Goal: Task Accomplishment & Management: Manage account settings

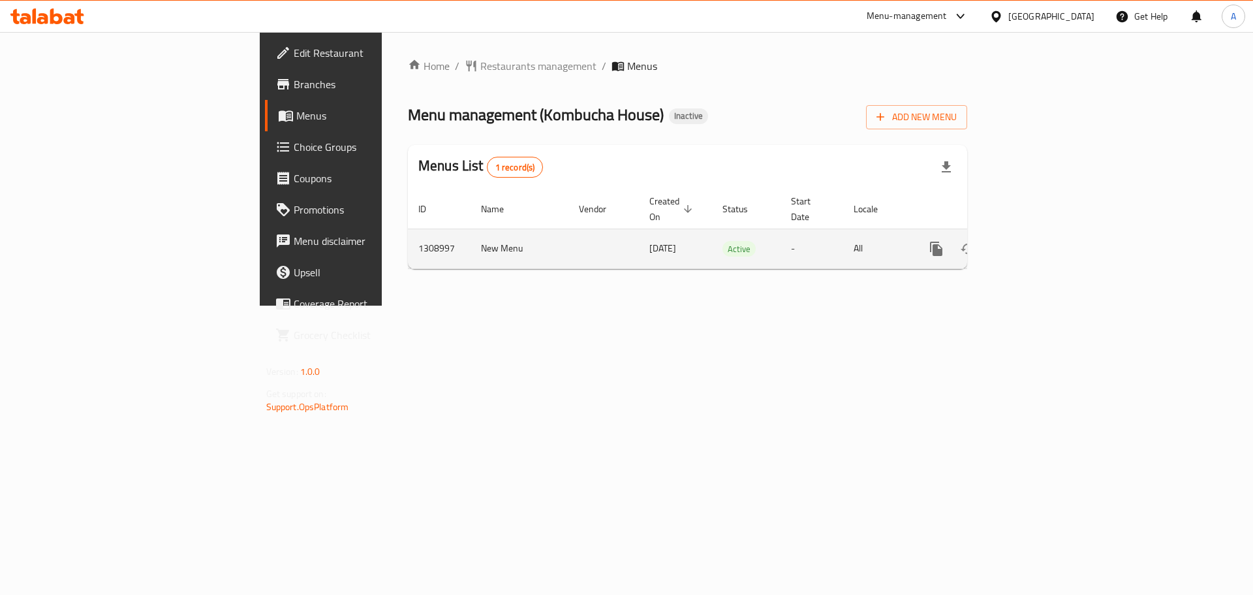
click at [1046, 233] on link "enhanced table" at bounding box center [1030, 248] width 31 height 31
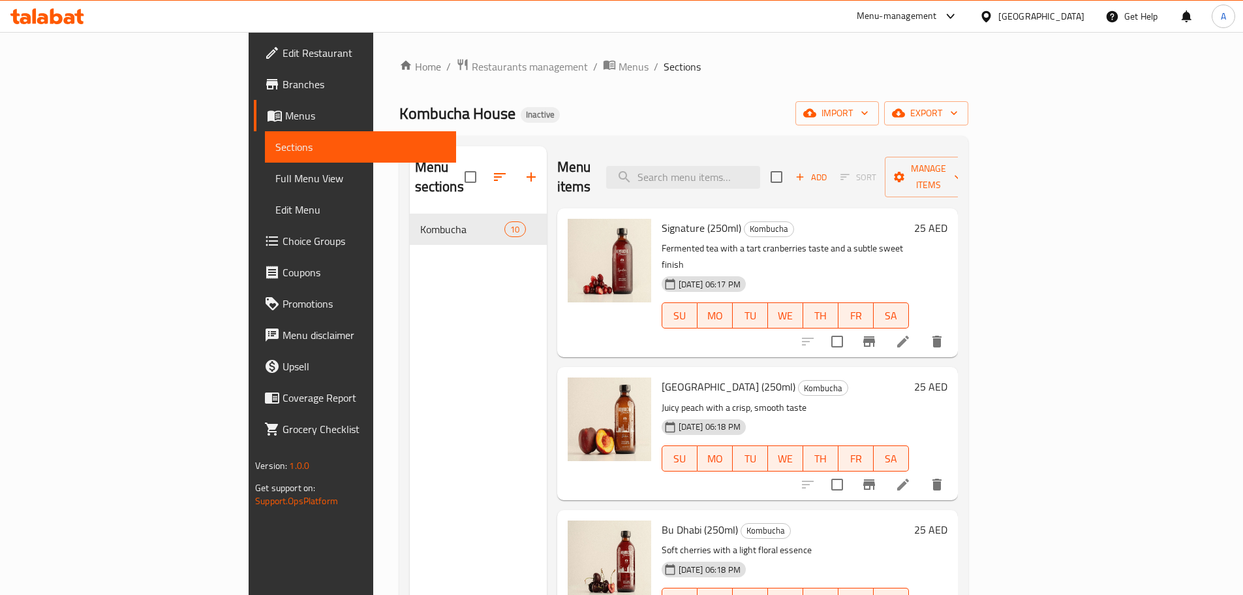
click at [275, 181] on span "Full Menu View" at bounding box center [360, 178] width 170 height 16
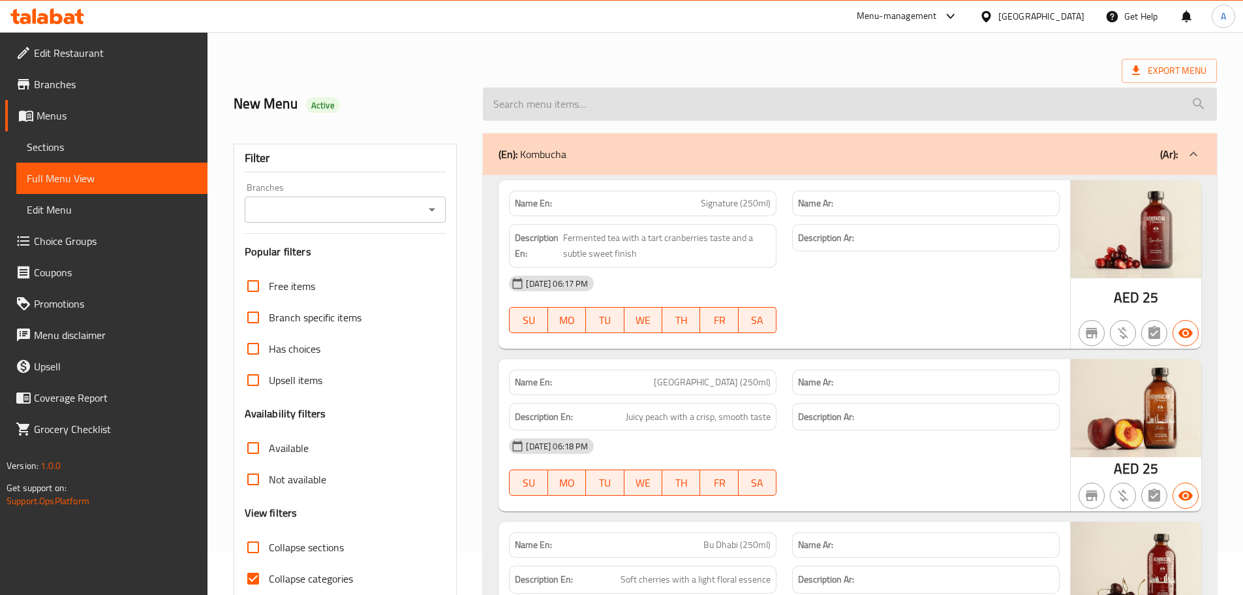
scroll to position [65, 0]
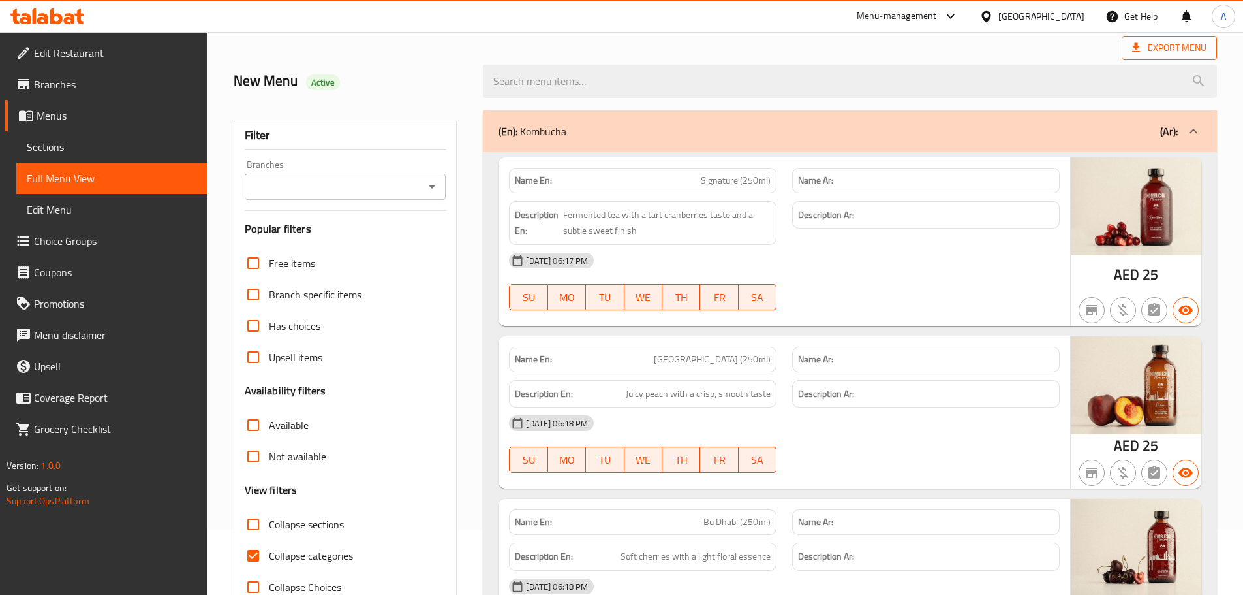
click at [1165, 49] on span "Export Menu" at bounding box center [1169, 48] width 74 height 16
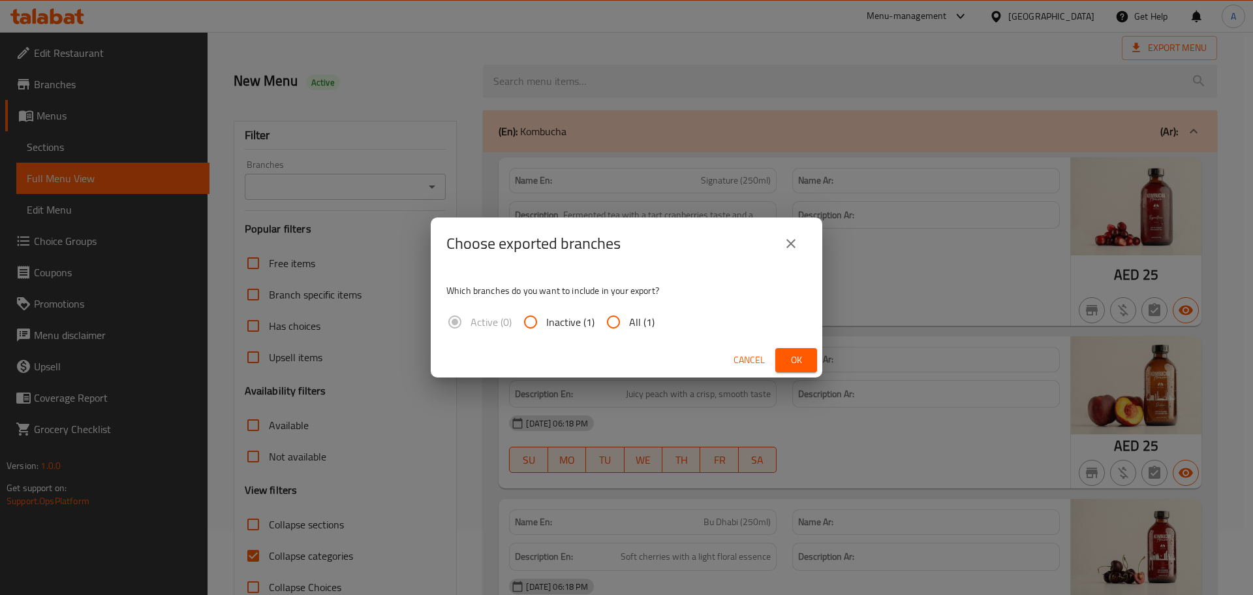
click at [649, 314] on span "All (1)" at bounding box center [641, 322] width 25 height 16
click at [629, 314] on input "All (1)" at bounding box center [613, 321] width 31 height 31
radio input "true"
click at [813, 358] on button "Ok" at bounding box center [796, 360] width 42 height 24
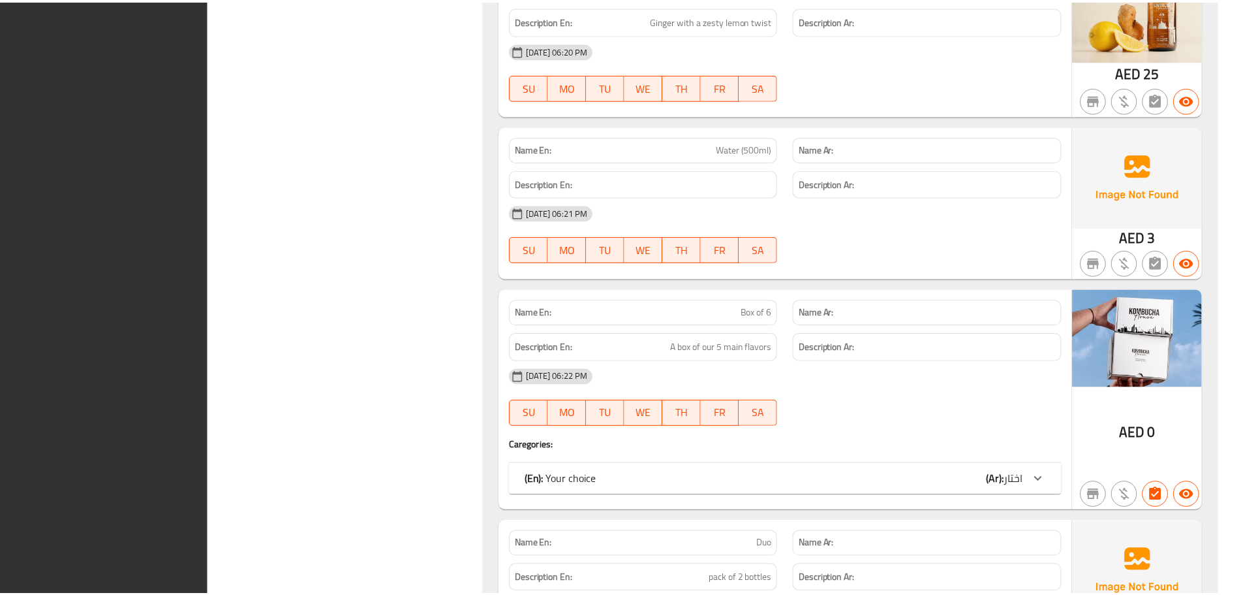
scroll to position [1384, 0]
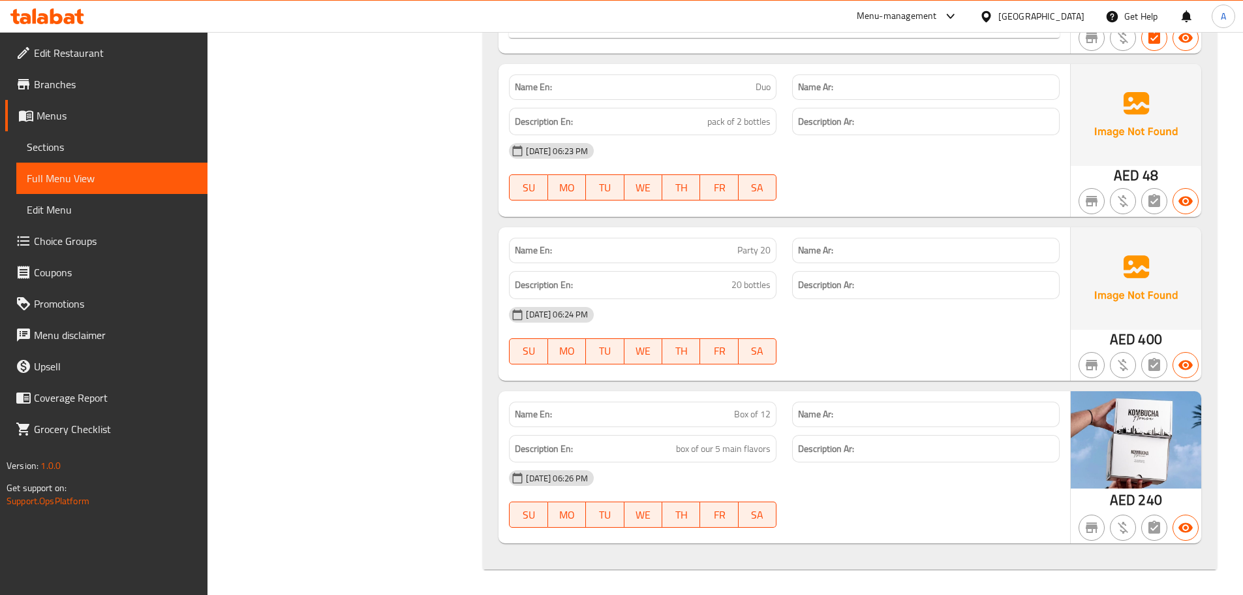
click at [80, 141] on span "Sections" at bounding box center [112, 147] width 170 height 16
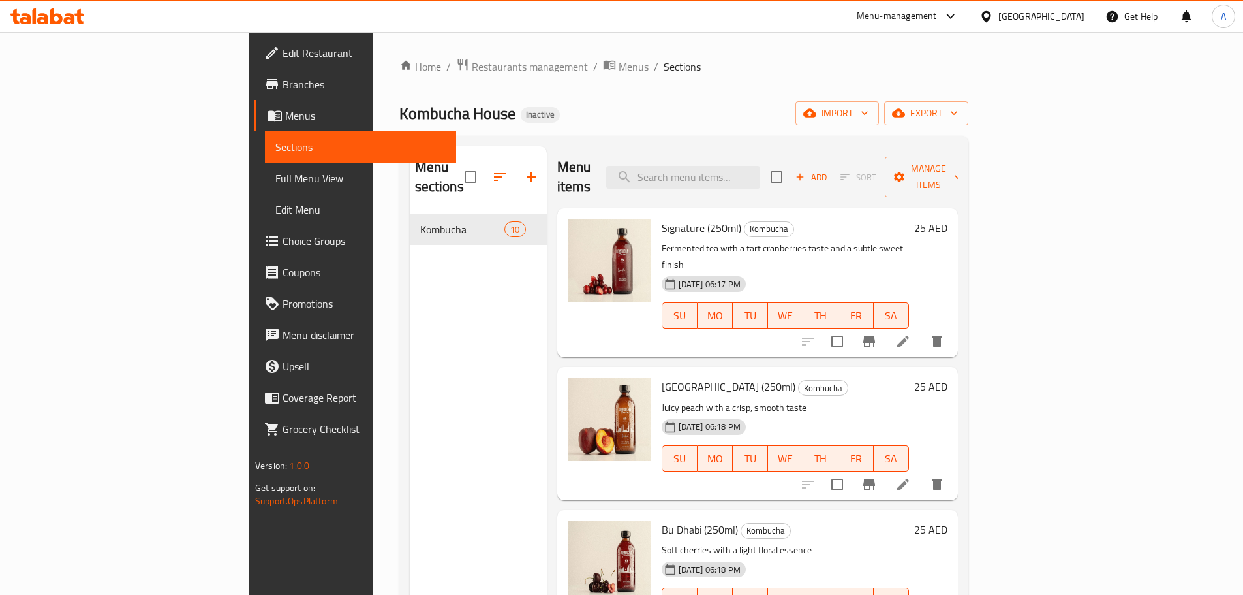
click at [457, 169] on input "checkbox" at bounding box center [470, 176] width 27 height 27
checkbox input "true"
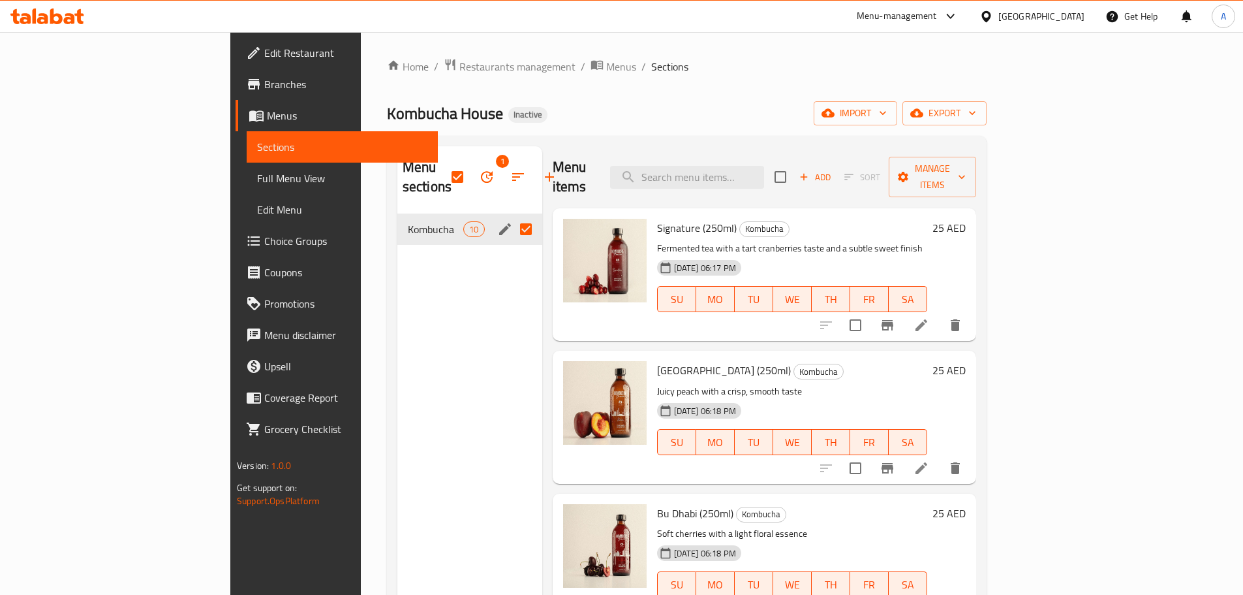
click at [479, 169] on icon "button" at bounding box center [487, 177] width 16 height 16
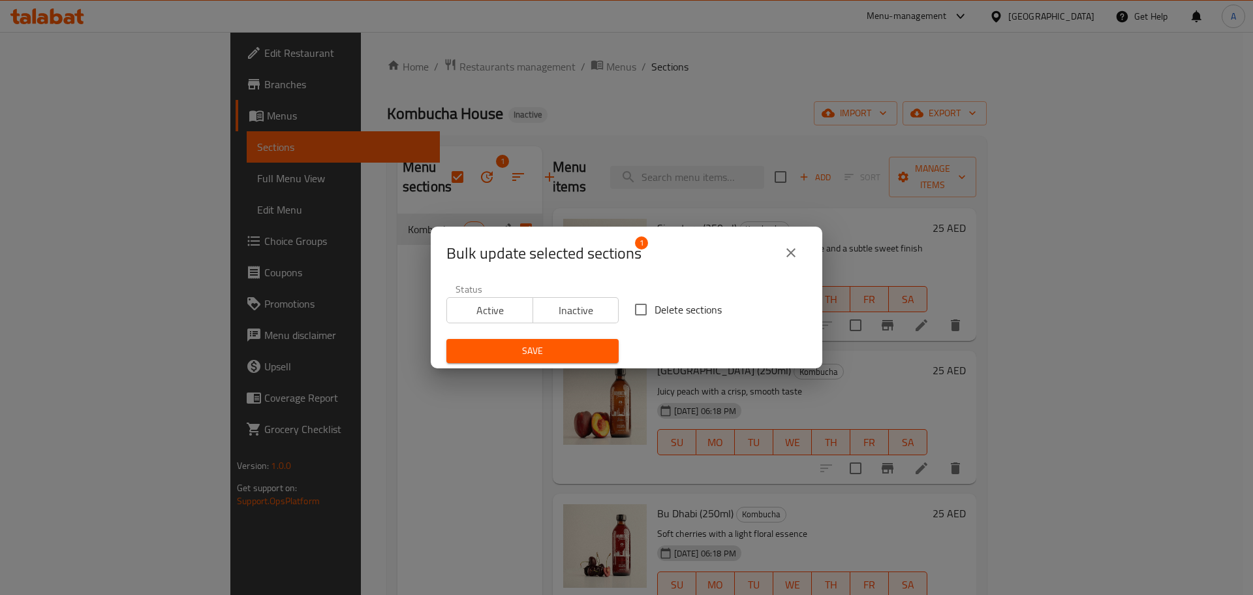
click at [682, 323] on div "Delete sections" at bounding box center [721, 309] width 188 height 43
click at [677, 313] on span "Delete sections" at bounding box center [688, 310] width 67 height 16
click at [655, 313] on input "Delete sections" at bounding box center [640, 309] width 27 height 27
checkbox input "true"
click at [557, 355] on span "Save" at bounding box center [532, 351] width 151 height 16
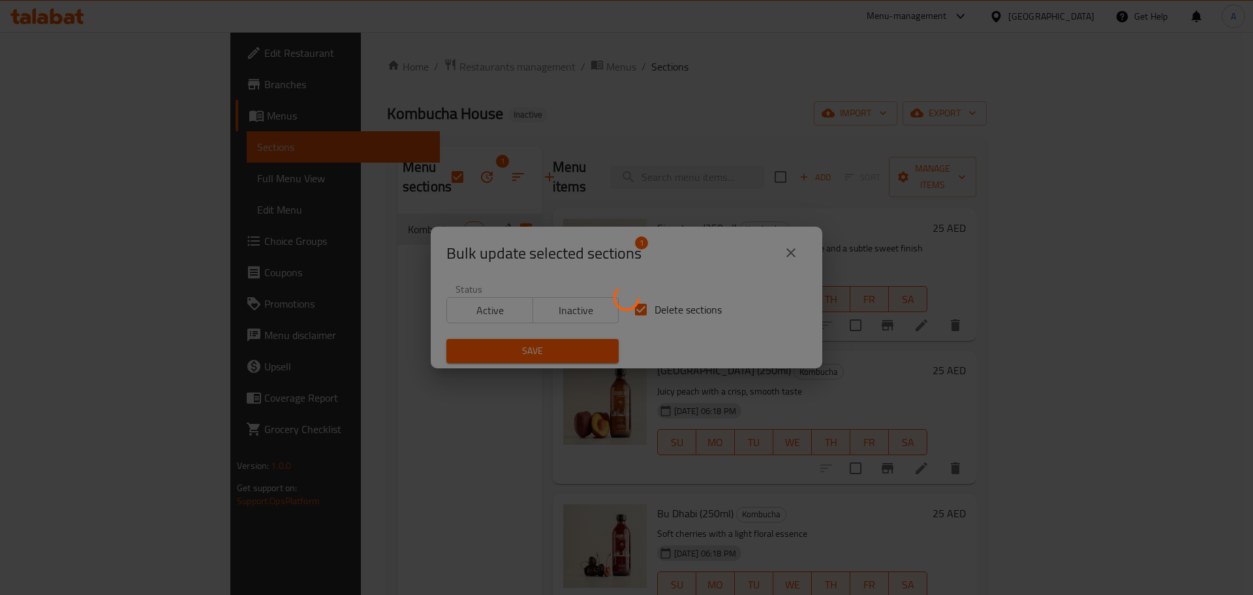
checkbox input "false"
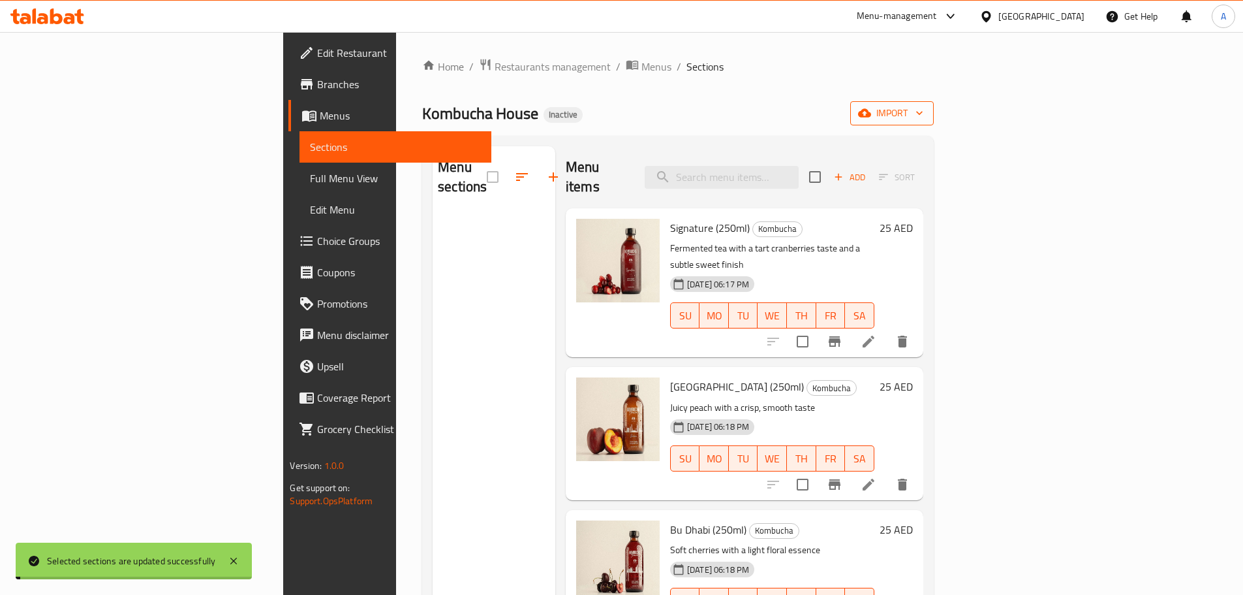
click at [934, 121] on button "import" at bounding box center [892, 113] width 84 height 24
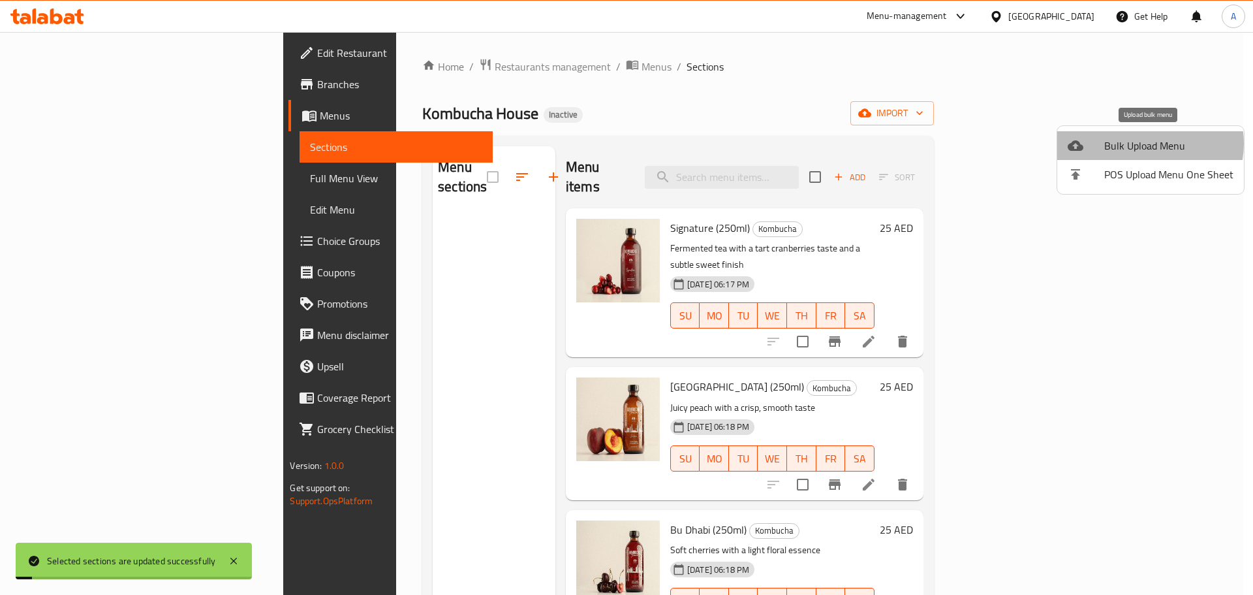
click at [1144, 144] on span "Bulk Upload Menu" at bounding box center [1168, 146] width 129 height 16
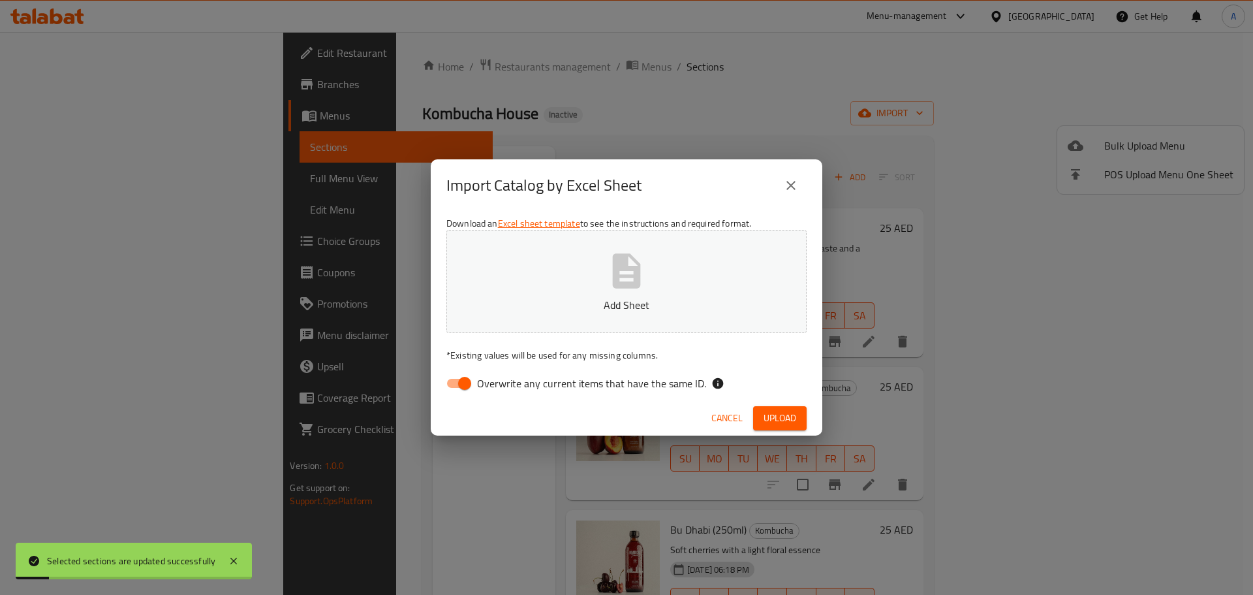
click at [647, 343] on div "Download an Excel sheet template to see the instructions and required format. A…" at bounding box center [627, 305] width 392 height 189
click at [649, 311] on p "Add Sheet" at bounding box center [627, 305] width 320 height 16
click at [679, 375] on span "Overwrite any current items that have the same ID." at bounding box center [591, 383] width 229 height 16
click at [502, 375] on input "Overwrite any current items that have the same ID." at bounding box center [464, 383] width 74 height 25
checkbox input "false"
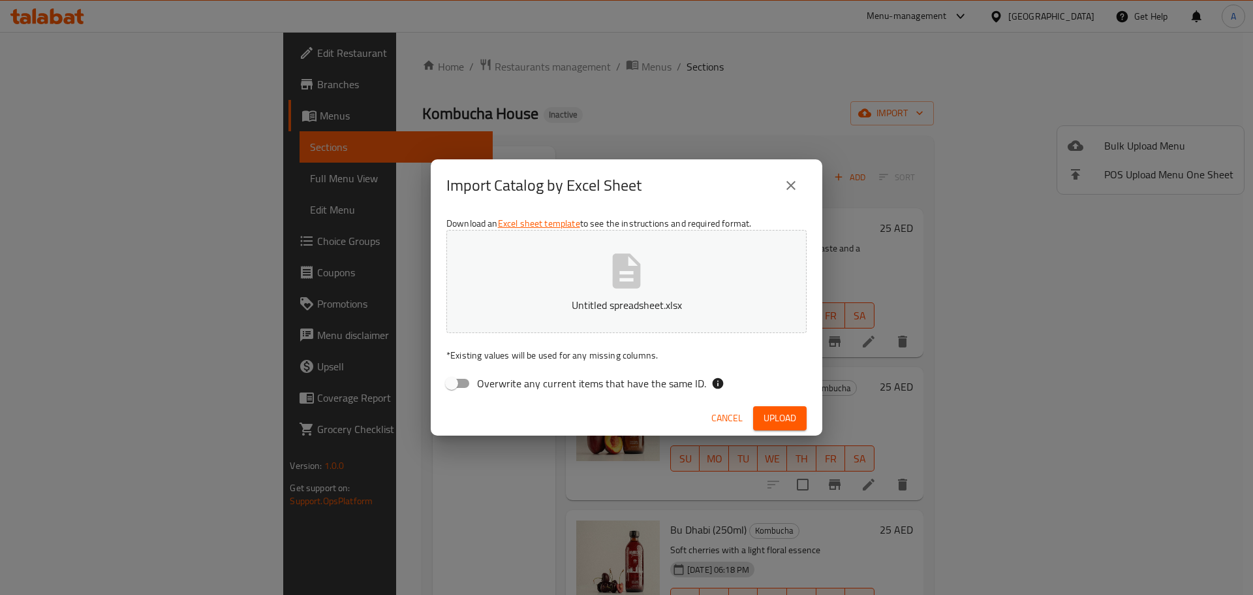
click at [797, 420] on button "Upload" at bounding box center [780, 418] width 54 height 24
click at [790, 424] on span "Upload" at bounding box center [780, 418] width 33 height 16
click at [785, 405] on div "Cancel Upload" at bounding box center [627, 418] width 392 height 35
click at [791, 185] on icon "close" at bounding box center [790, 185] width 9 height 9
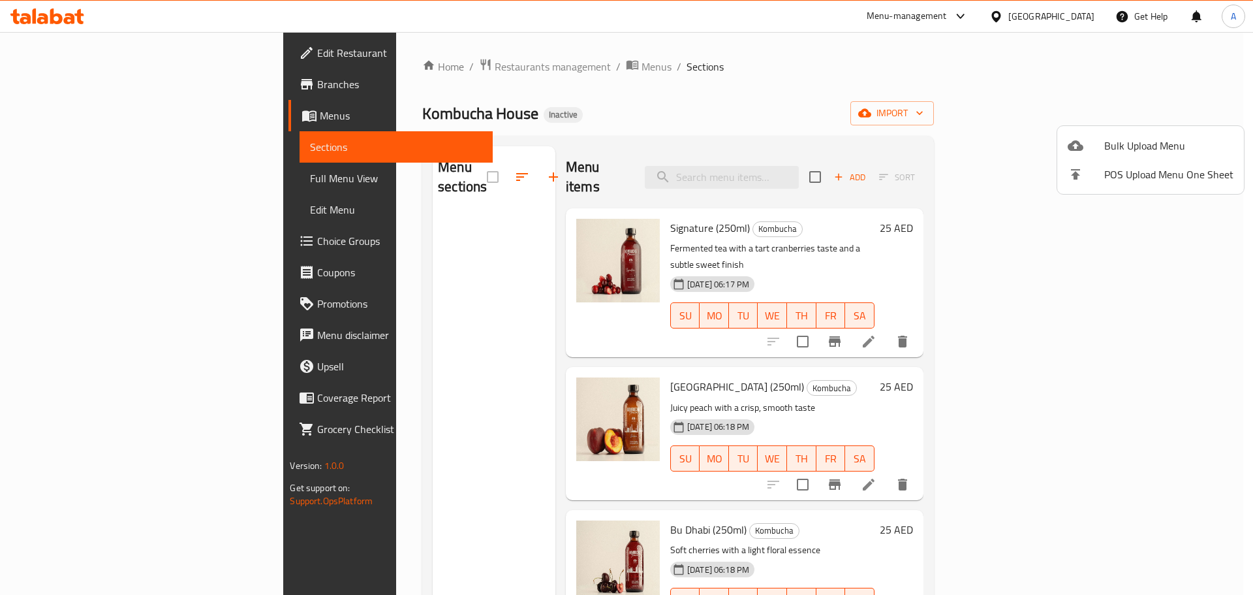
click at [1033, 96] on div at bounding box center [626, 297] width 1253 height 595
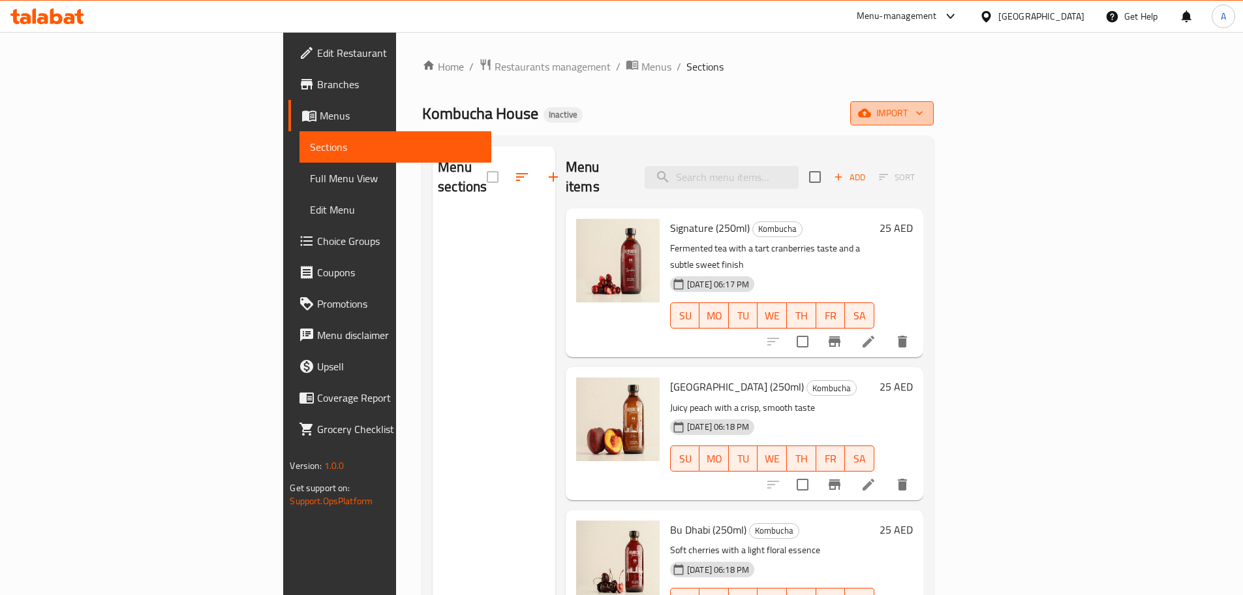
click at [924, 120] on span "import" at bounding box center [892, 113] width 63 height 16
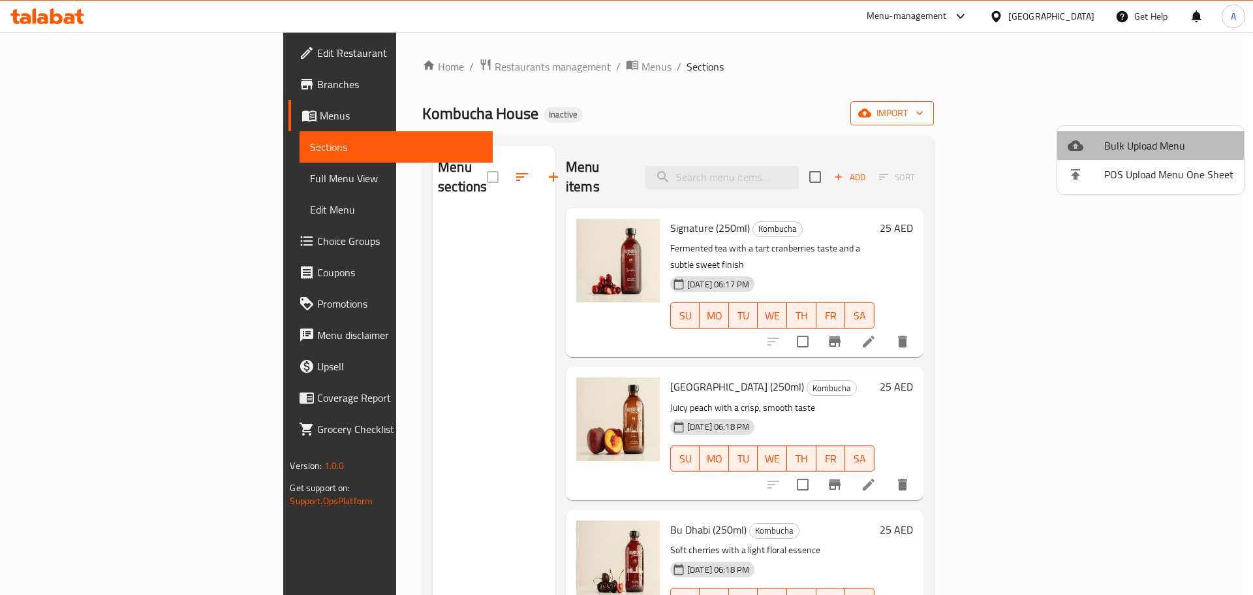
click at [1157, 138] on span "Bulk Upload Menu" at bounding box center [1168, 146] width 129 height 16
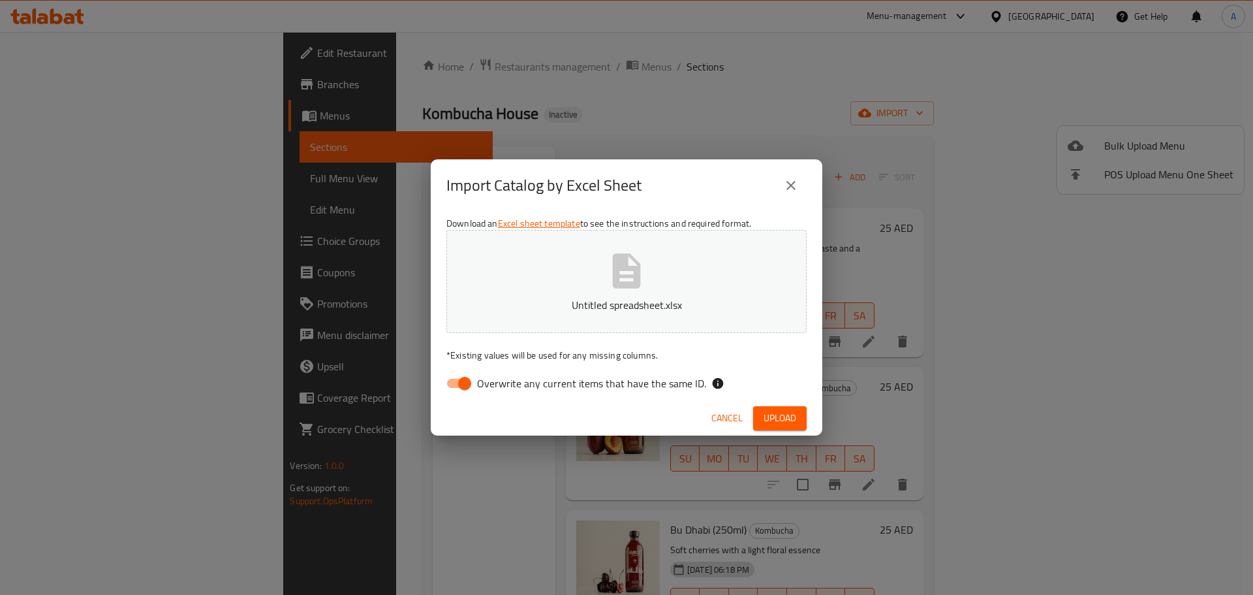
click at [644, 396] on label "Overwrite any current items that have the same ID." at bounding box center [572, 383] width 267 height 25
click at [502, 396] on input "Overwrite any current items that have the same ID." at bounding box center [464, 383] width 74 height 25
checkbox input "false"
click at [796, 427] on button "Upload" at bounding box center [780, 418] width 54 height 24
click at [775, 404] on div "Cancel Upload" at bounding box center [627, 418] width 392 height 35
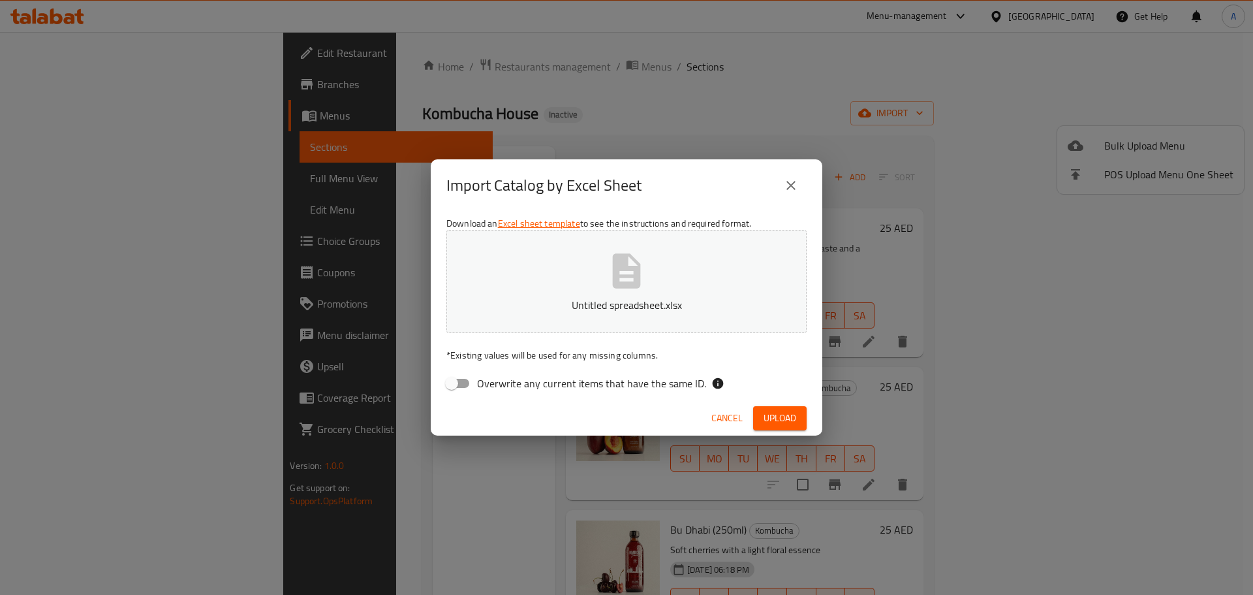
click at [777, 410] on span "Upload" at bounding box center [780, 418] width 33 height 16
click at [272, 354] on div "Import Catalog by Excel Sheet Download an Excel sheet template to see the instr…" at bounding box center [626, 297] width 1253 height 595
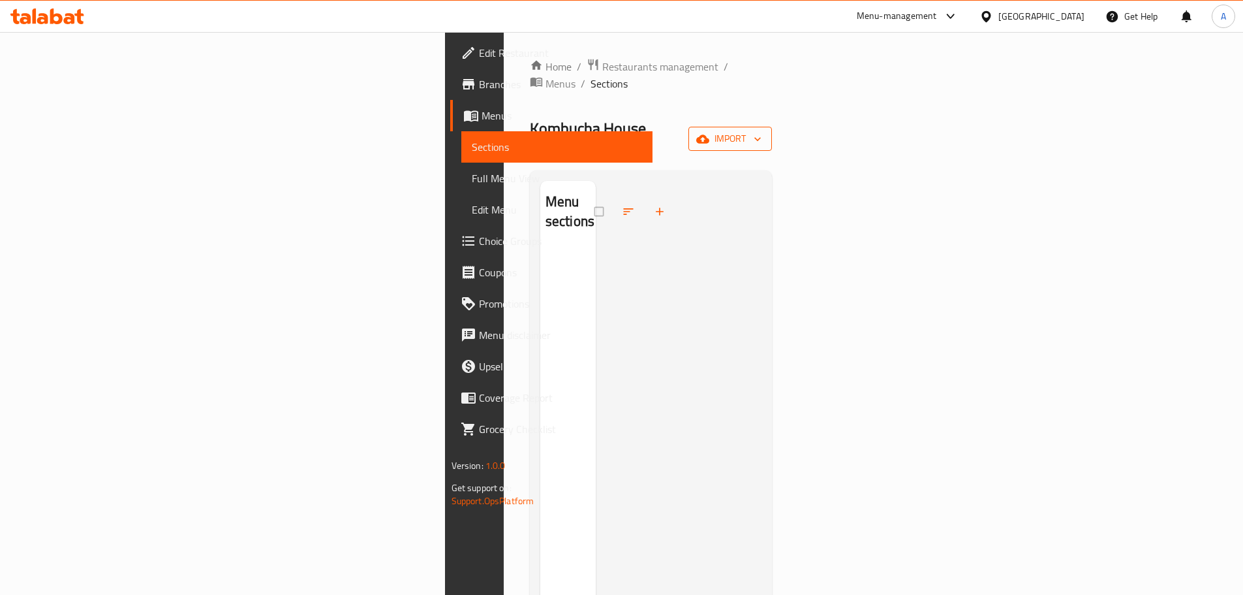
click at [772, 127] on button "import" at bounding box center [731, 139] width 84 height 24
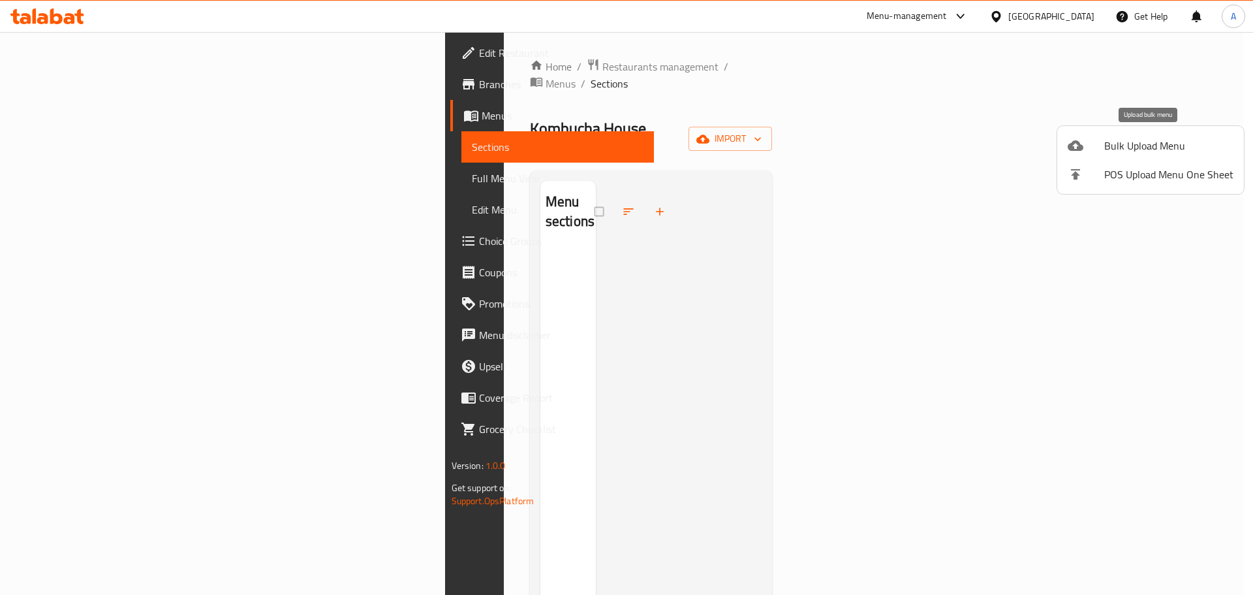
click at [1140, 143] on span "Bulk Upload Menu" at bounding box center [1168, 146] width 129 height 16
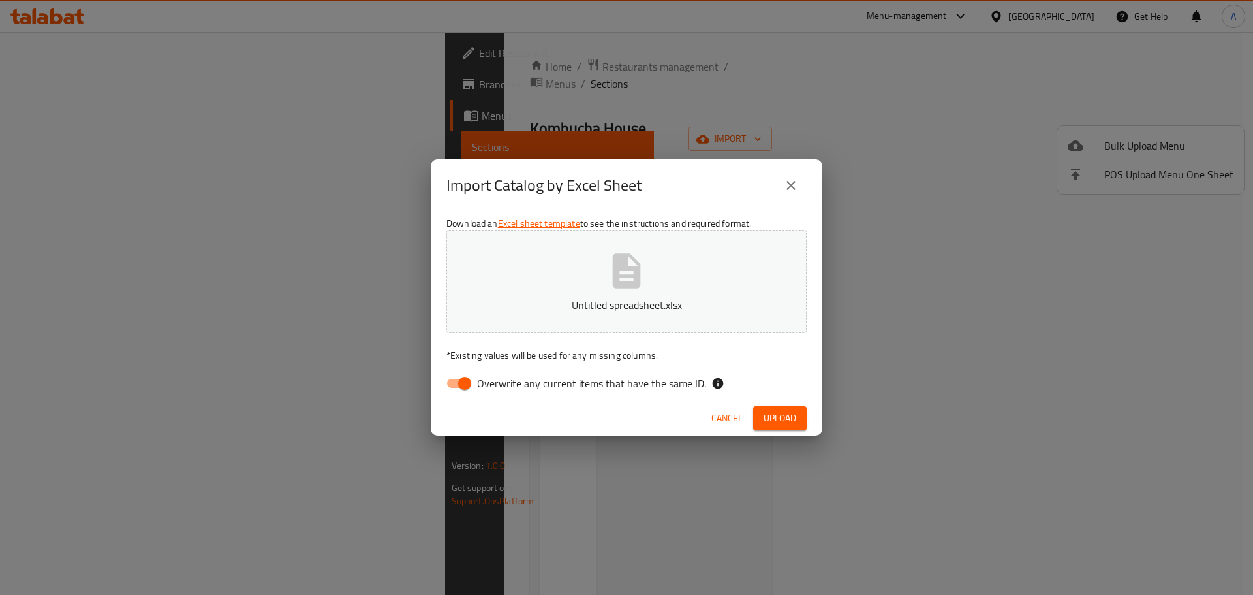
click at [660, 368] on div "Download an Excel sheet template to see the instructions and required format. U…" at bounding box center [627, 305] width 392 height 189
click at [680, 386] on span "Overwrite any current items that have the same ID." at bounding box center [591, 383] width 229 height 16
click at [502, 386] on input "Overwrite any current items that have the same ID." at bounding box center [464, 383] width 74 height 25
checkbox input "false"
click at [773, 414] on span "Upload" at bounding box center [780, 418] width 33 height 16
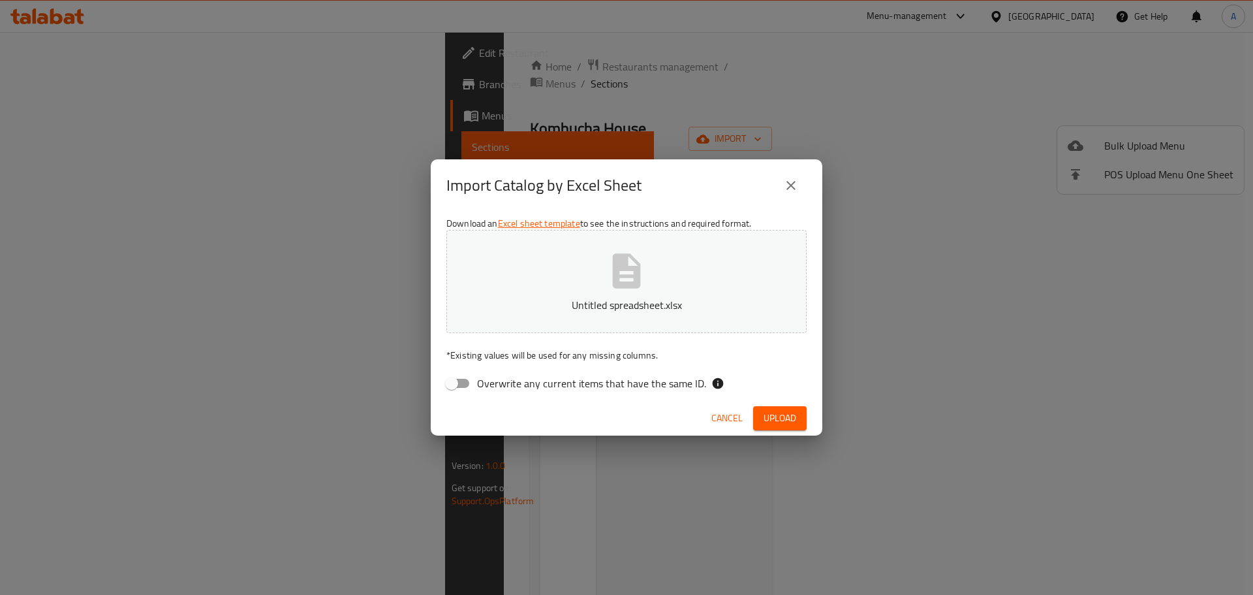
click at [762, 410] on button "Upload" at bounding box center [780, 418] width 54 height 24
click at [788, 181] on icon "close" at bounding box center [791, 186] width 16 height 16
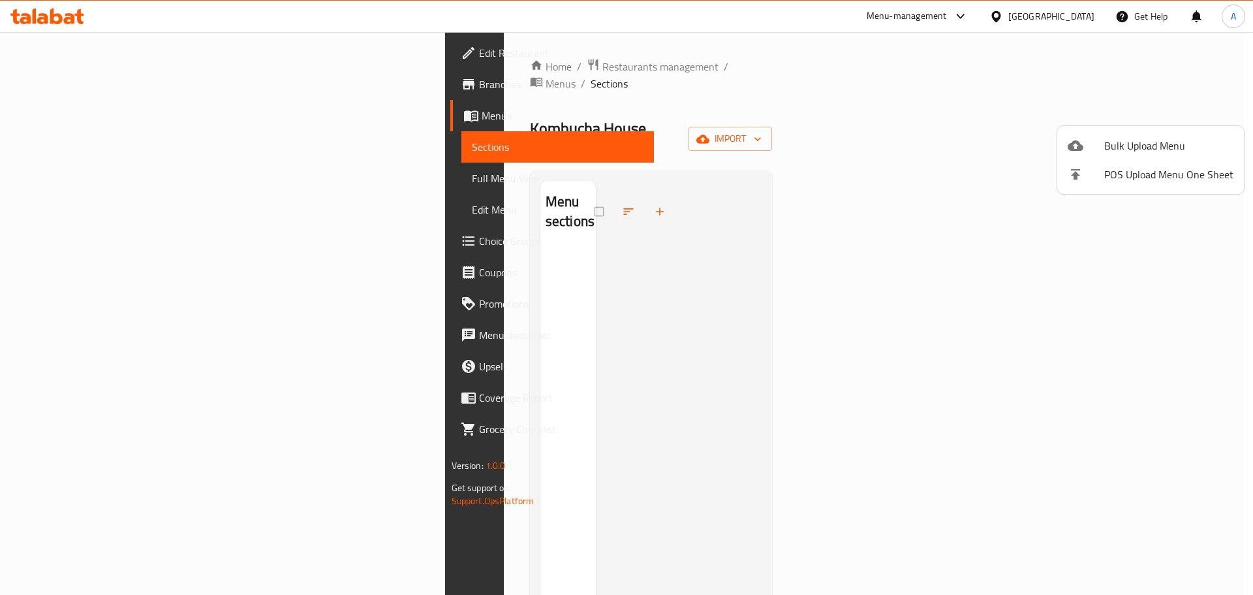
click at [78, 39] on div at bounding box center [626, 297] width 1253 height 595
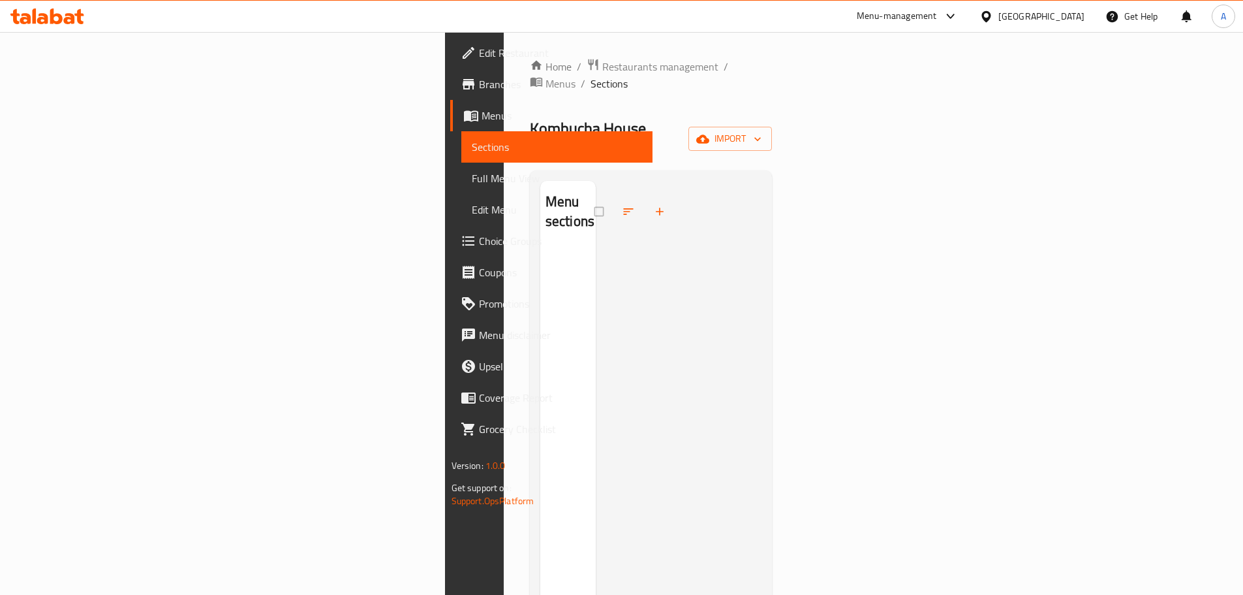
click at [479, 47] on span "Edit Restaurant" at bounding box center [560, 53] width 163 height 16
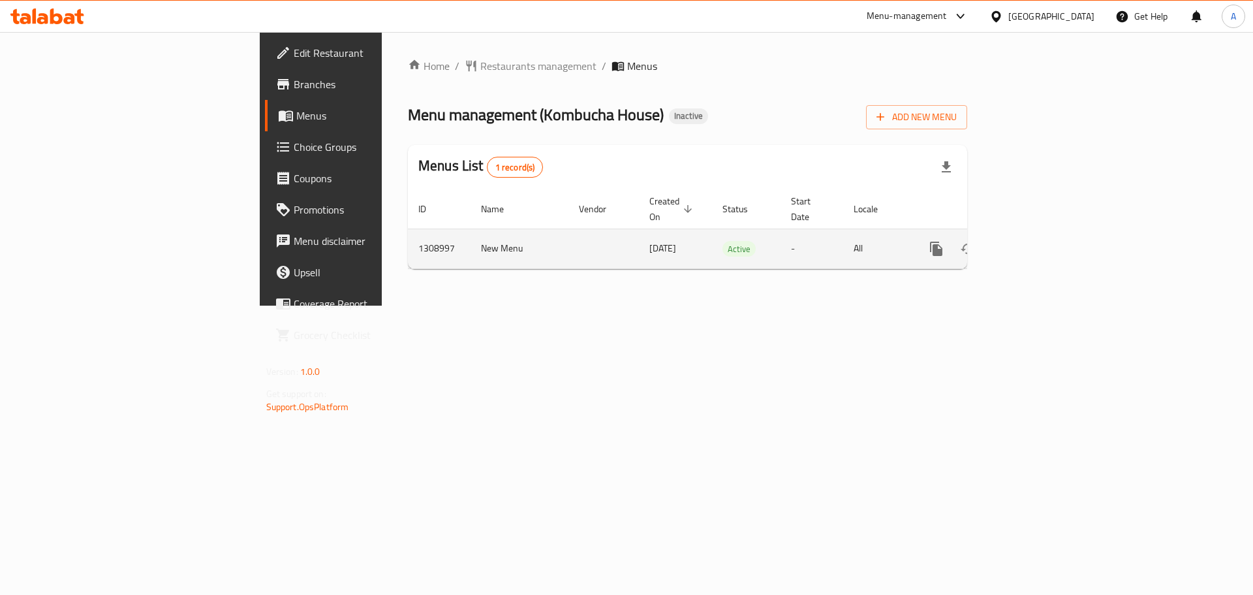
click at [1038, 241] on icon "enhanced table" at bounding box center [1031, 249] width 16 height 16
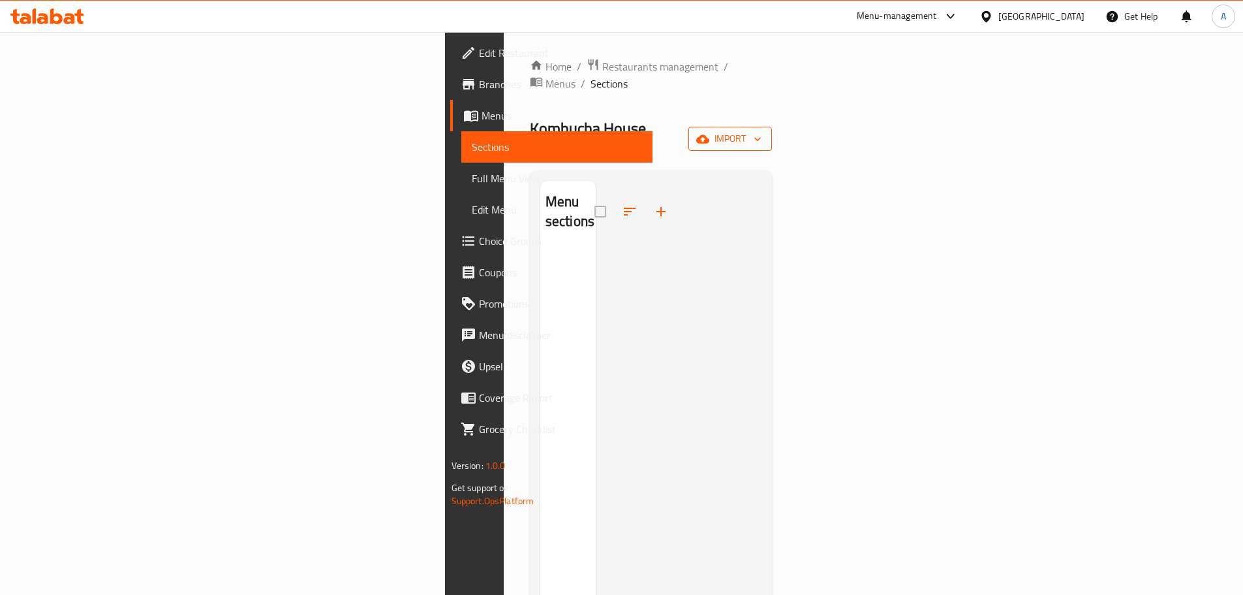
click at [764, 132] on icon "button" at bounding box center [757, 138] width 13 height 13
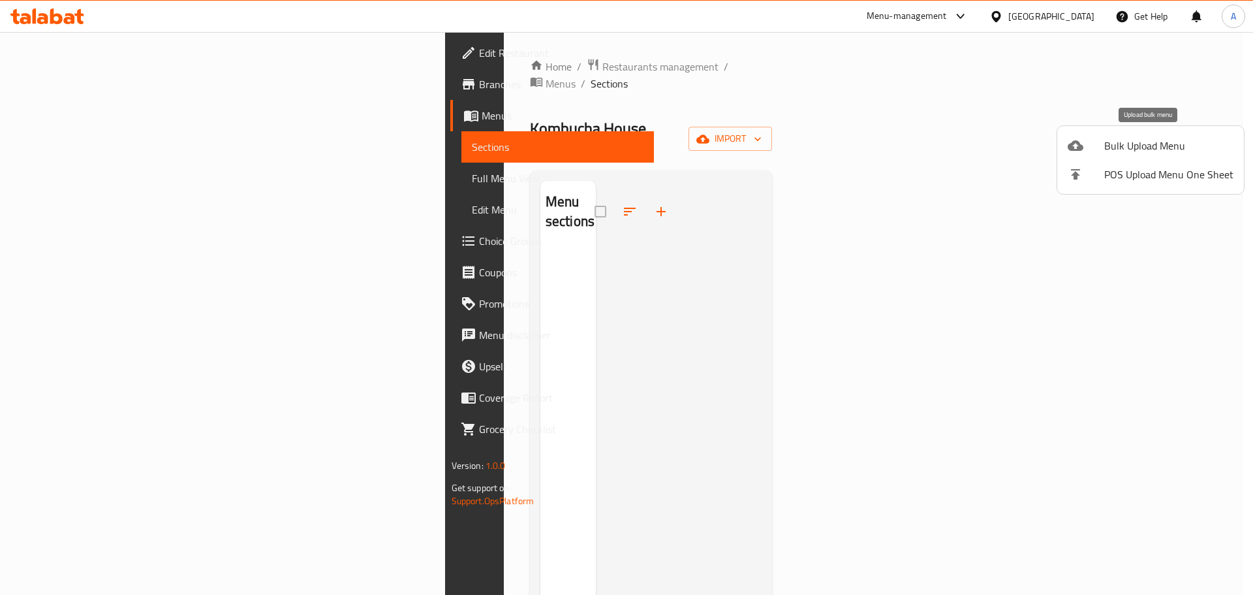
click at [1108, 135] on li "Bulk Upload Menu" at bounding box center [1150, 145] width 187 height 29
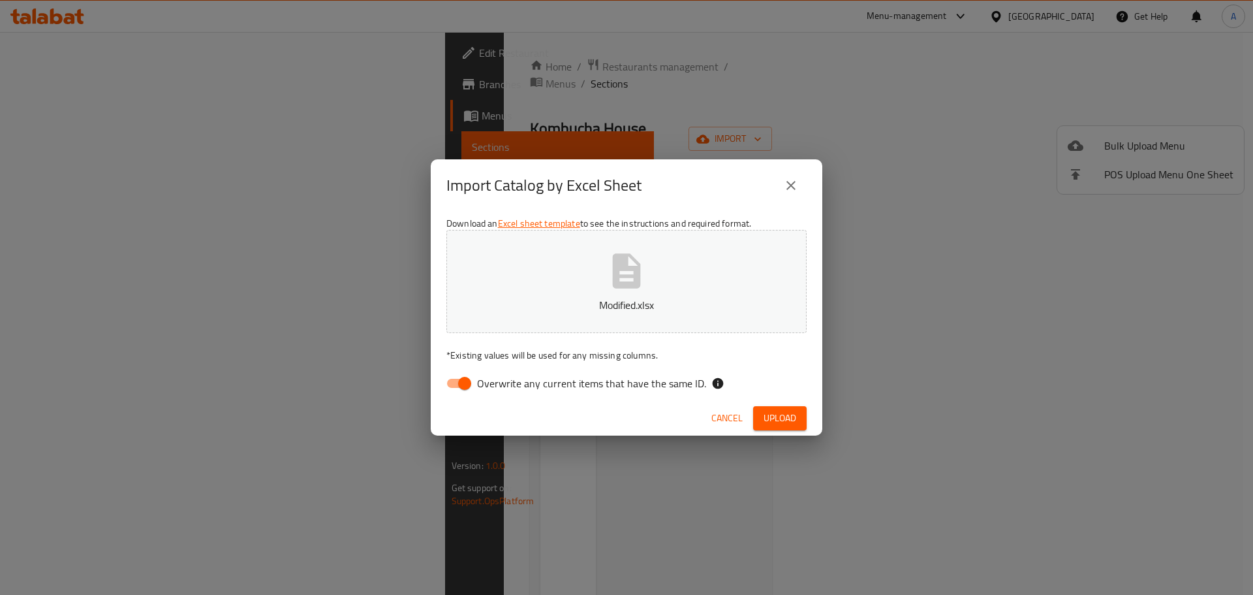
click at [651, 378] on span "Overwrite any current items that have the same ID." at bounding box center [591, 383] width 229 height 16
click at [502, 378] on input "Overwrite any current items that have the same ID." at bounding box center [464, 383] width 74 height 25
checkbox input "false"
click at [804, 428] on button "Upload" at bounding box center [780, 418] width 54 height 24
click at [796, 421] on button "button" at bounding box center [786, 418] width 42 height 21
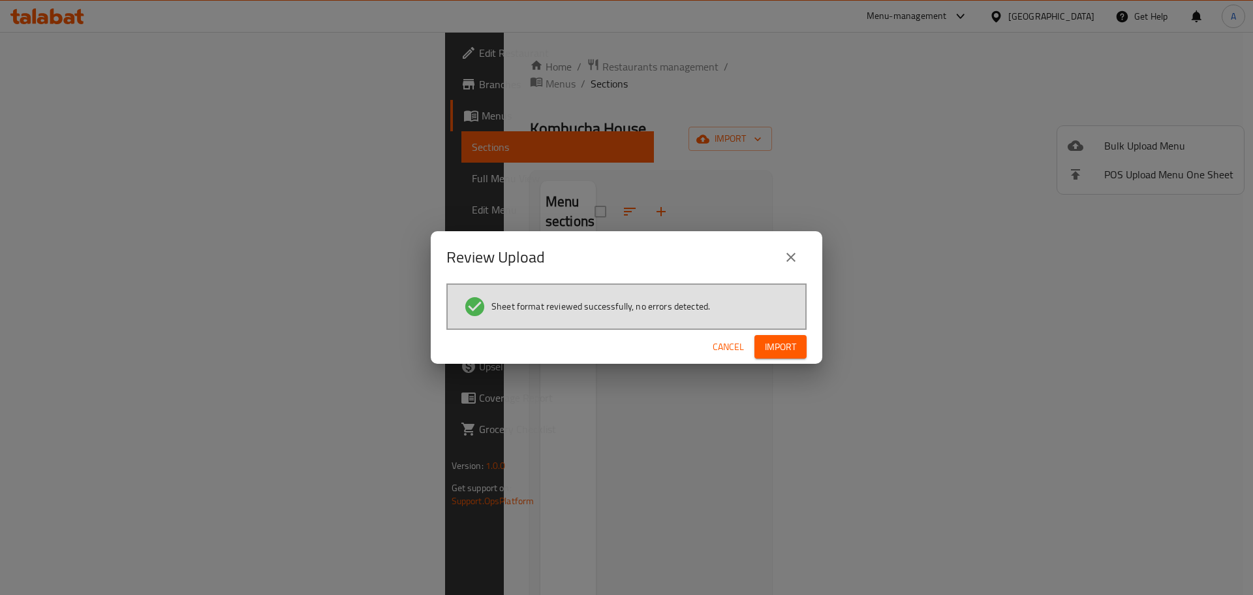
click at [781, 349] on span "Import" at bounding box center [780, 347] width 31 height 16
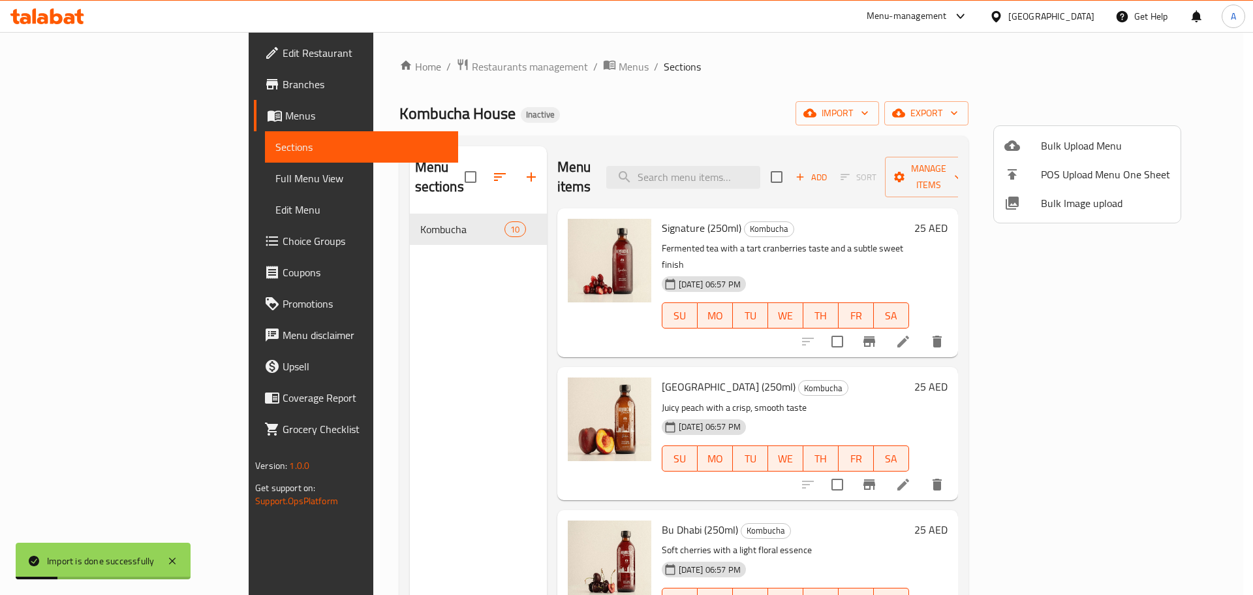
click at [524, 146] on div at bounding box center [626, 297] width 1253 height 595
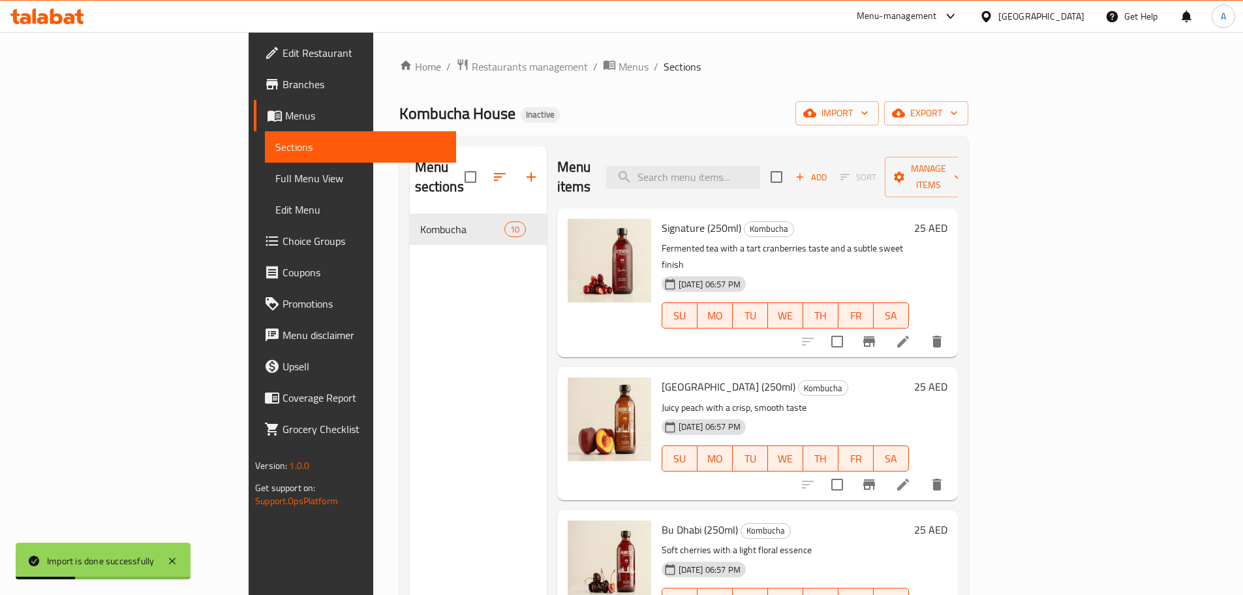
click at [275, 185] on span "Full Menu View" at bounding box center [360, 178] width 170 height 16
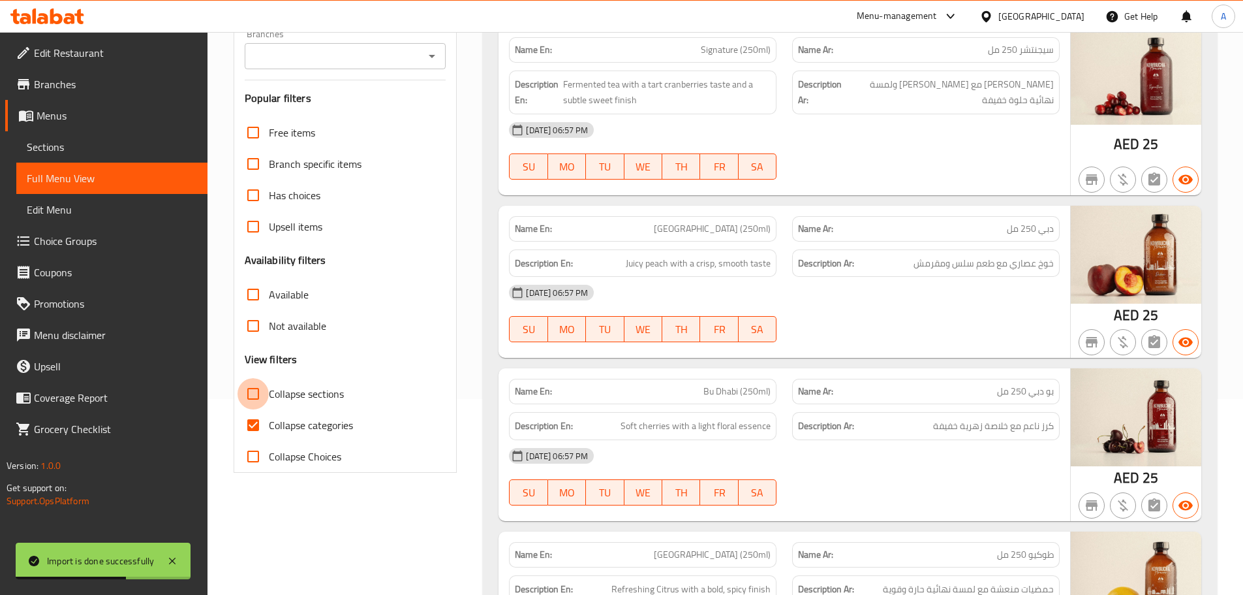
click at [243, 407] on input "Collapse sections" at bounding box center [253, 393] width 31 height 31
checkbox input "true"
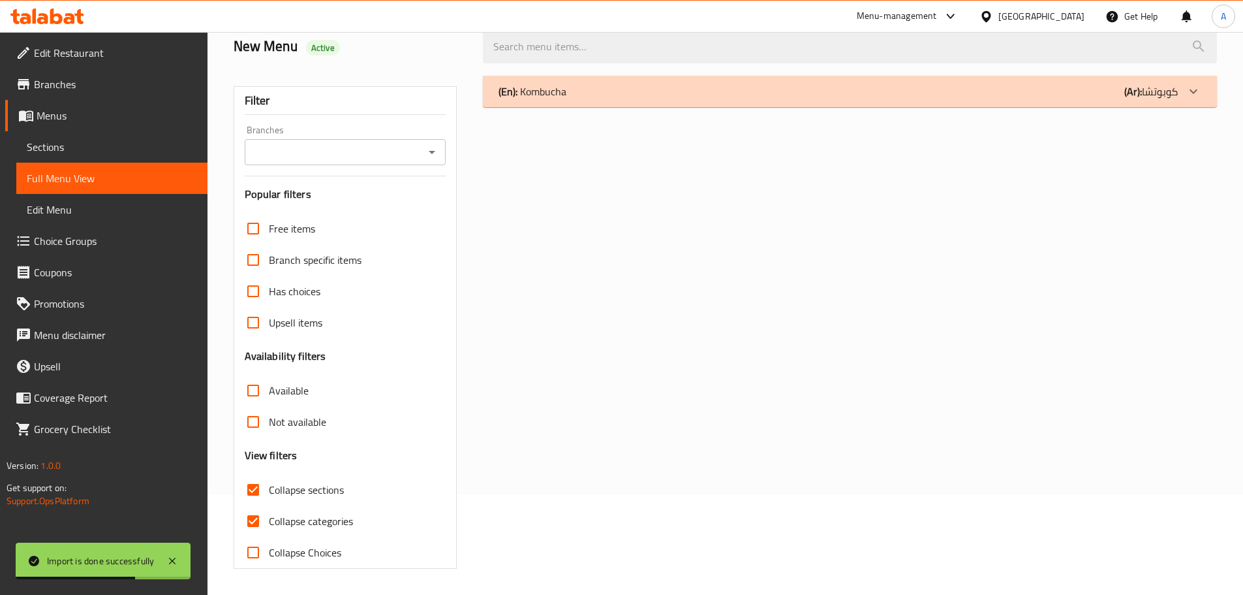
scroll to position [100, 0]
click at [255, 424] on input "Not available" at bounding box center [253, 421] width 31 height 31
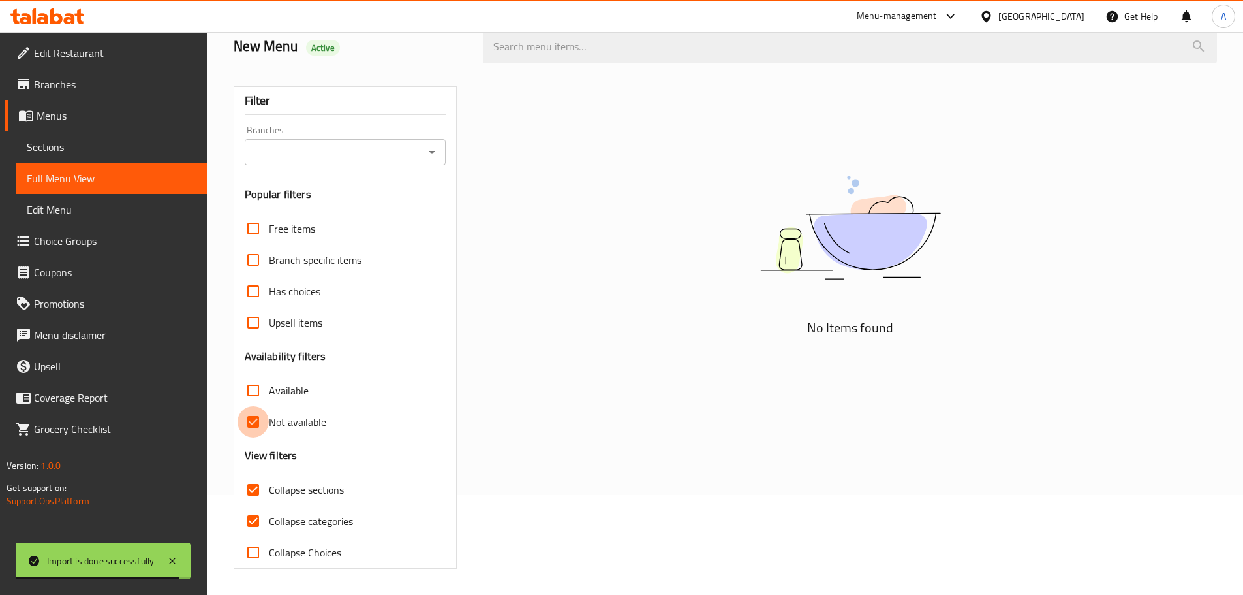
click at [245, 422] on input "Not available" at bounding box center [253, 421] width 31 height 31
checkbox input "false"
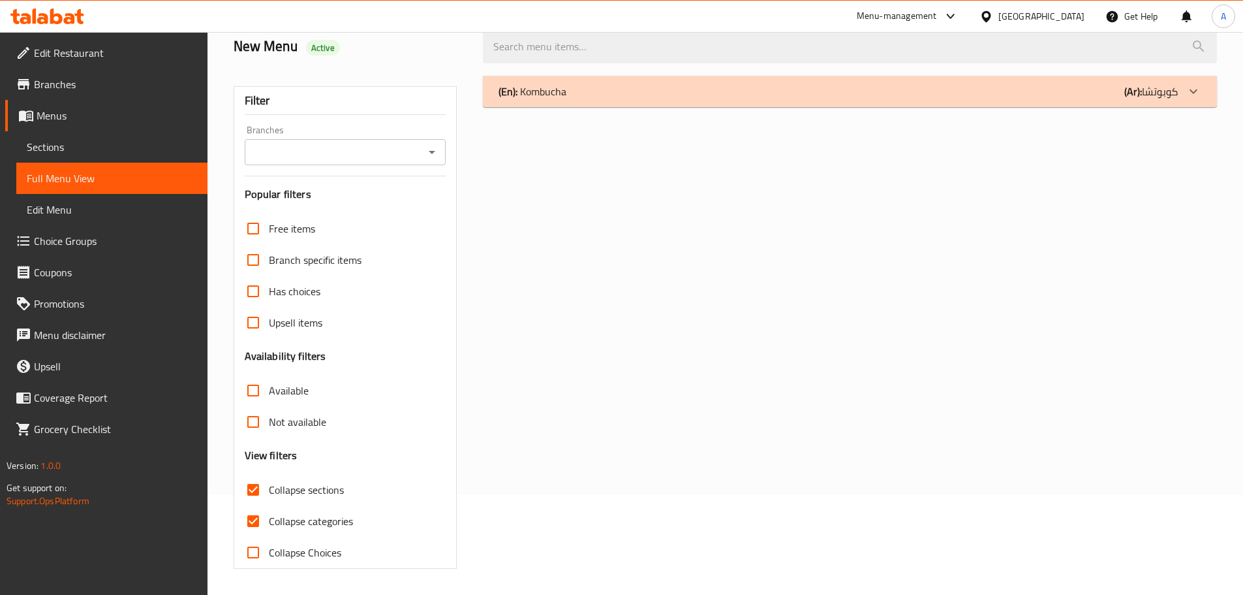
click at [258, 518] on input "Collapse categories" at bounding box center [253, 520] width 31 height 31
checkbox input "false"
click at [253, 493] on input "Collapse sections" at bounding box center [253, 489] width 31 height 31
checkbox input "false"
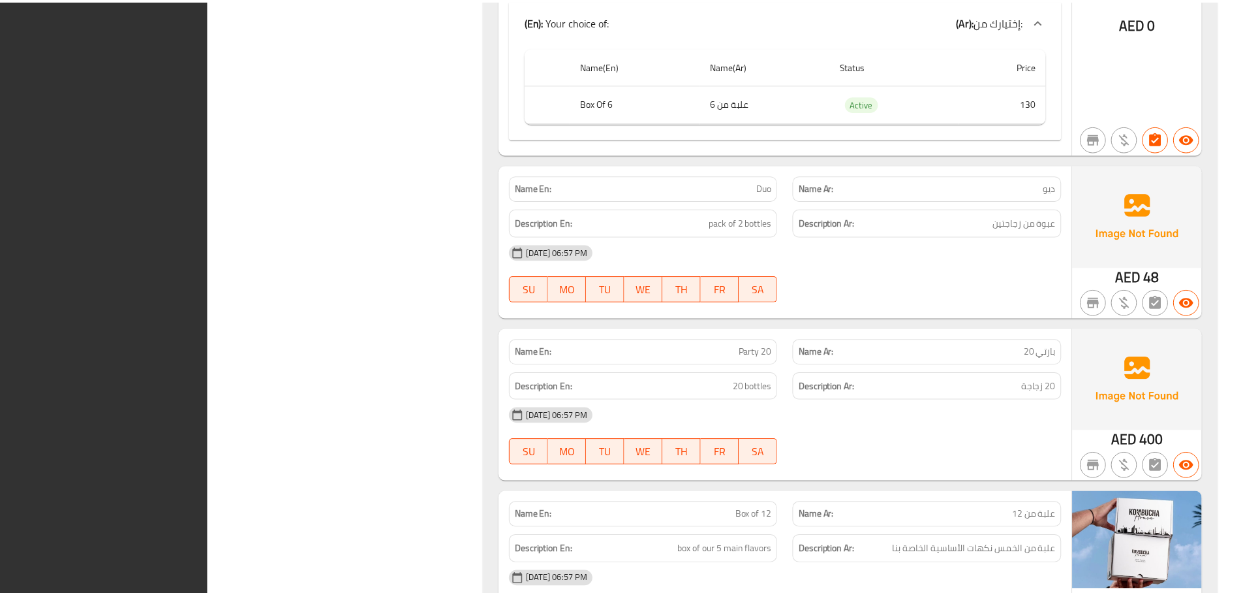
scroll to position [1492, 0]
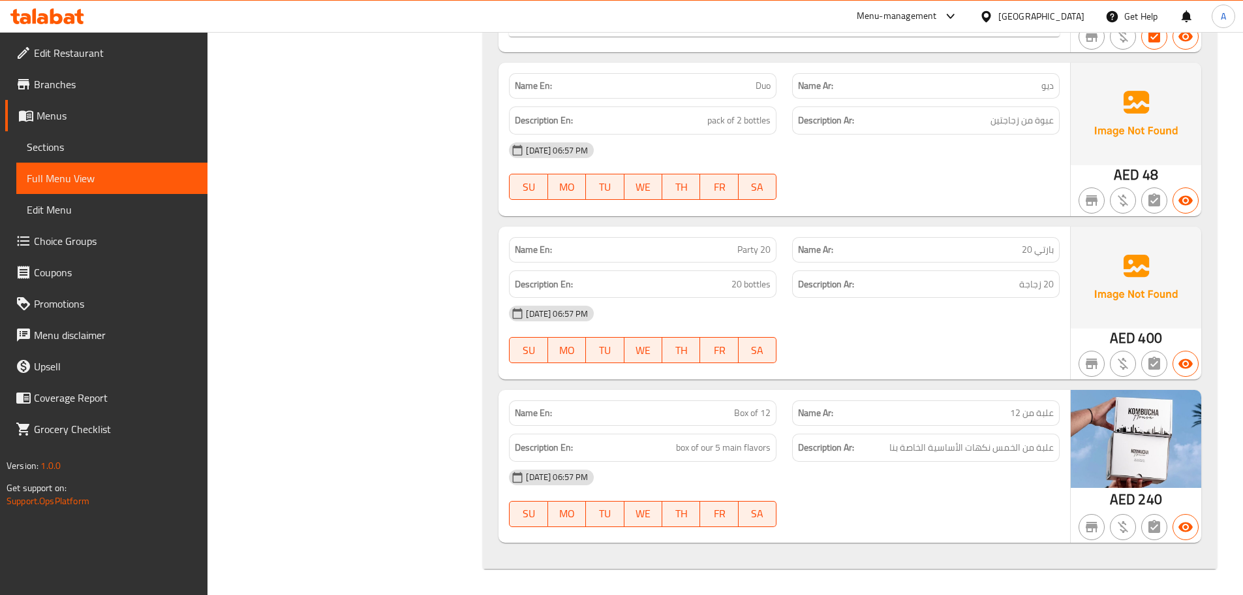
click at [127, 147] on span "Sections" at bounding box center [112, 147] width 170 height 16
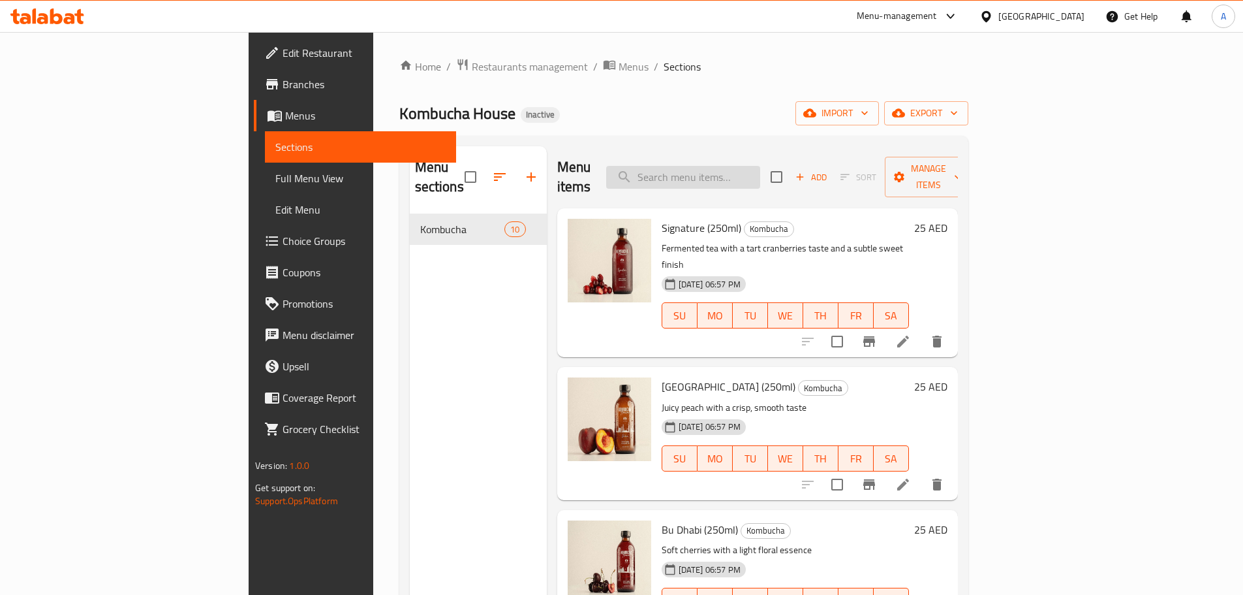
click at [737, 166] on input "search" at bounding box center [683, 177] width 154 height 23
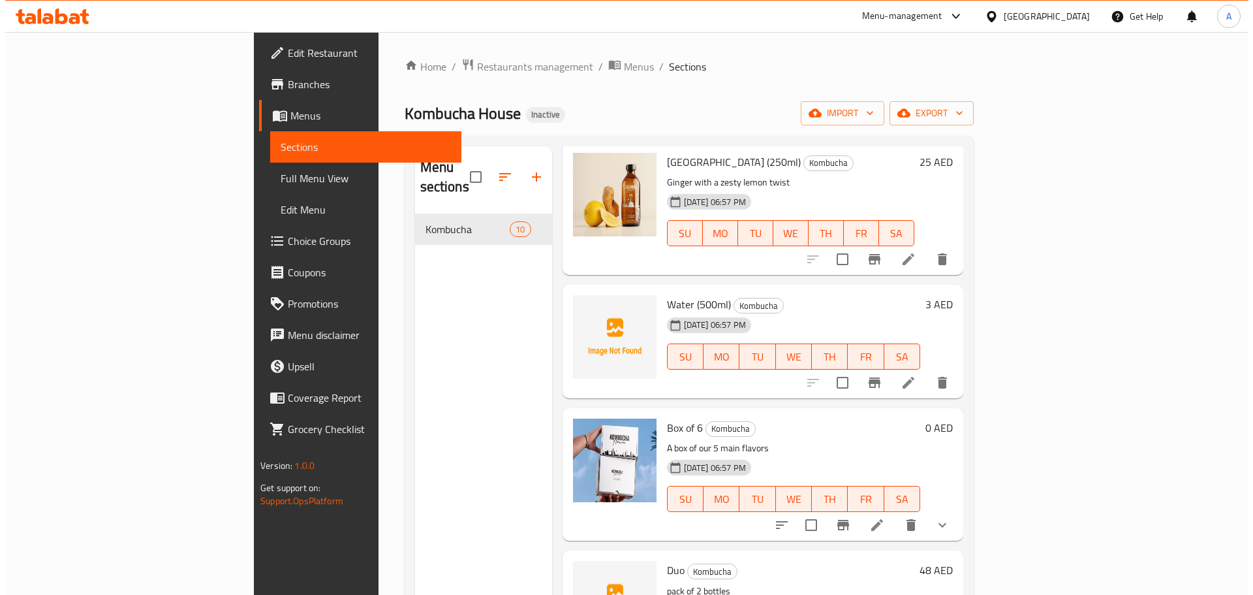
scroll to position [845, 0]
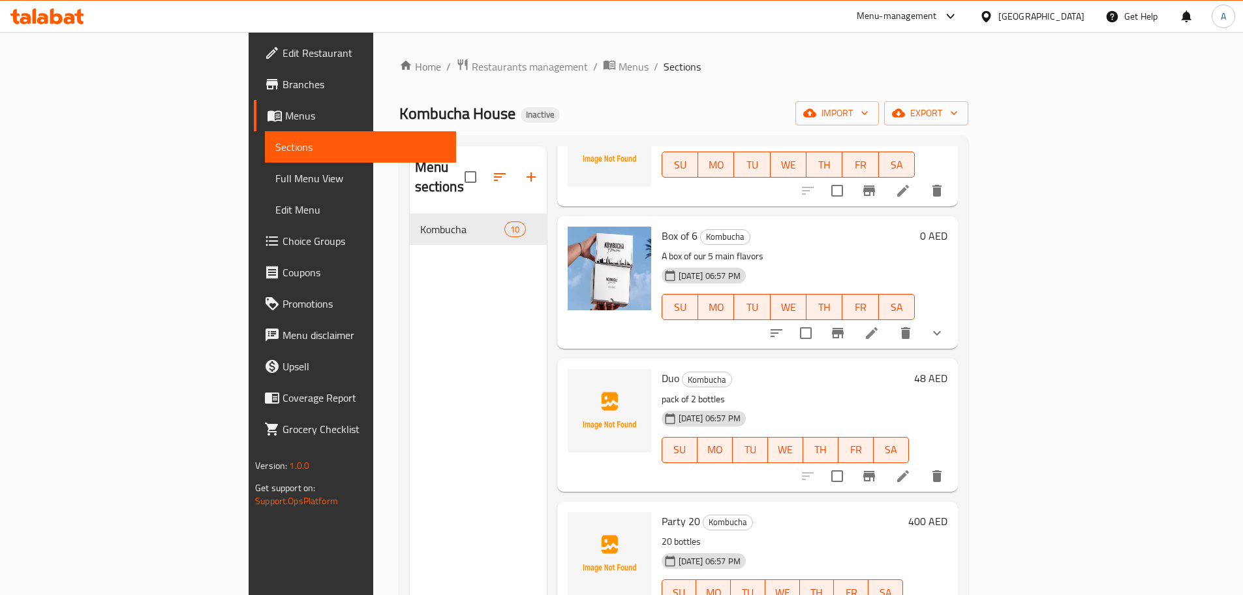
click at [880, 325] on icon at bounding box center [872, 333] width 16 height 16
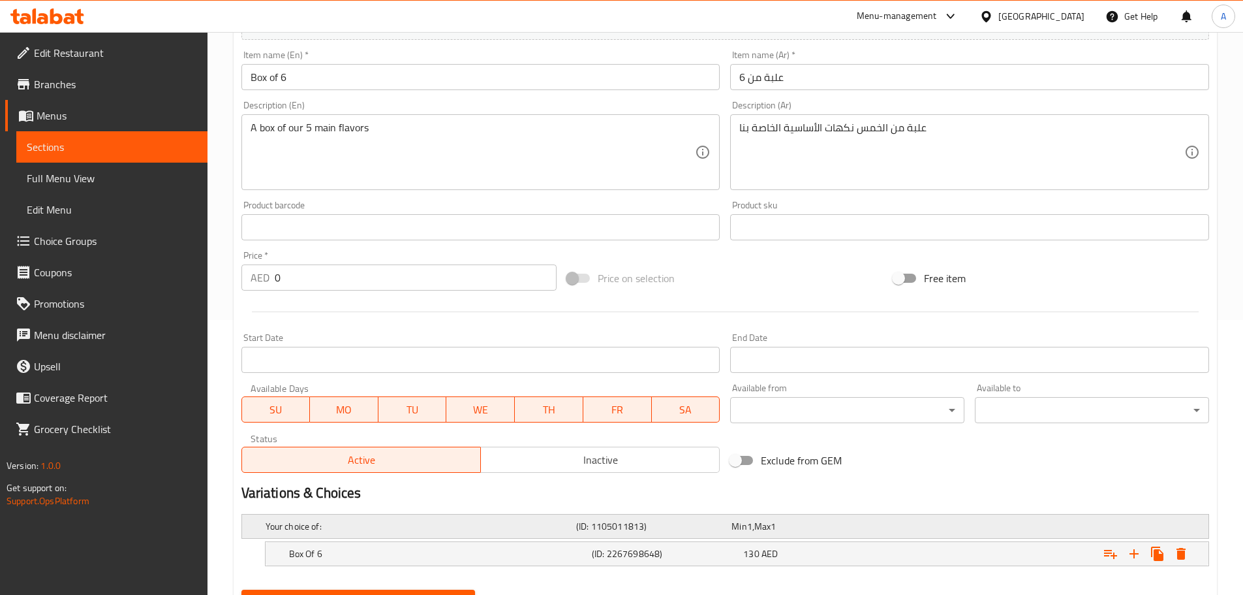
scroll to position [338, 0]
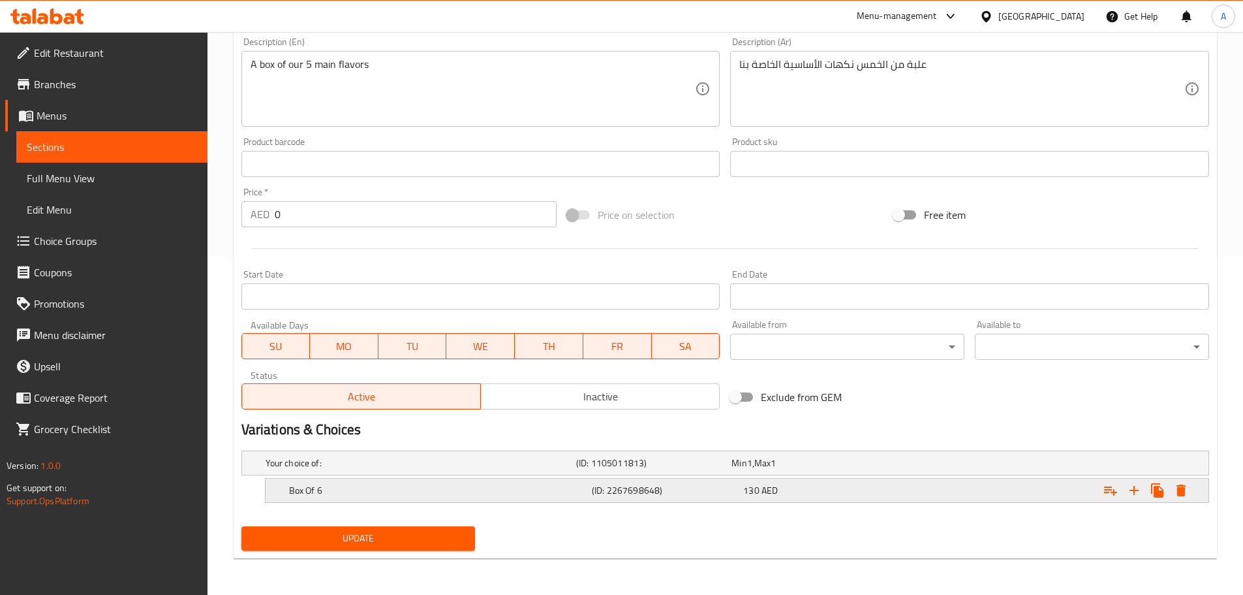
click at [338, 480] on div "Box Of 6 (ID: 2267698648) 130 AED" at bounding box center [741, 490] width 909 height 29
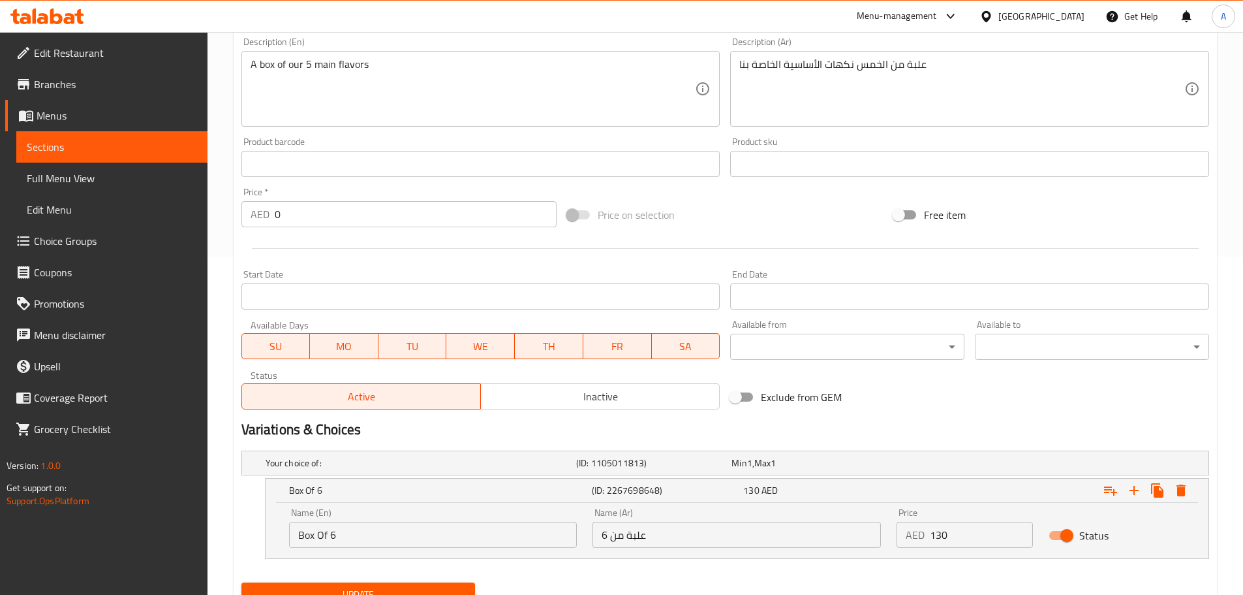
click at [942, 519] on div "Price AED 130 Price" at bounding box center [965, 528] width 136 height 40
click at [940, 530] on input "130" at bounding box center [981, 534] width 103 height 26
drag, startPoint x: 283, startPoint y: 212, endPoint x: 266, endPoint y: 209, distance: 17.9
click at [266, 209] on div "AED 0 Price *" at bounding box center [399, 214] width 316 height 26
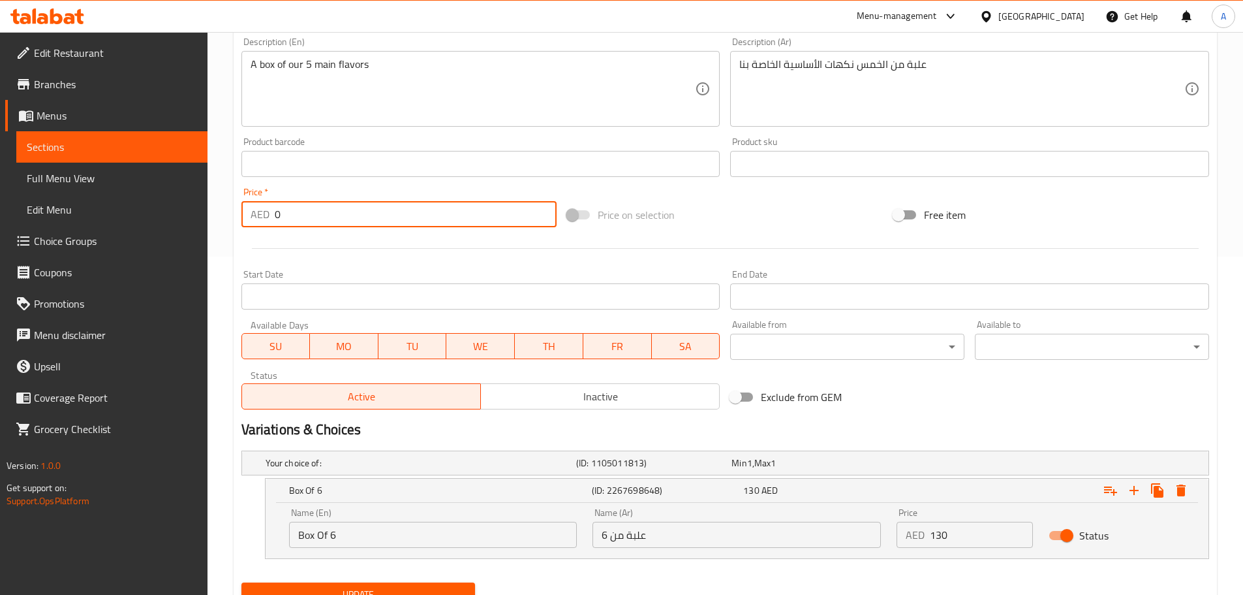
paste input "13"
type input "130"
click at [241, 582] on button "Update" at bounding box center [358, 594] width 234 height 24
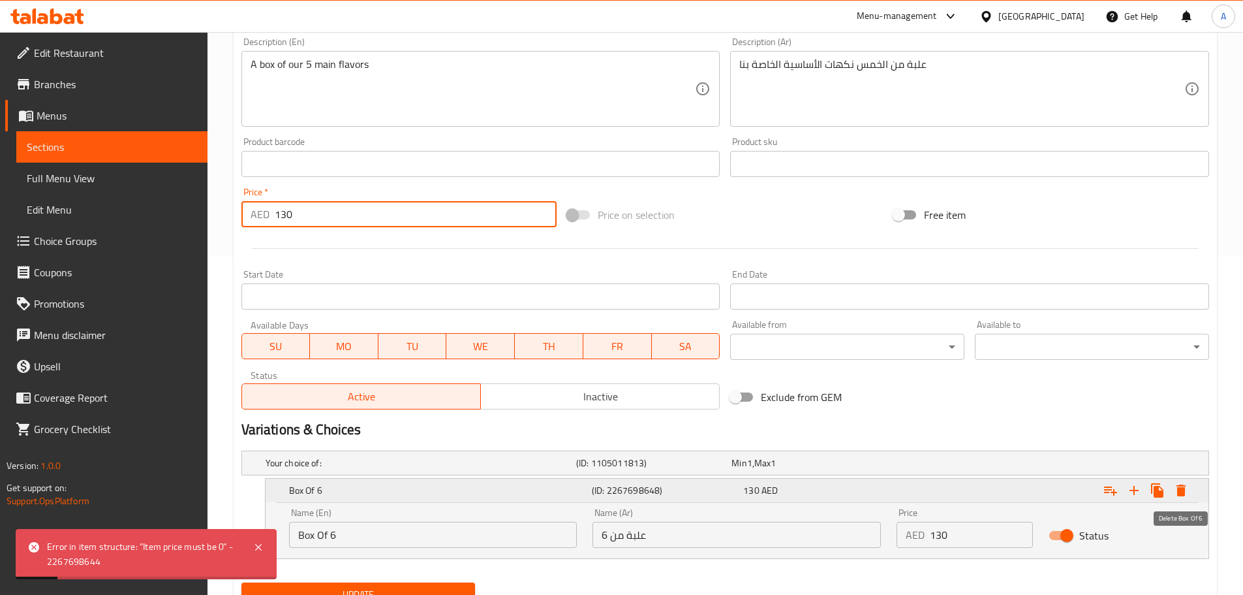
click at [1189, 489] on button "Expand" at bounding box center [1181, 489] width 23 height 23
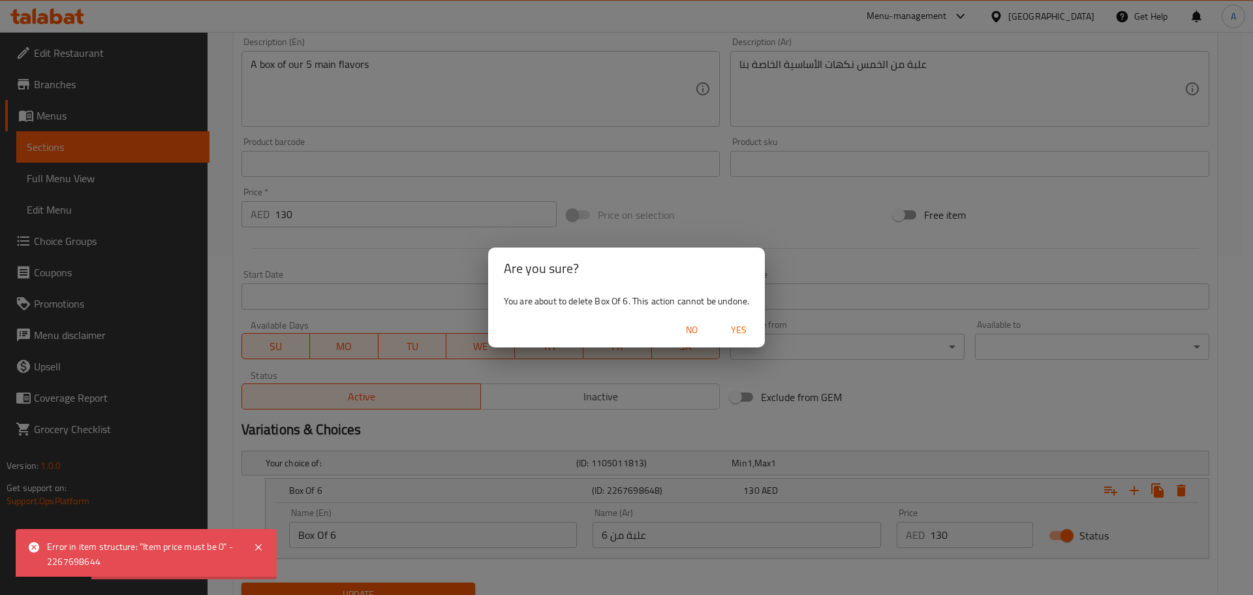
click at [743, 324] on span "Yes" at bounding box center [738, 330] width 31 height 16
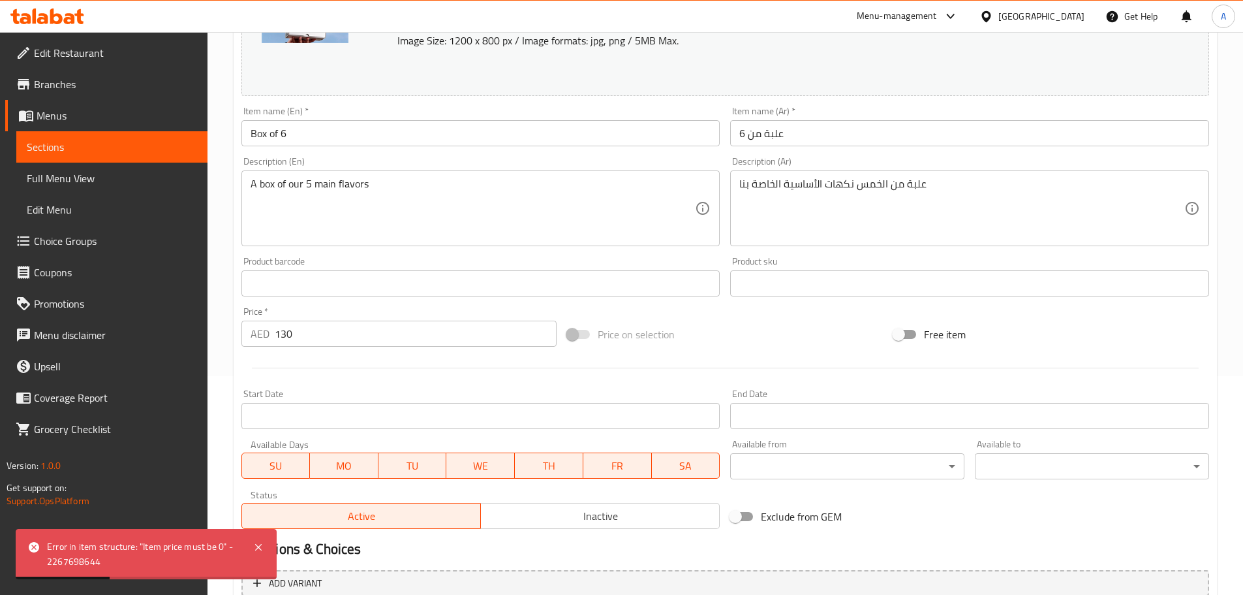
scroll to position [208, 0]
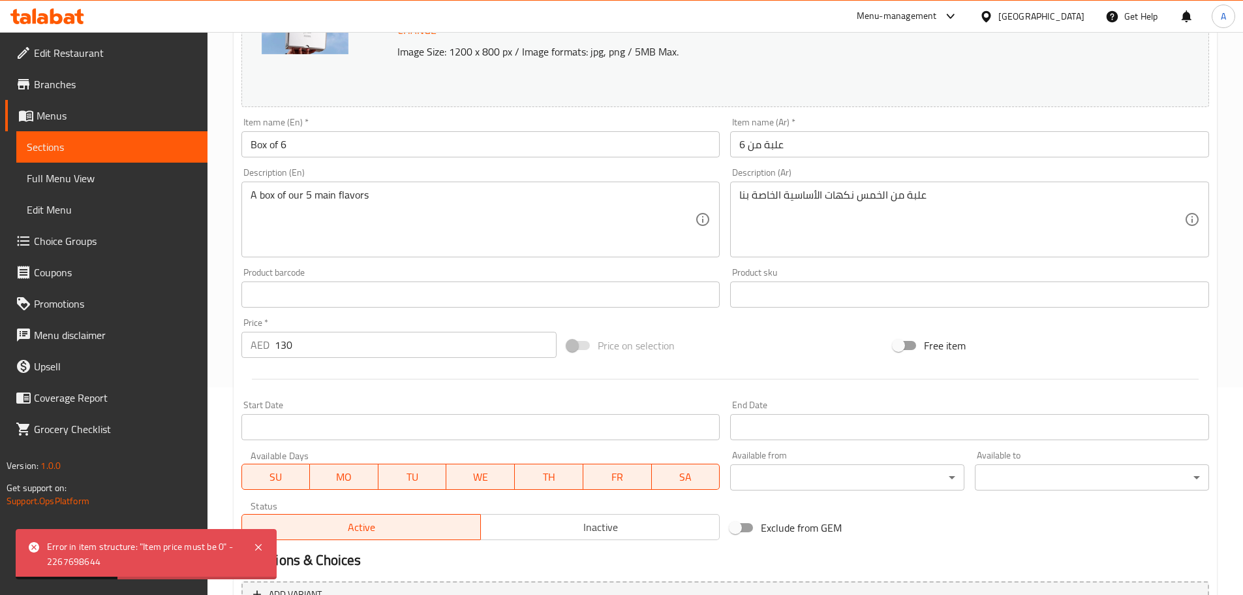
click at [435, 343] on input "130" at bounding box center [416, 345] width 283 height 26
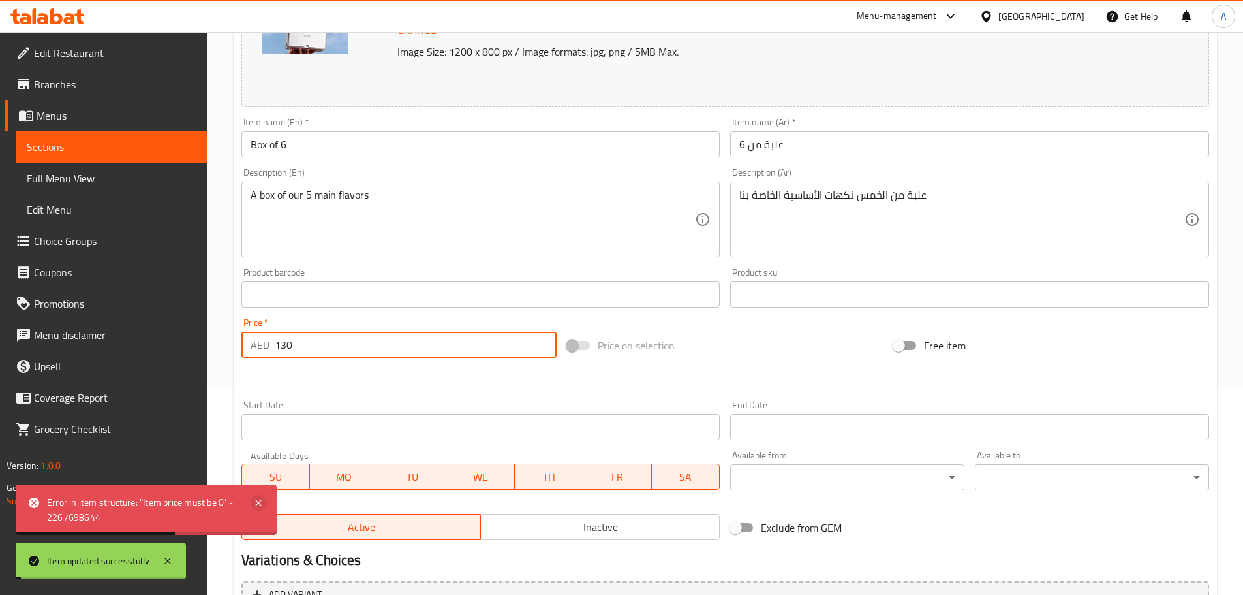
click at [258, 503] on icon at bounding box center [258, 502] width 7 height 7
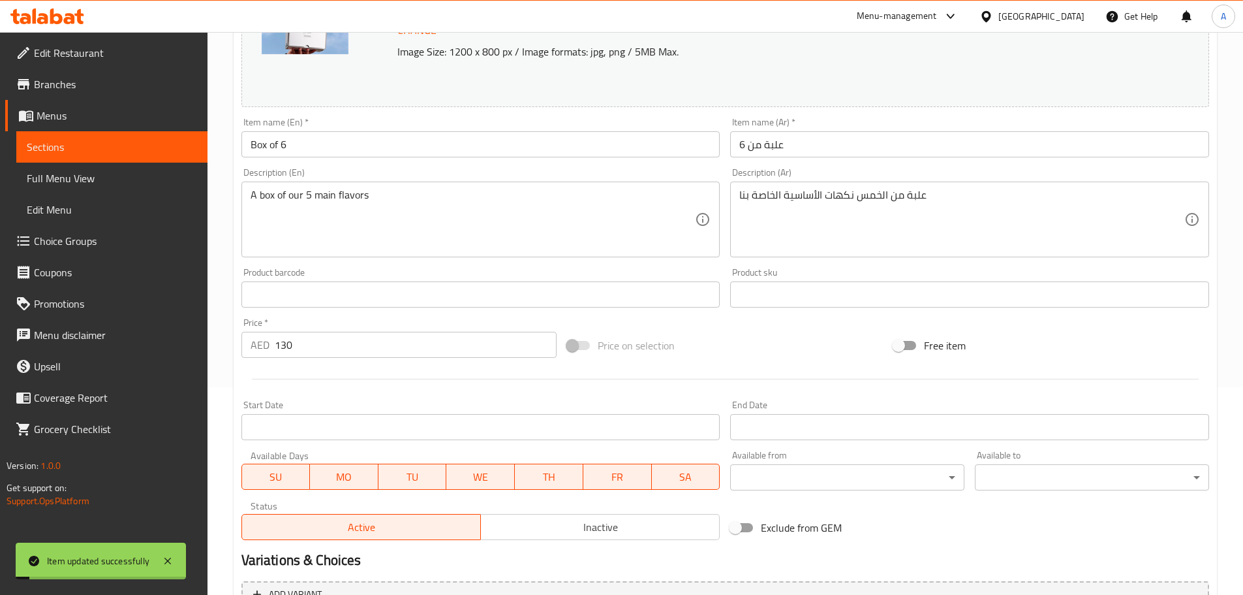
click at [132, 177] on span "Full Menu View" at bounding box center [112, 178] width 170 height 16
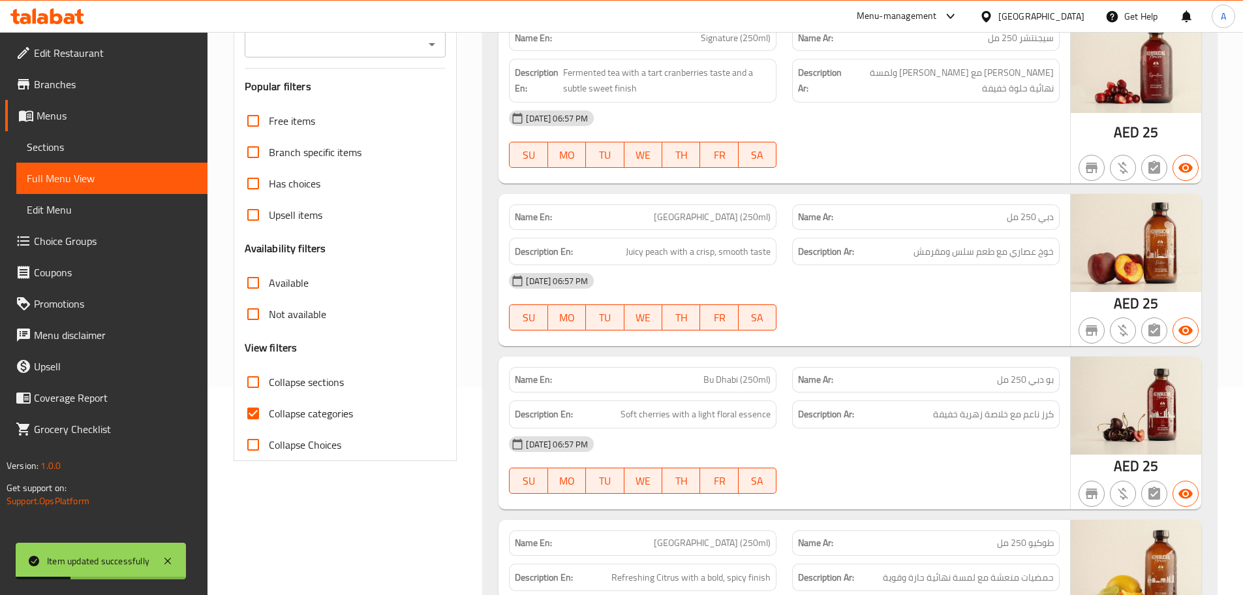
drag, startPoint x: 283, startPoint y: 409, endPoint x: 320, endPoint y: 405, distance: 37.3
click at [284, 407] on span "Collapse categories" at bounding box center [311, 413] width 84 height 16
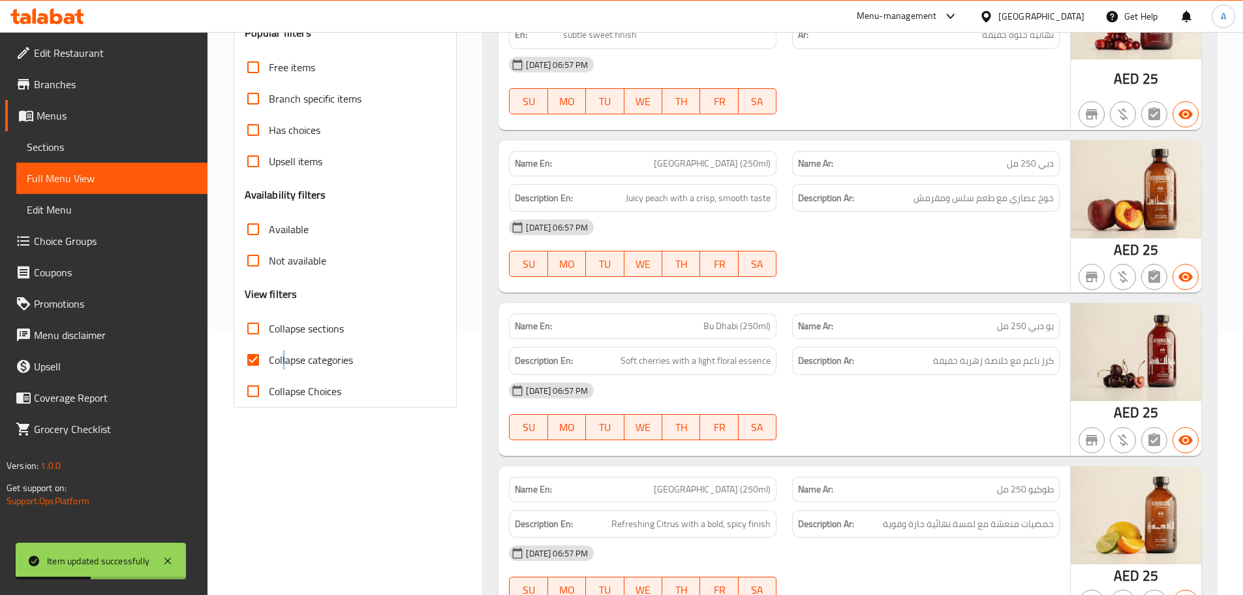
click at [253, 354] on input "Collapse categories" at bounding box center [253, 359] width 31 height 31
checkbox input "false"
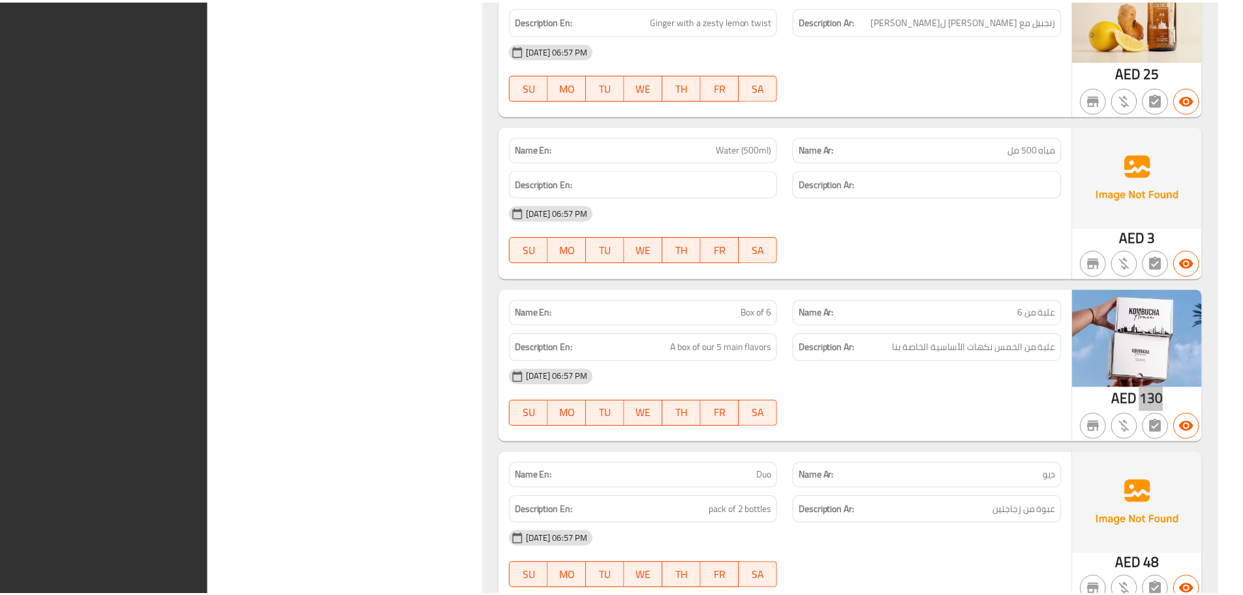
scroll to position [1316, 0]
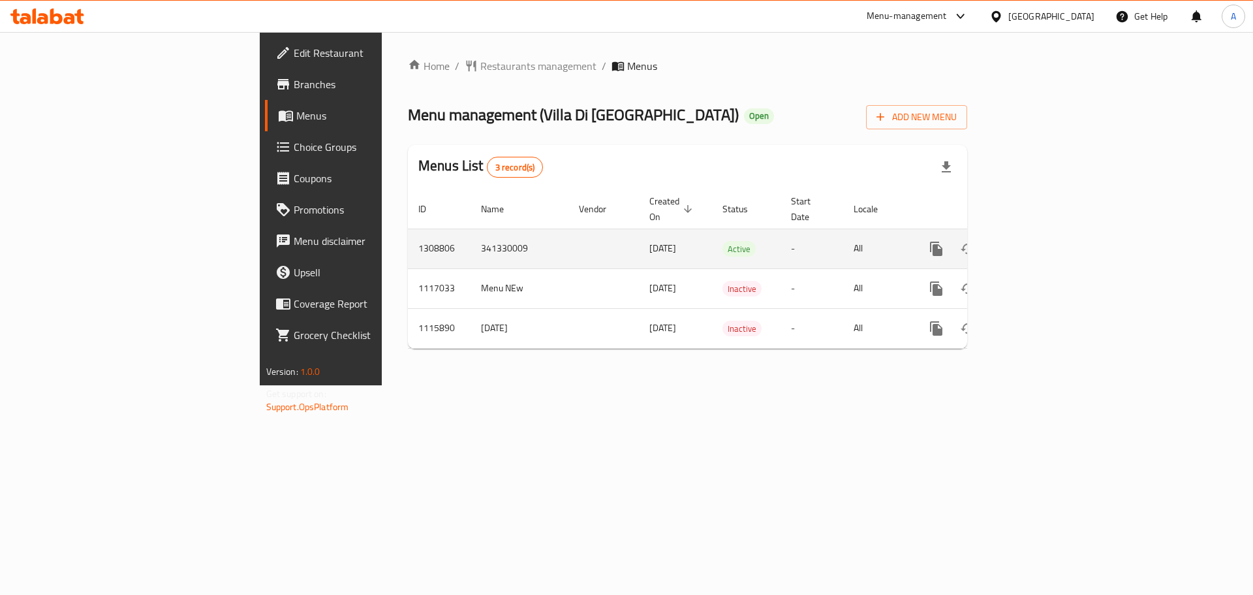
click at [1038, 241] on icon "enhanced table" at bounding box center [1031, 249] width 16 height 16
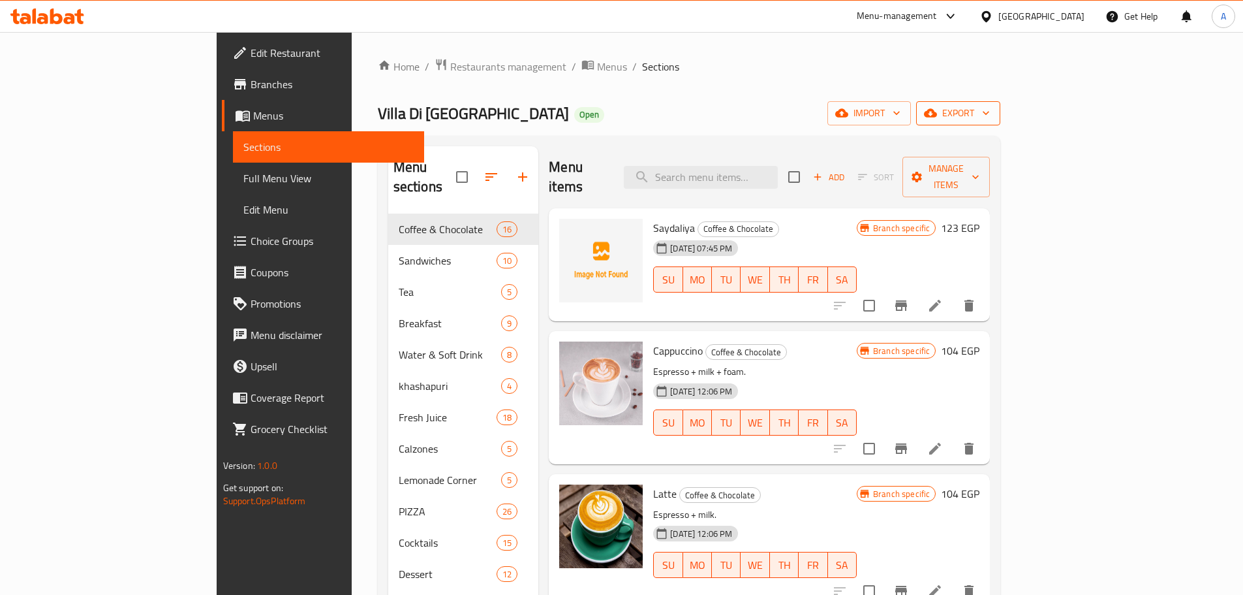
click at [990, 118] on span "export" at bounding box center [958, 113] width 63 height 16
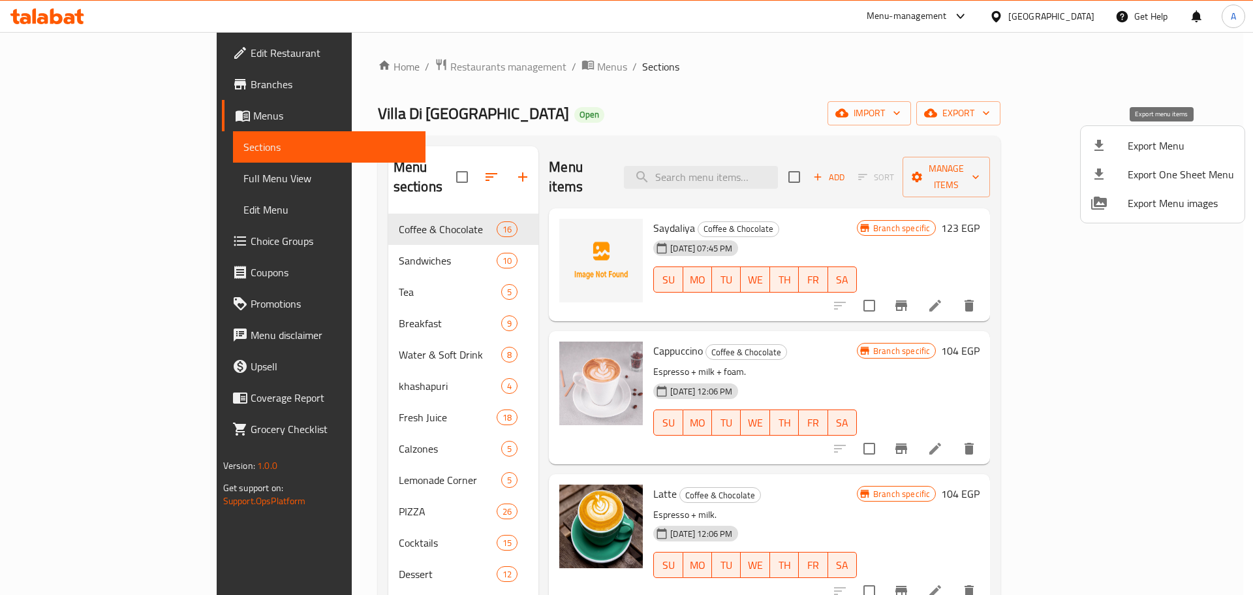
click at [1164, 139] on span "Export Menu" at bounding box center [1181, 146] width 106 height 16
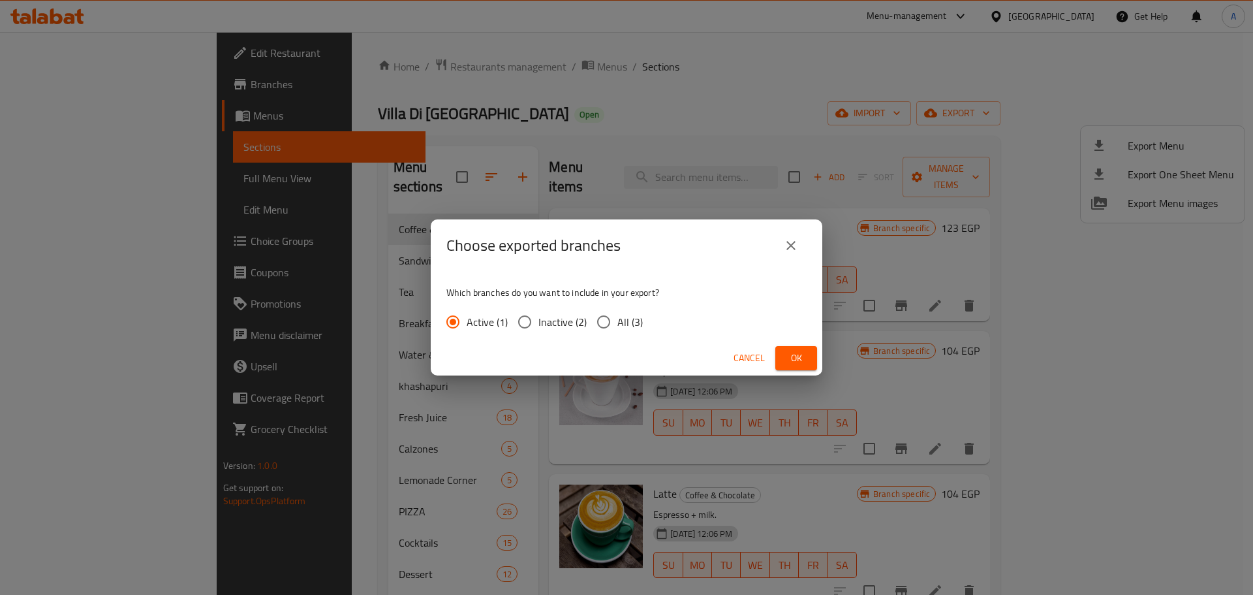
click at [647, 314] on div "Active (1) Inactive (2) All (3)" at bounding box center [549, 321] width 207 height 27
click at [640, 317] on span "All (3)" at bounding box center [629, 322] width 25 height 16
click at [617, 317] on input "All (3)" at bounding box center [603, 321] width 27 height 27
radio input "true"
click at [819, 354] on div "Cancel Ok" at bounding box center [627, 358] width 392 height 35
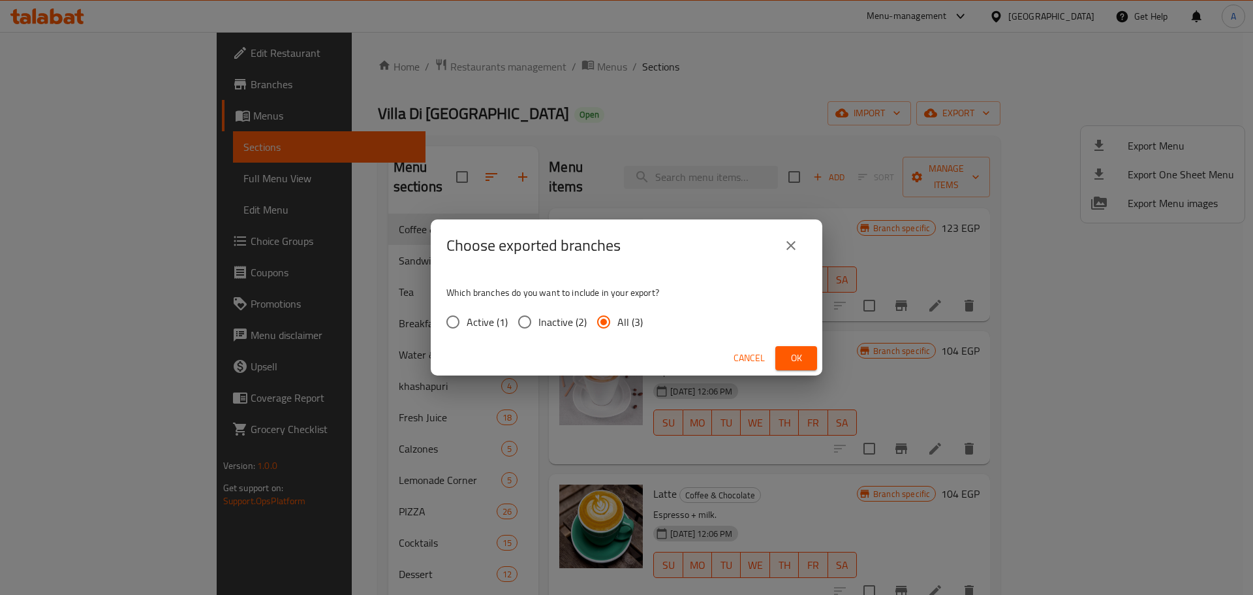
click at [808, 354] on button "Ok" at bounding box center [796, 358] width 42 height 24
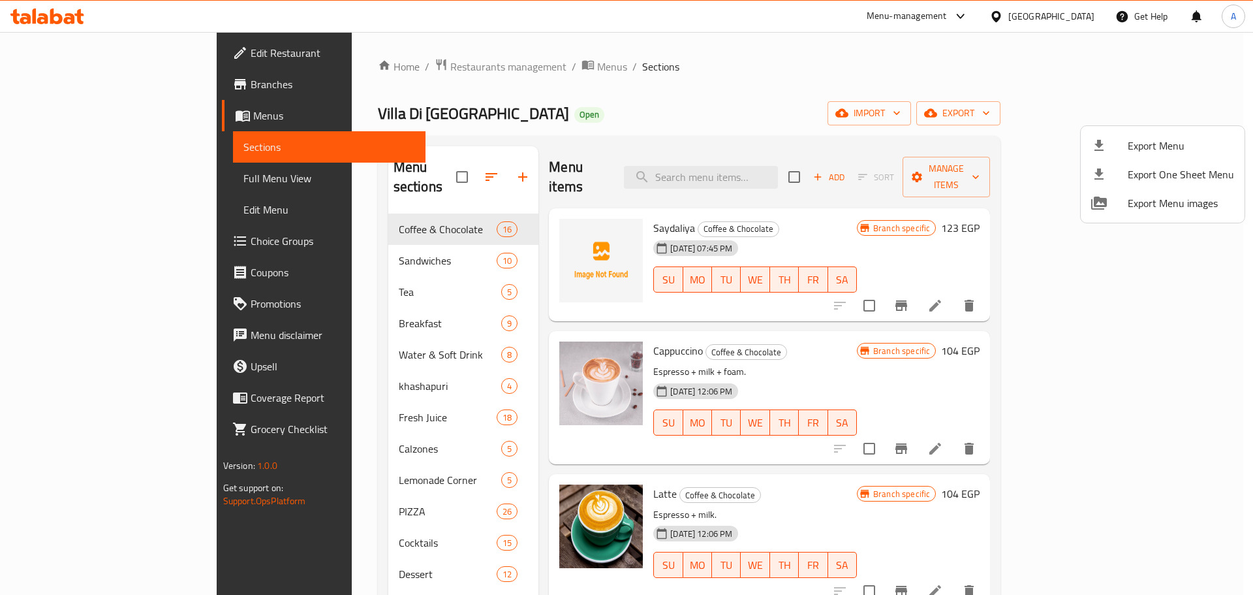
click at [817, 170] on div at bounding box center [626, 297] width 1253 height 595
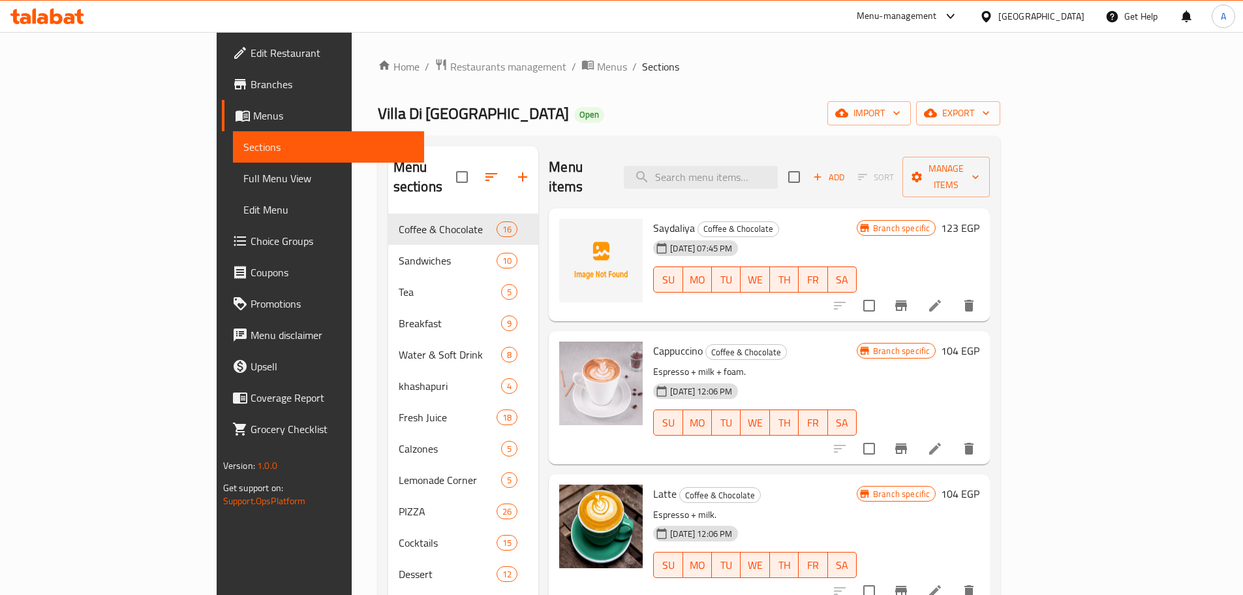
click at [778, 170] on input "search" at bounding box center [701, 177] width 154 height 23
paste input "Ice Tea"
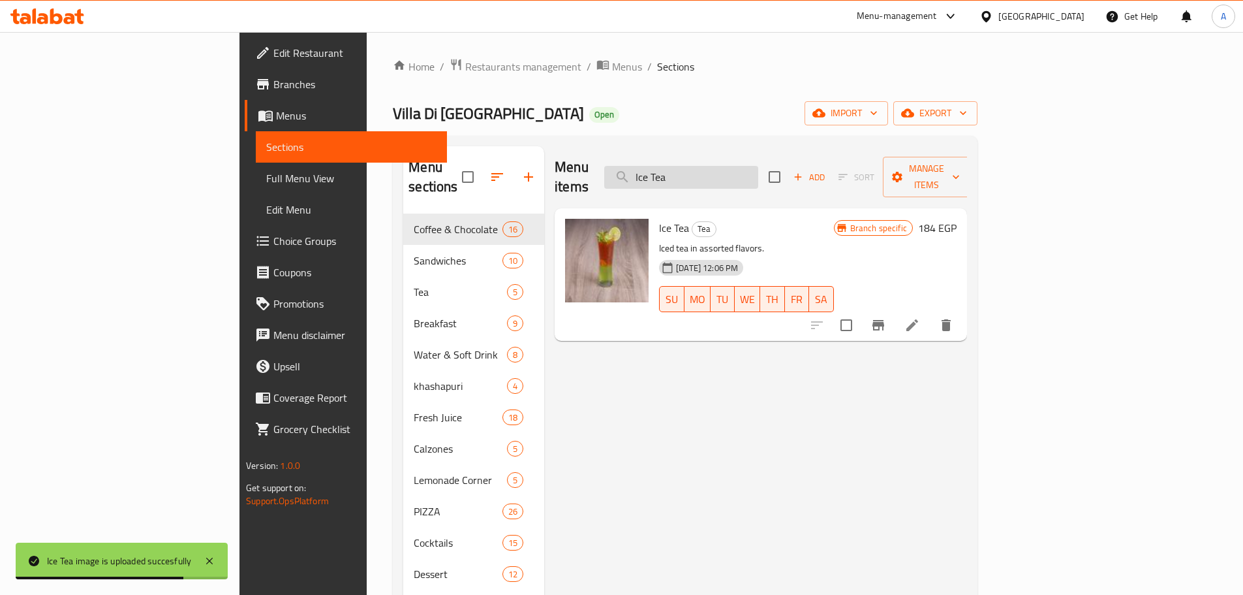
click at [758, 166] on input "Ice Tea" at bounding box center [681, 177] width 154 height 23
paste input "Special Oats"
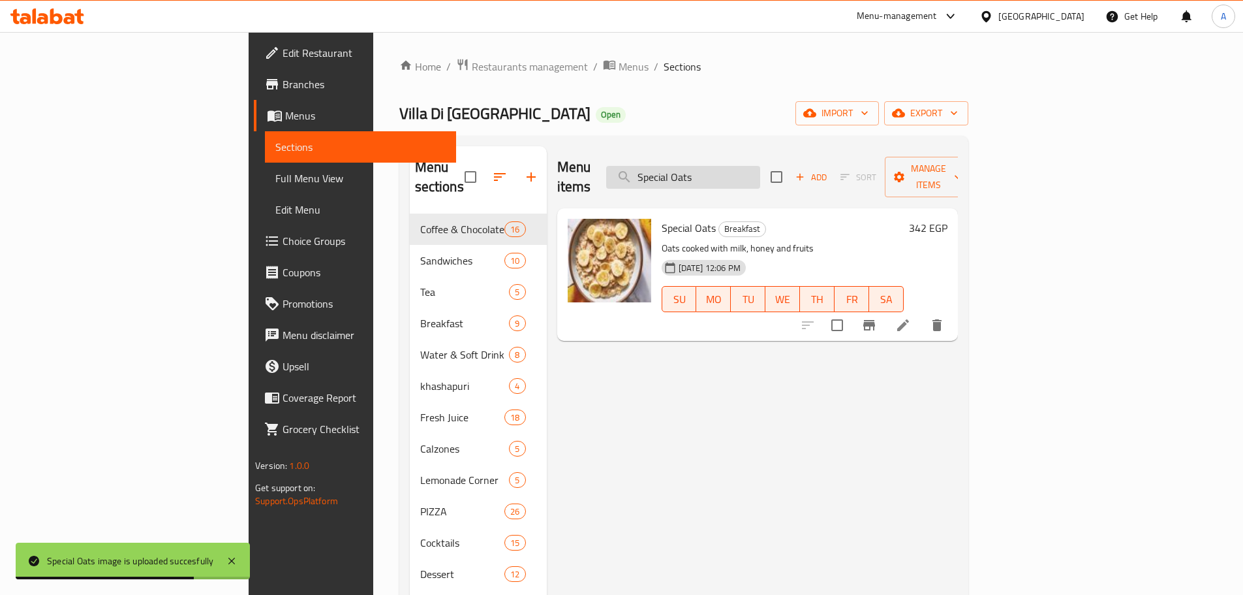
click at [740, 166] on input "Special Oats" at bounding box center [683, 177] width 154 height 23
paste input "Pizza buratta"
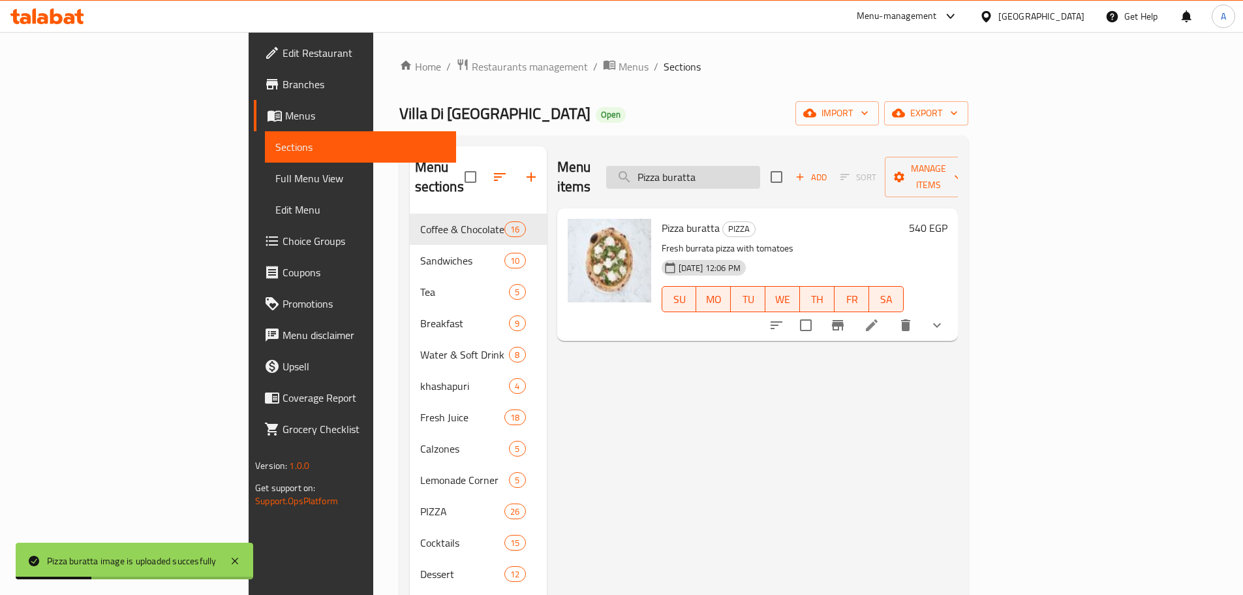
click at [737, 166] on input "Pizza buratta" at bounding box center [683, 177] width 154 height 23
paste input "Truffle Oli Pizz"
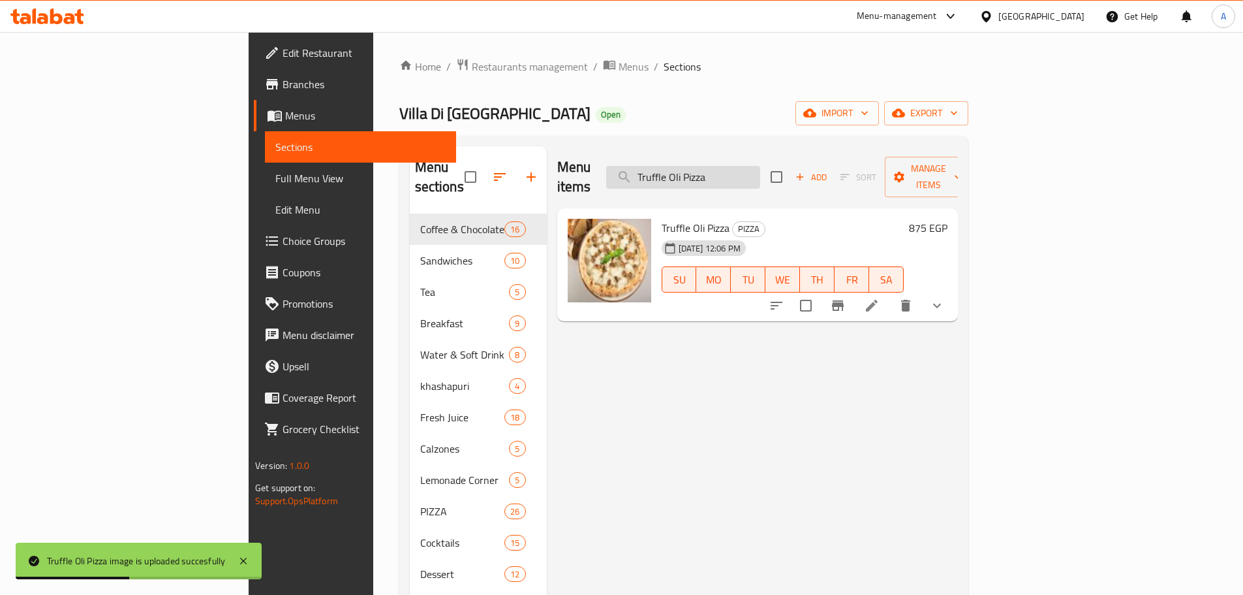
click at [740, 166] on input "Truffle Oli Pizza" at bounding box center [683, 177] width 154 height 23
paste input "LAVA CAKE"
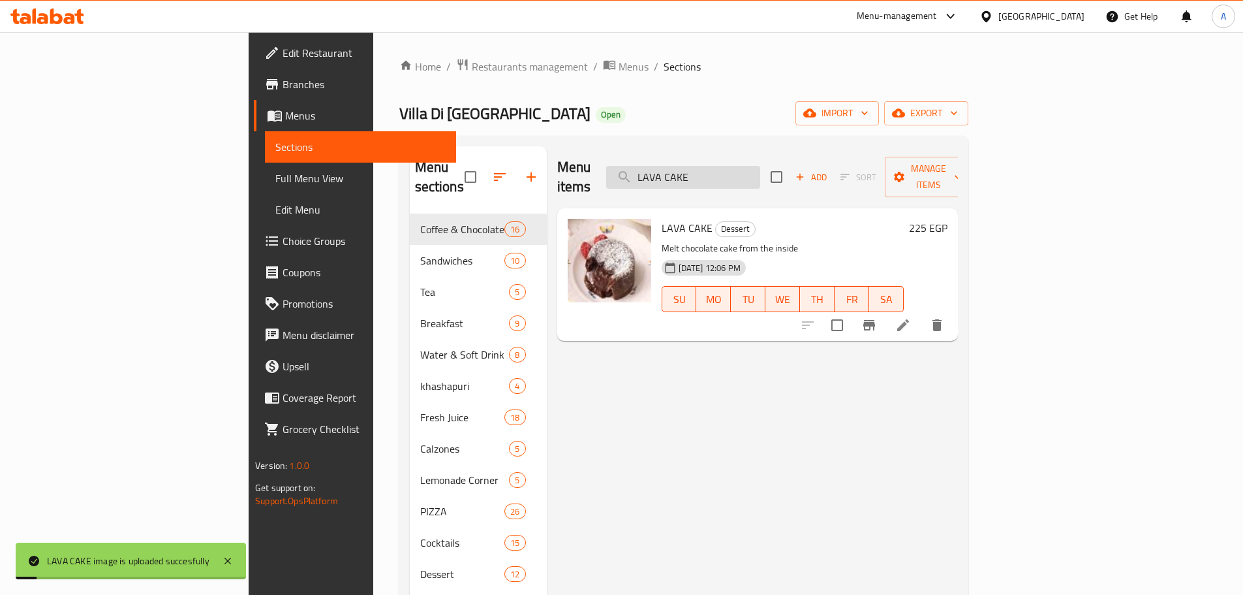
click at [760, 166] on input "LAVA CAKE" at bounding box center [683, 177] width 154 height 23
paste input "Brownies Dessert"
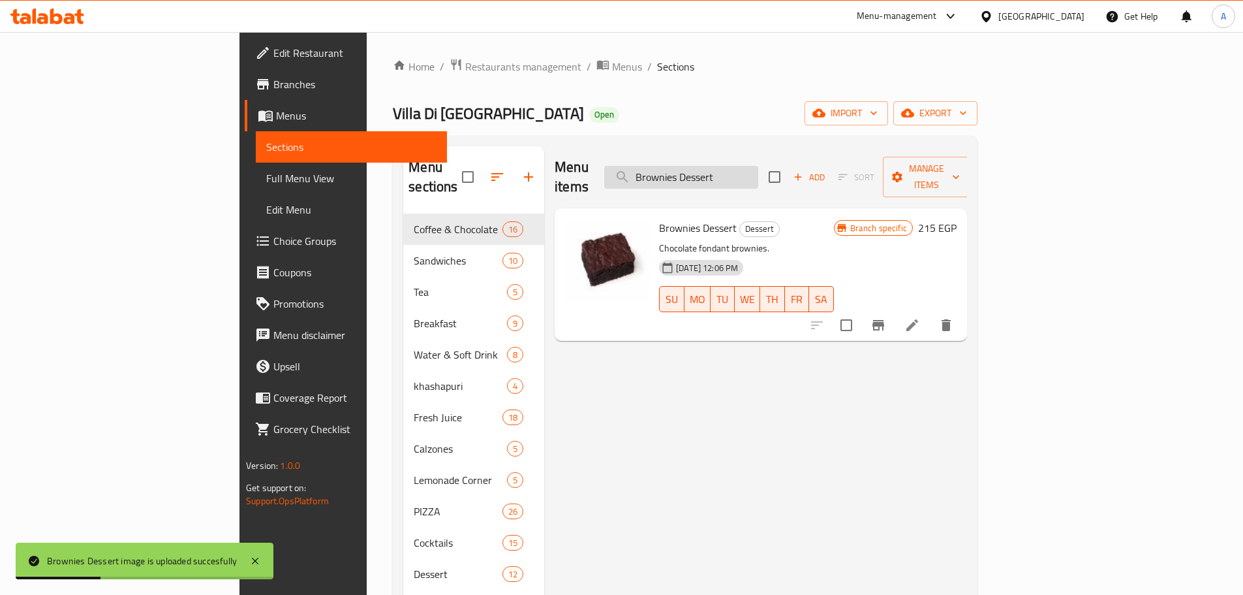
click at [755, 166] on input "Brownies Dessert" at bounding box center [681, 177] width 154 height 23
paste input "anana Chocolate Smoothie"
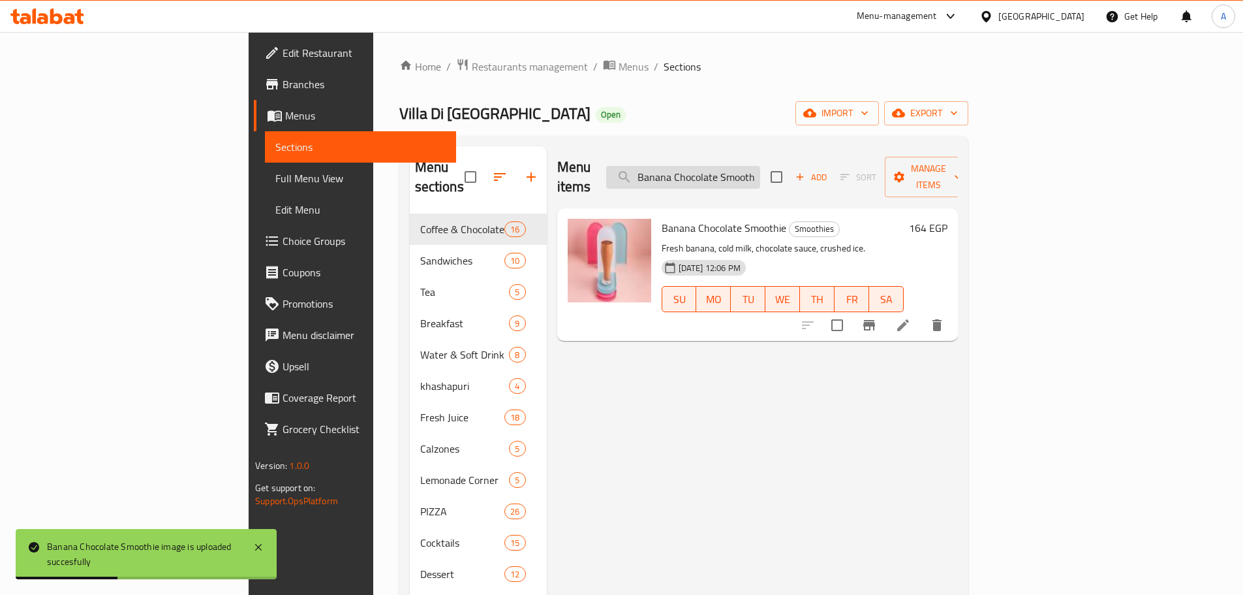
click at [759, 166] on input "Banana Chocolate Smoothie" at bounding box center [683, 177] width 154 height 23
paste input "erry Mangotika"
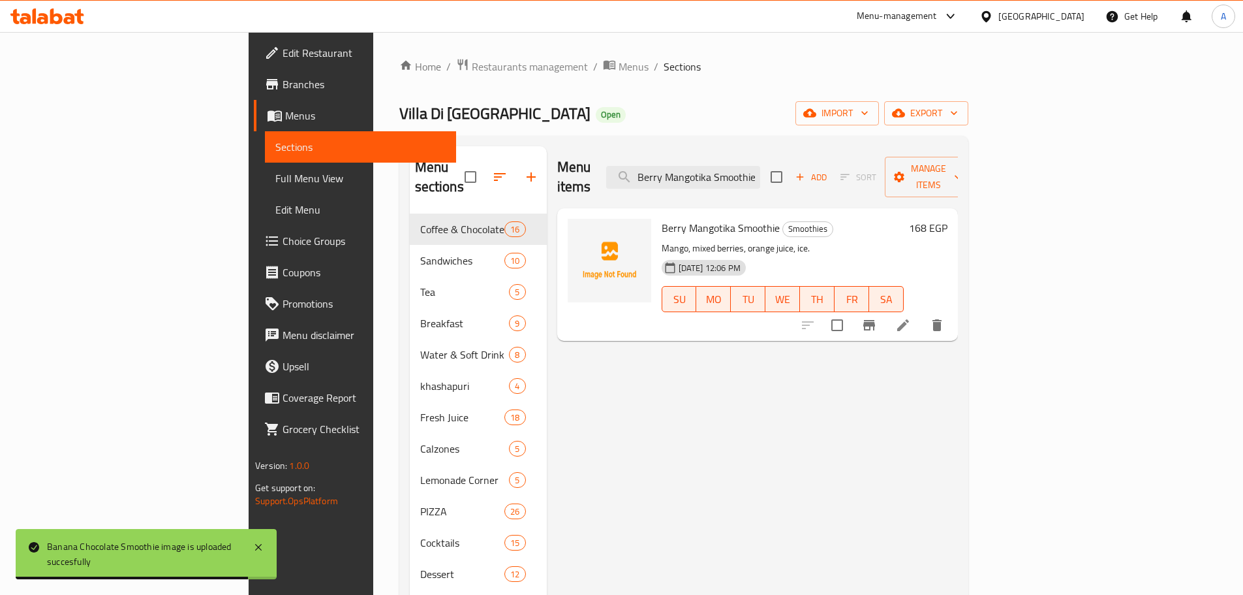
click at [568, 247] on div at bounding box center [610, 261] width 84 height 84
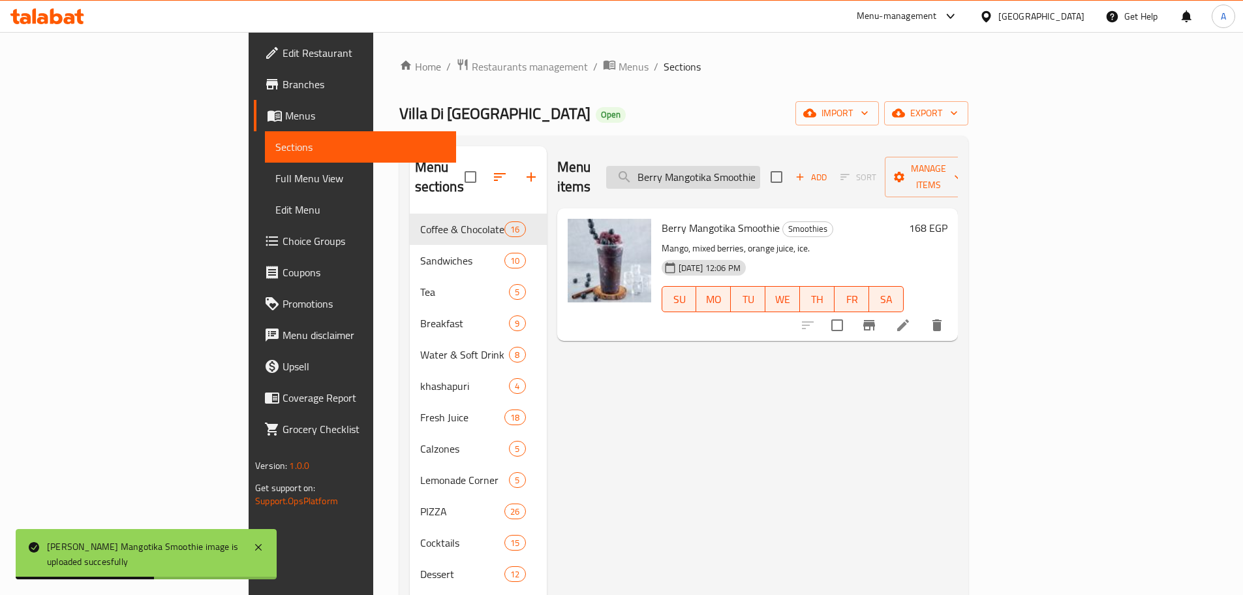
click at [760, 178] on input "Berry Mangotika Smoothie" at bounding box center [683, 177] width 154 height 23
paste input "Peanut Butter"
click at [760, 166] on input "Peanut Butter Smoothie" at bounding box center [683, 177] width 154 height 23
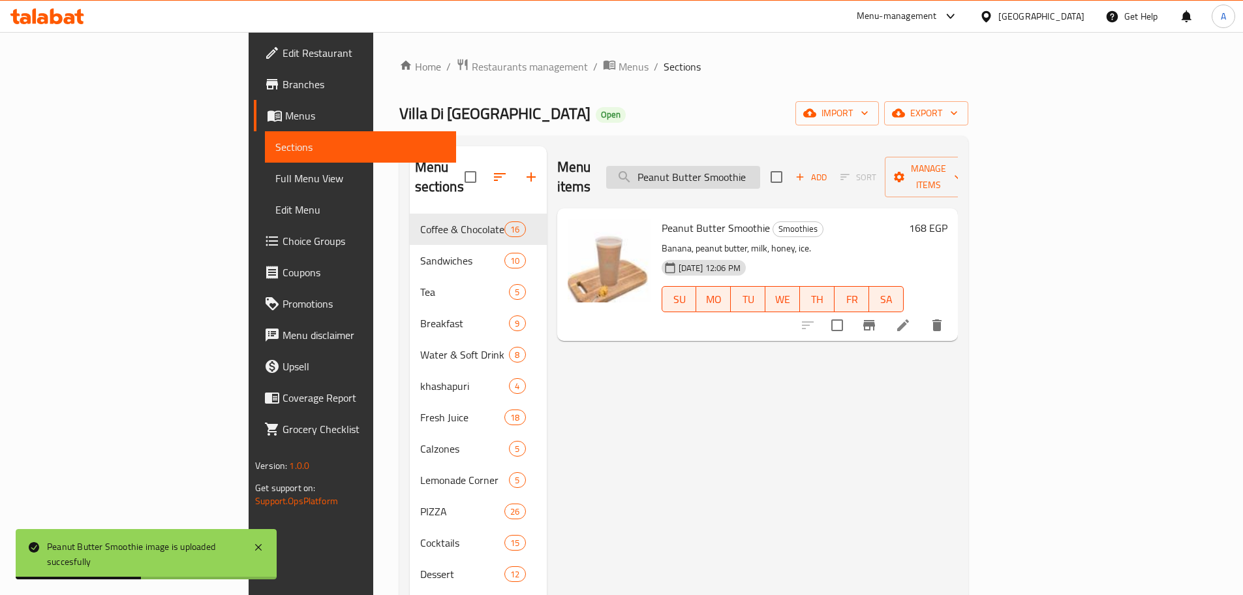
click at [760, 166] on input "Peanut Butter Smoothie" at bounding box center [683, 177] width 154 height 23
paste input "Mango Milkshak"
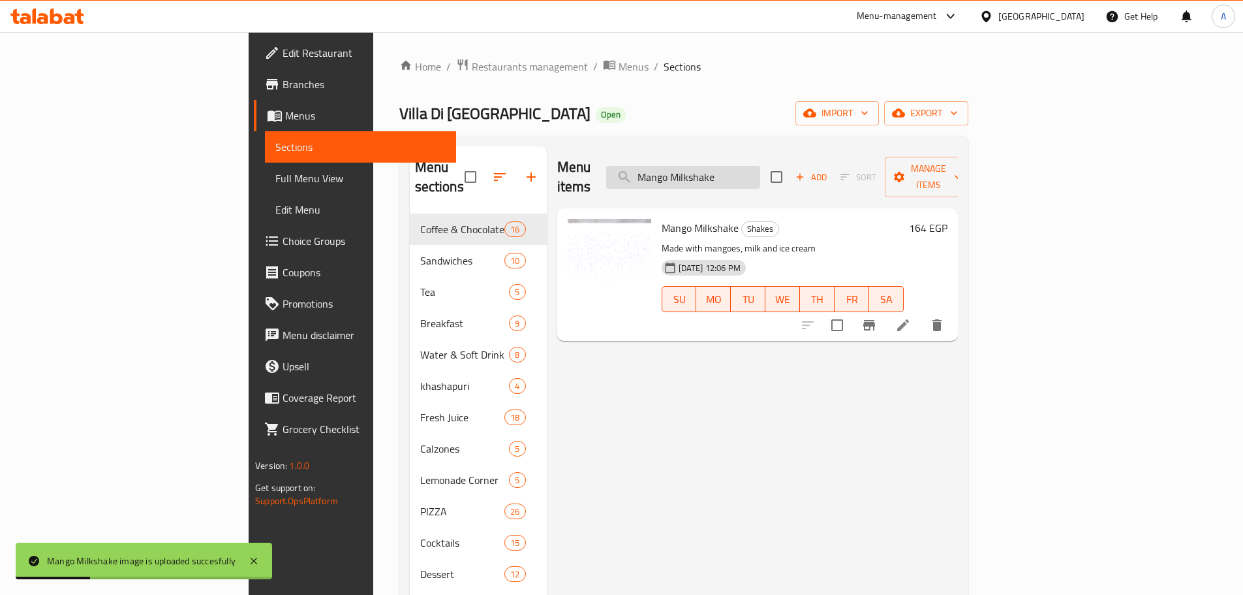
click at [748, 166] on input "Mango Milkshake" at bounding box center [683, 177] width 154 height 23
paste input "Caesar Salmon"
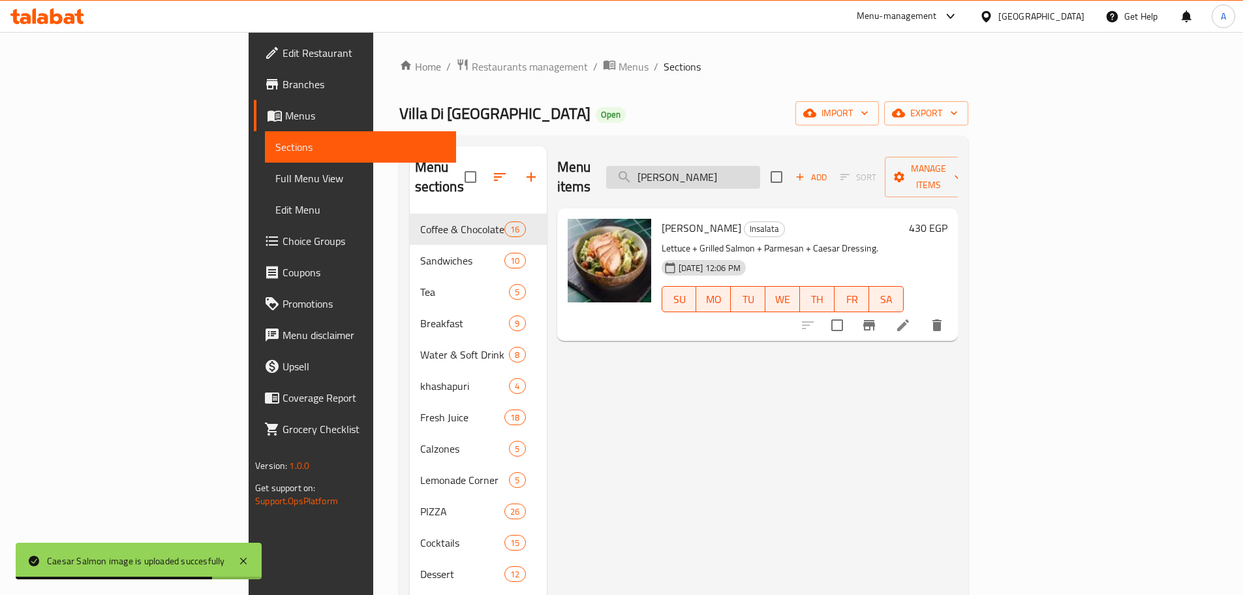
click at [760, 169] on input "Caesar Salmon" at bounding box center [683, 177] width 154 height 23
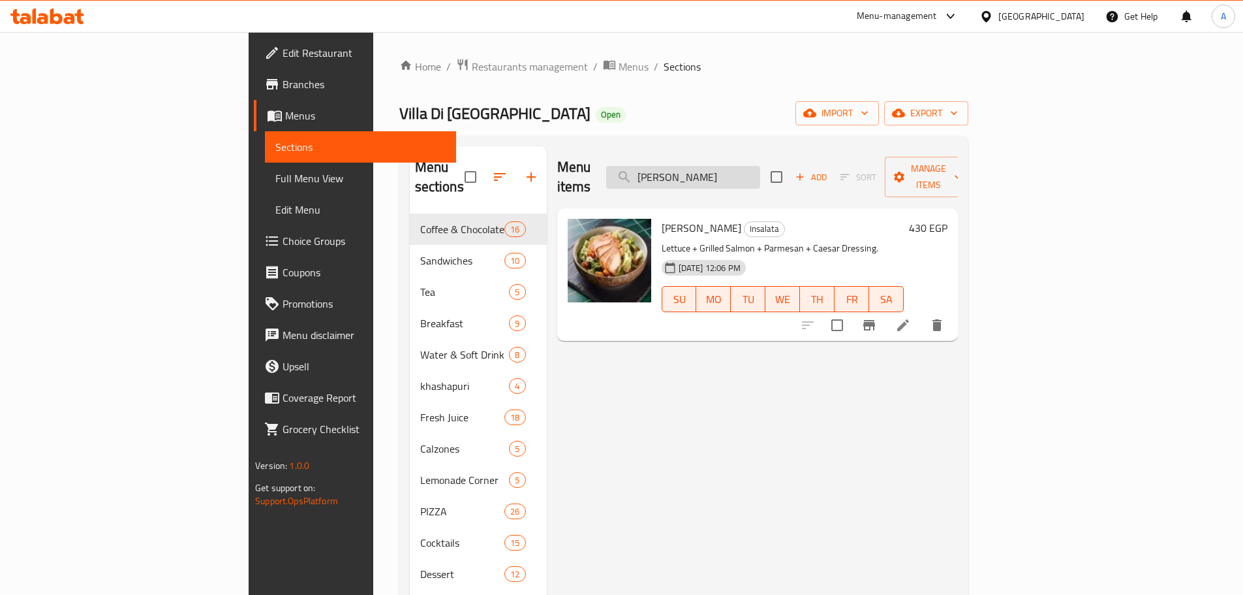
click at [746, 167] on input "Caesar Salmon" at bounding box center [683, 177] width 154 height 23
click at [745, 166] on input "Caesar Salmon" at bounding box center [683, 177] width 154 height 23
paste input "Plai"
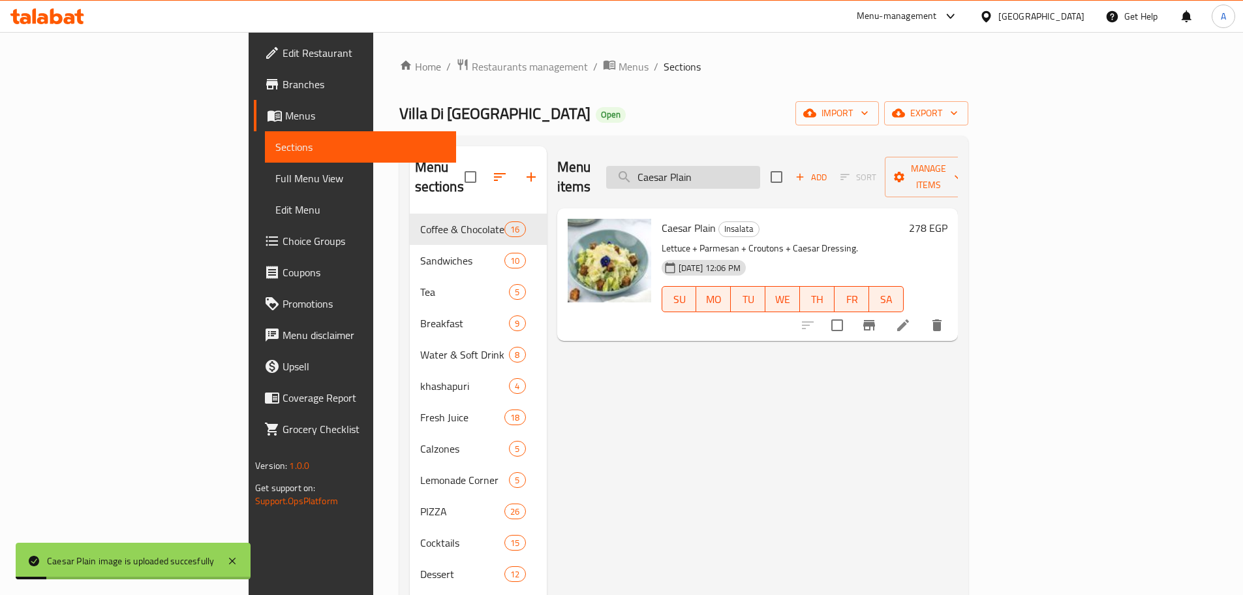
click at [731, 166] on input "Caesar Plain" at bounding box center [683, 177] width 154 height 23
paste input "prese Salad"
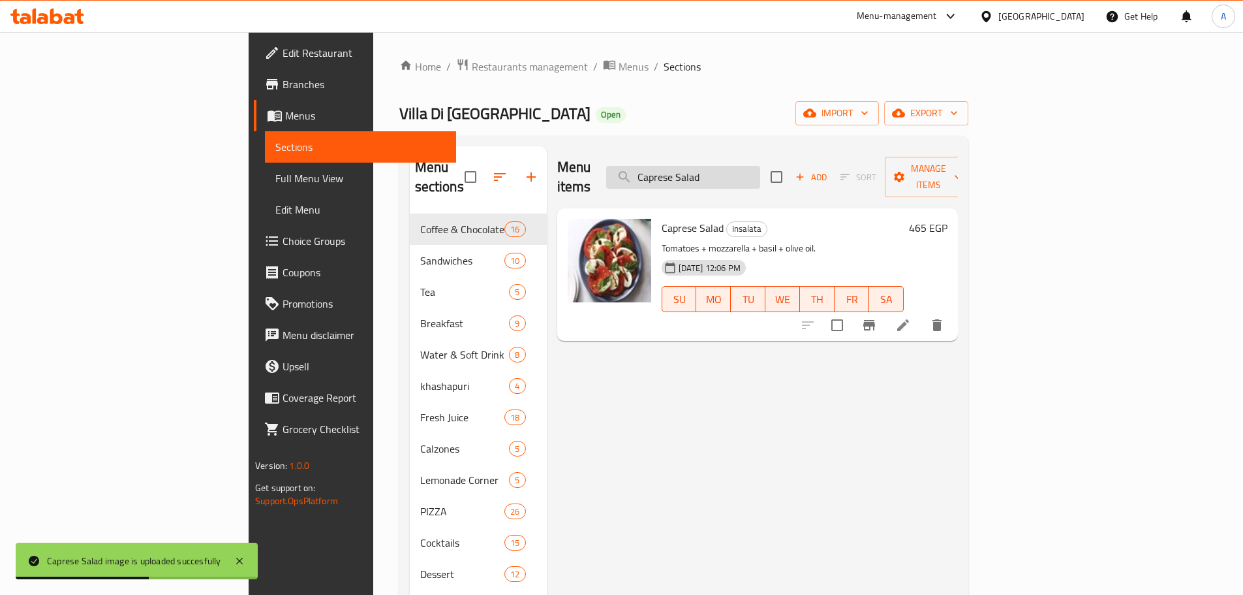
click at [760, 173] on input "Caprese Salad" at bounding box center [683, 177] width 154 height 23
paste input "Buratta"
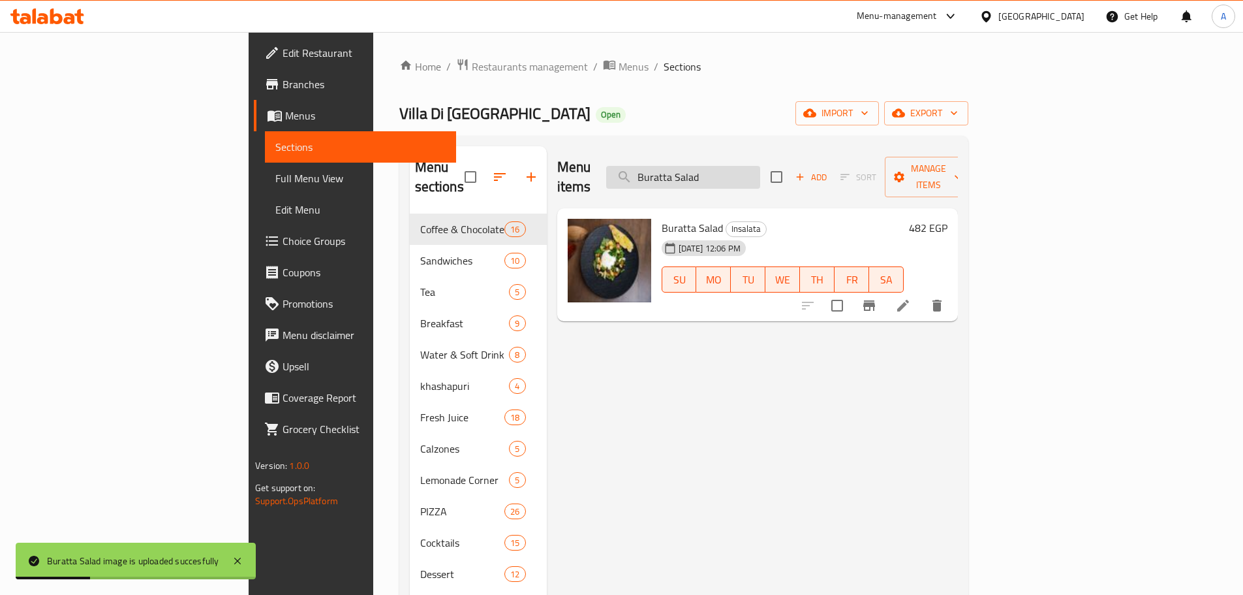
click at [758, 174] on input "Buratta Salad" at bounding box center [683, 177] width 154 height 23
paste input "Crispy Chicken"
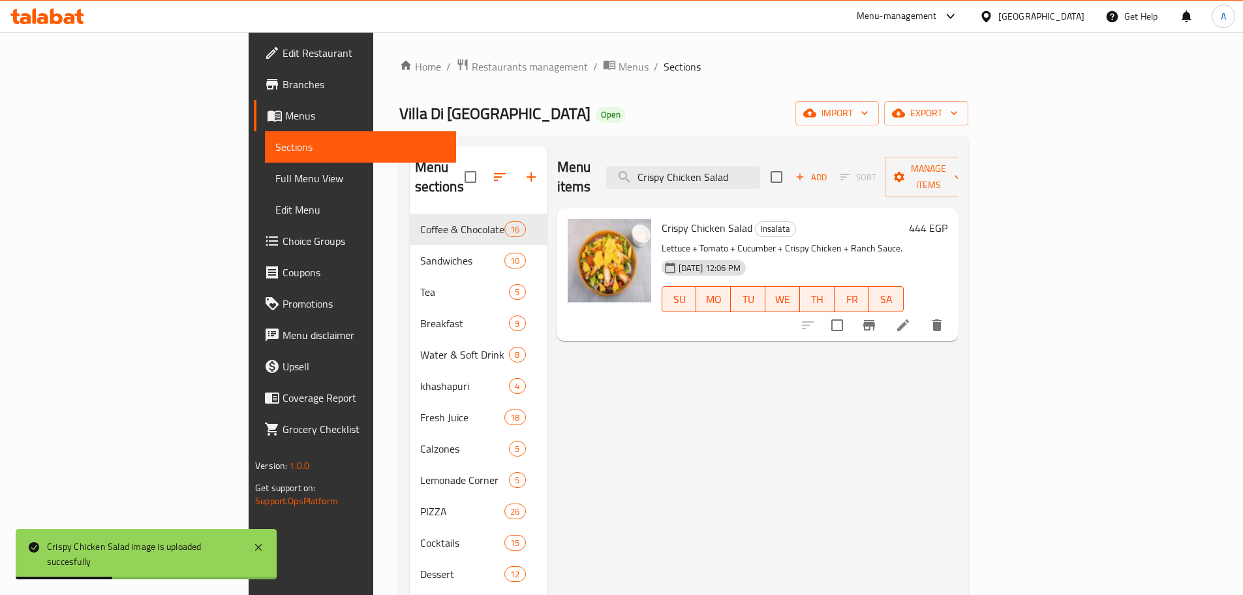
click at [744, 181] on div "Menu items Crispy Chicken Salad Add Sort Manage items" at bounding box center [757, 177] width 401 height 62
click at [743, 173] on input "Crispy Chicken Salad" at bounding box center [683, 177] width 154 height 23
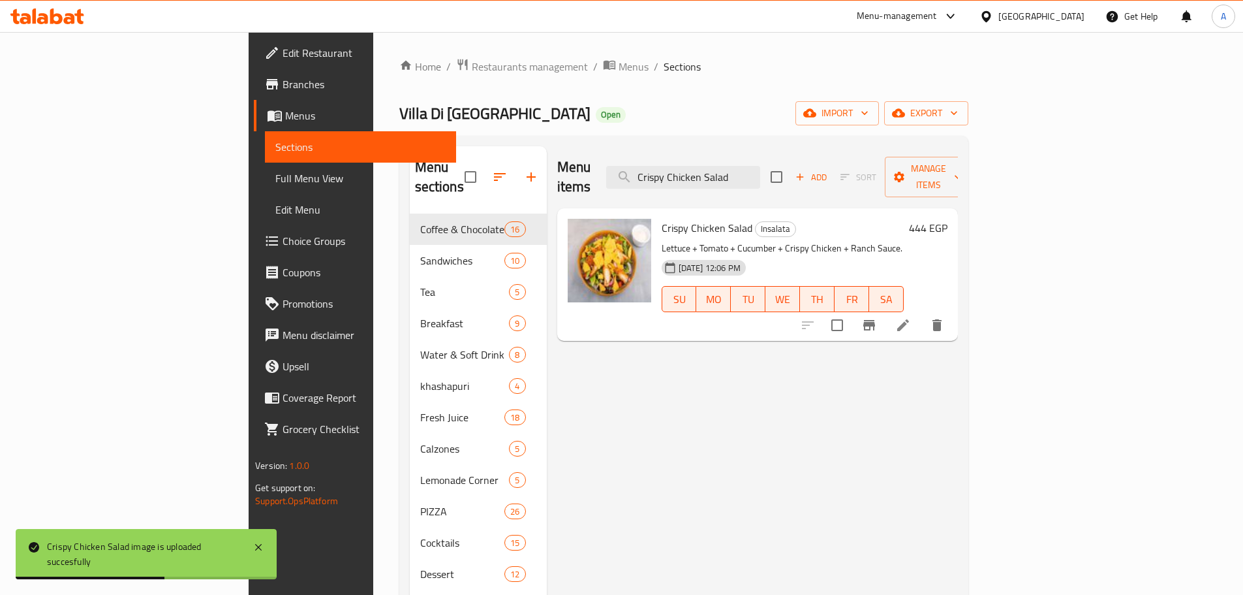
paste input "Rucola"
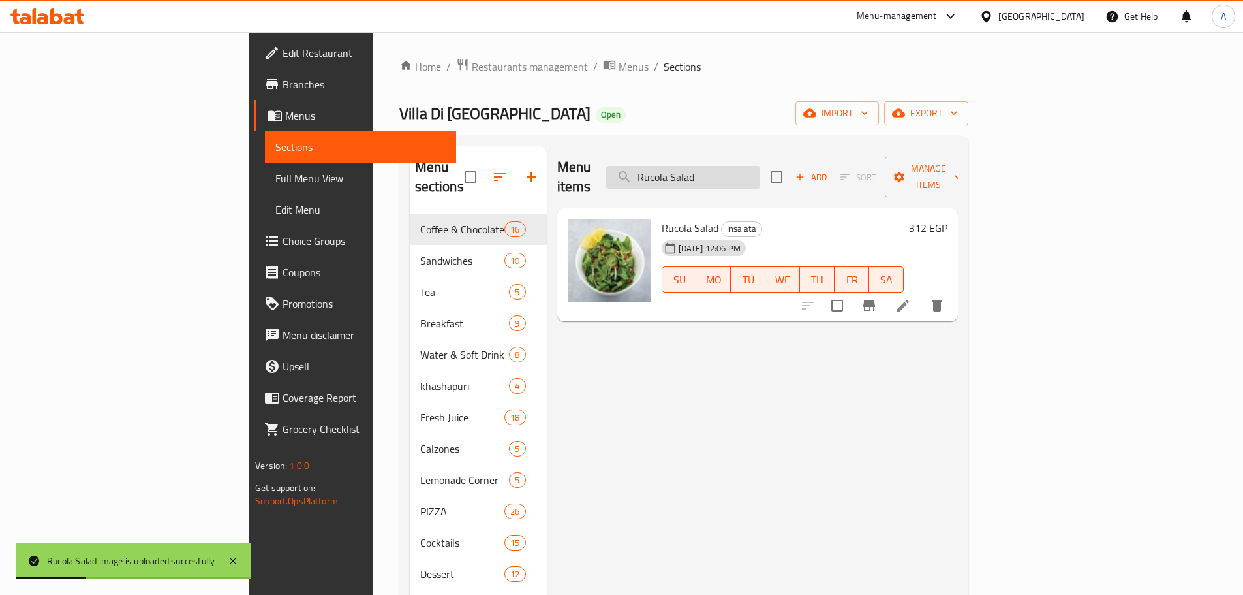
click at [760, 166] on input "Rucola Salad" at bounding box center [683, 177] width 154 height 23
paste input "Quinoa Chicken"
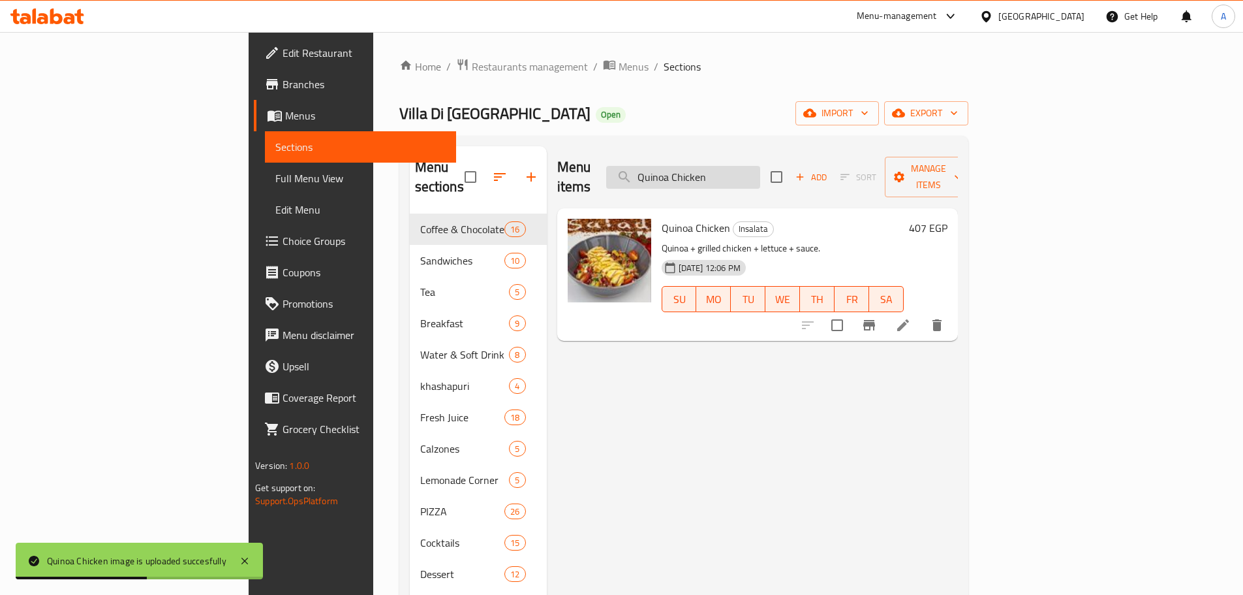
click at [760, 166] on input "Quinoa Chicken" at bounding box center [683, 177] width 154 height 23
paste input "Plai"
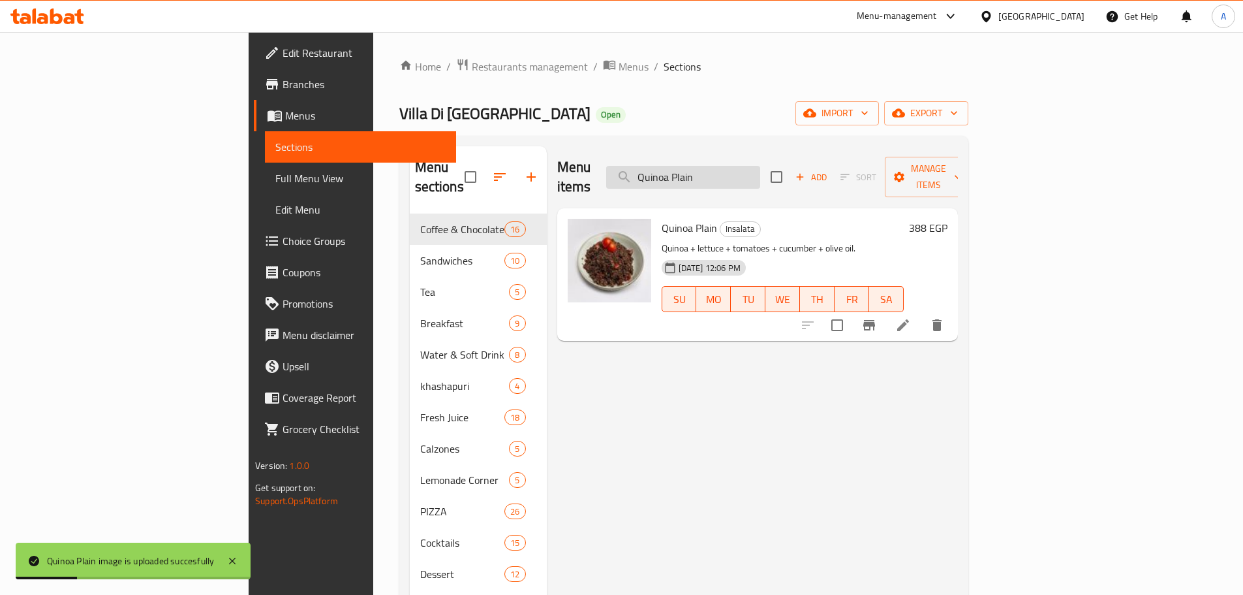
click at [736, 166] on input "Quinoa Plain" at bounding box center [683, 177] width 154 height 23
paste input "search"
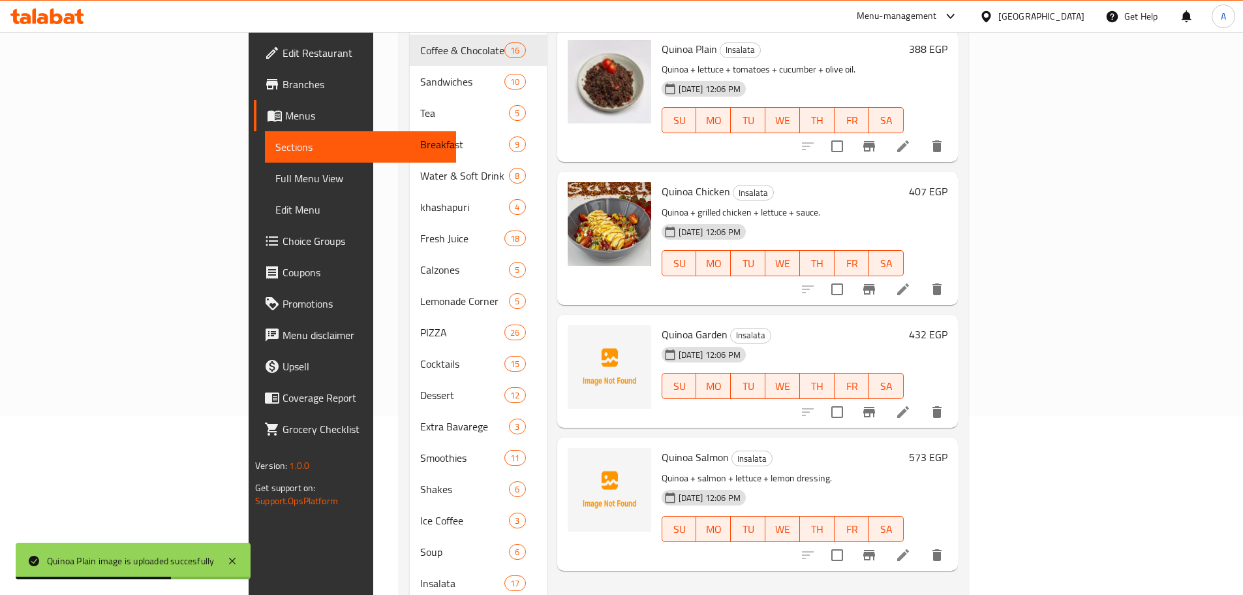
scroll to position [196, 0]
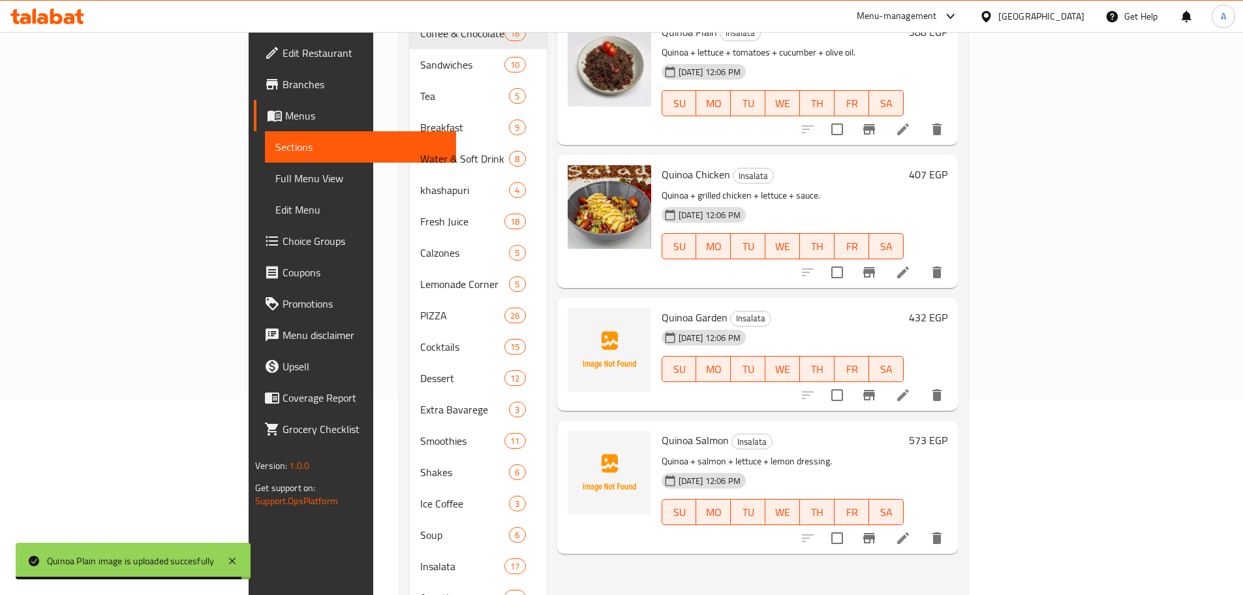
type input "Quinoa"
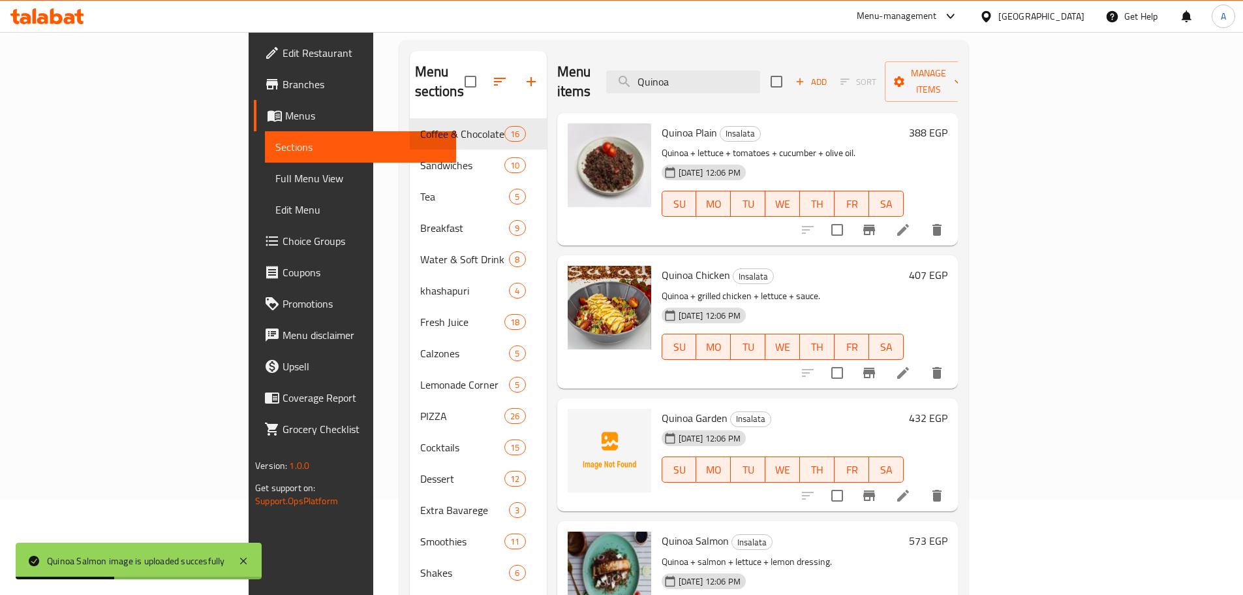
scroll to position [0, 0]
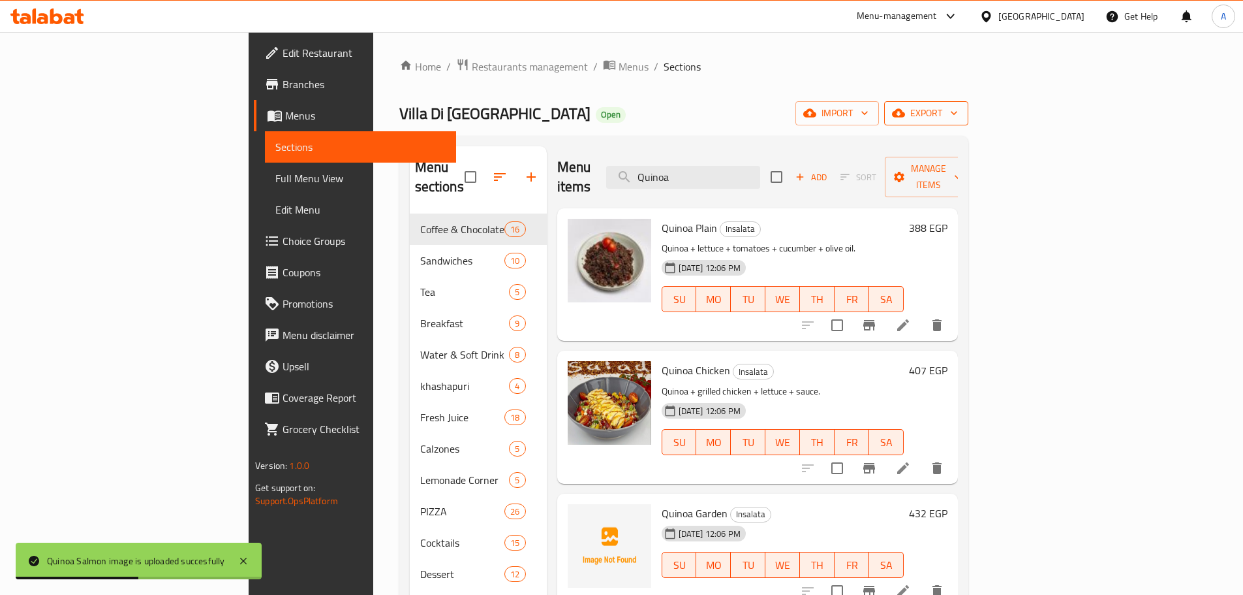
click at [969, 121] on button "export" at bounding box center [926, 113] width 84 height 24
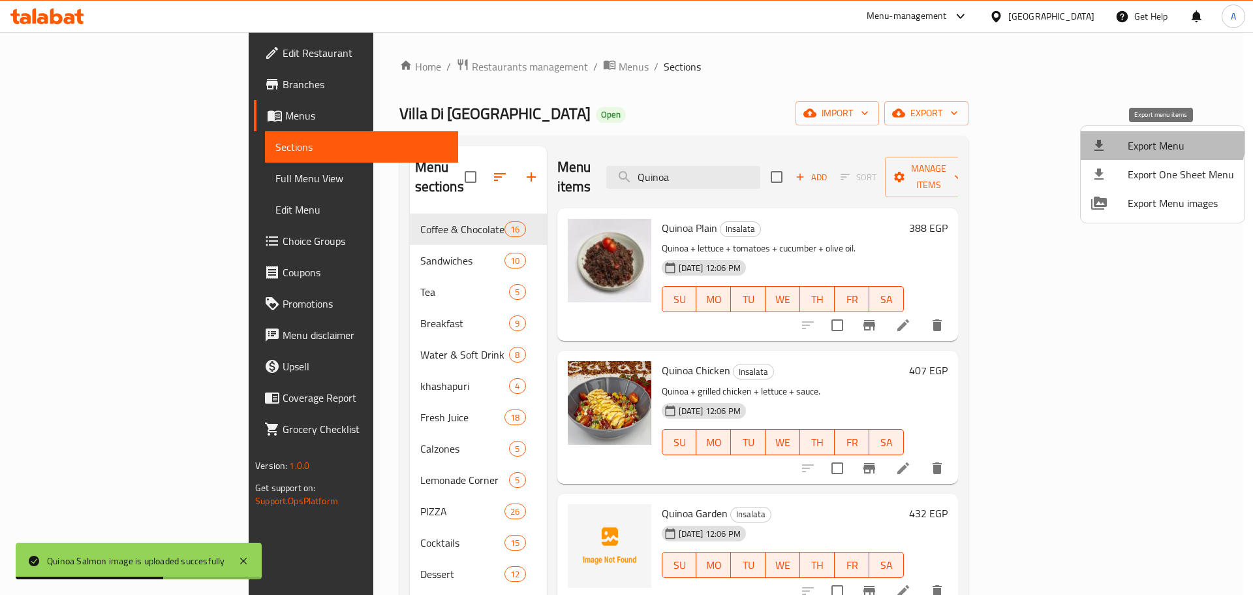
click at [1156, 138] on span "Export Menu" at bounding box center [1181, 146] width 106 height 16
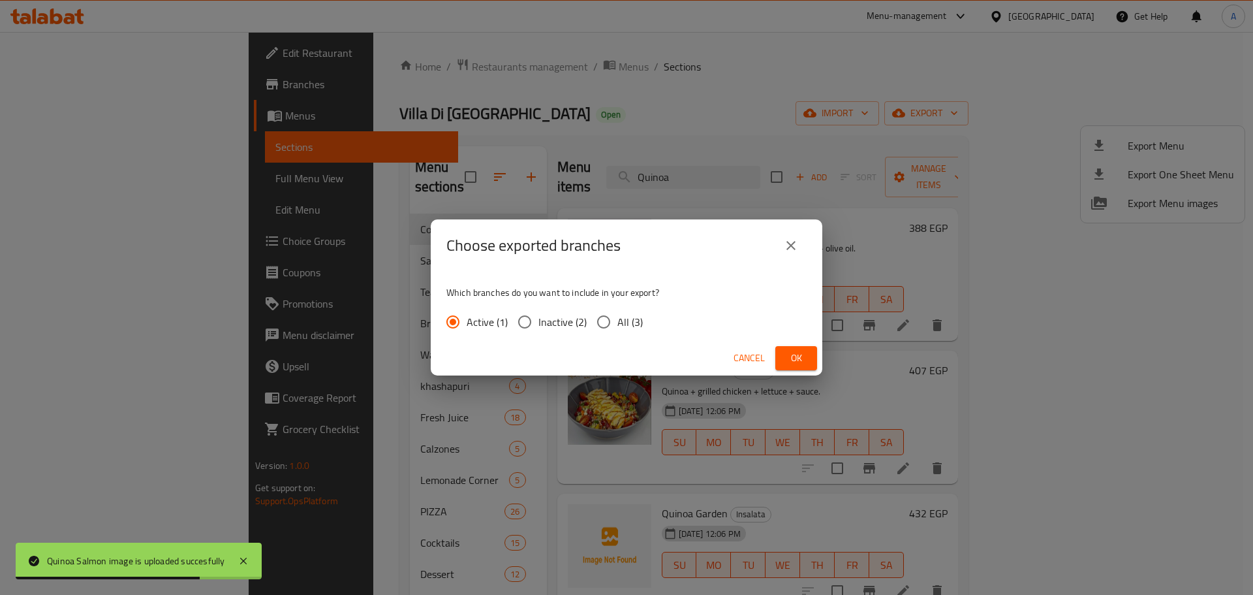
click at [611, 322] on input "All (3)" at bounding box center [603, 321] width 27 height 27
radio input "true"
click at [809, 363] on button "Ok" at bounding box center [796, 358] width 42 height 24
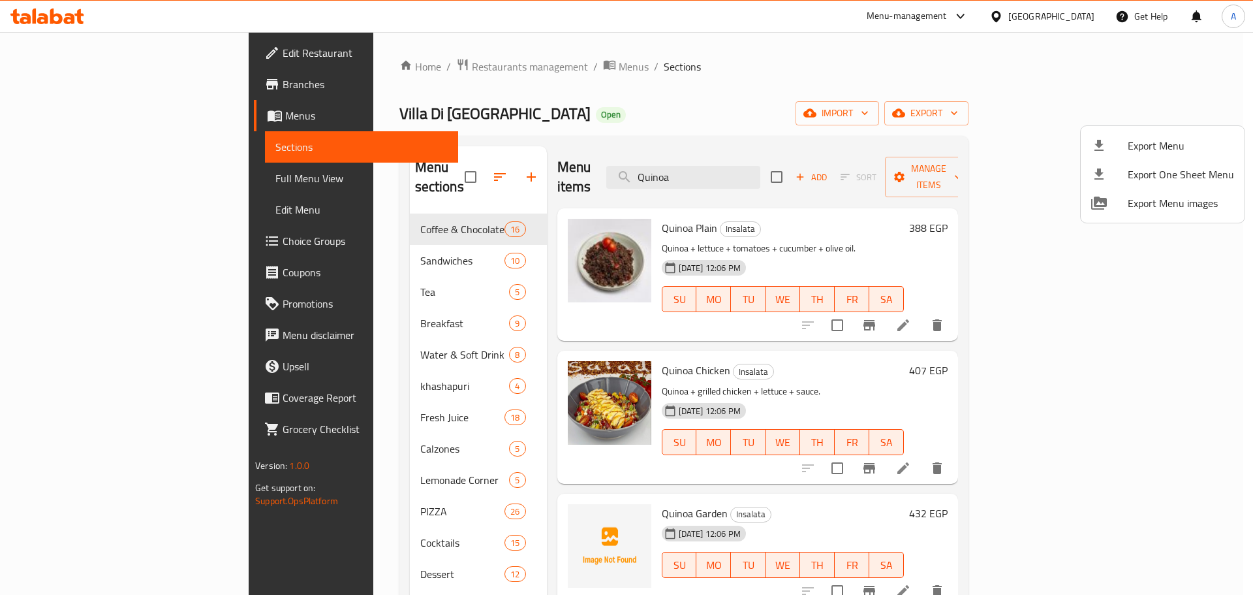
click at [805, 181] on div at bounding box center [626, 297] width 1253 height 595
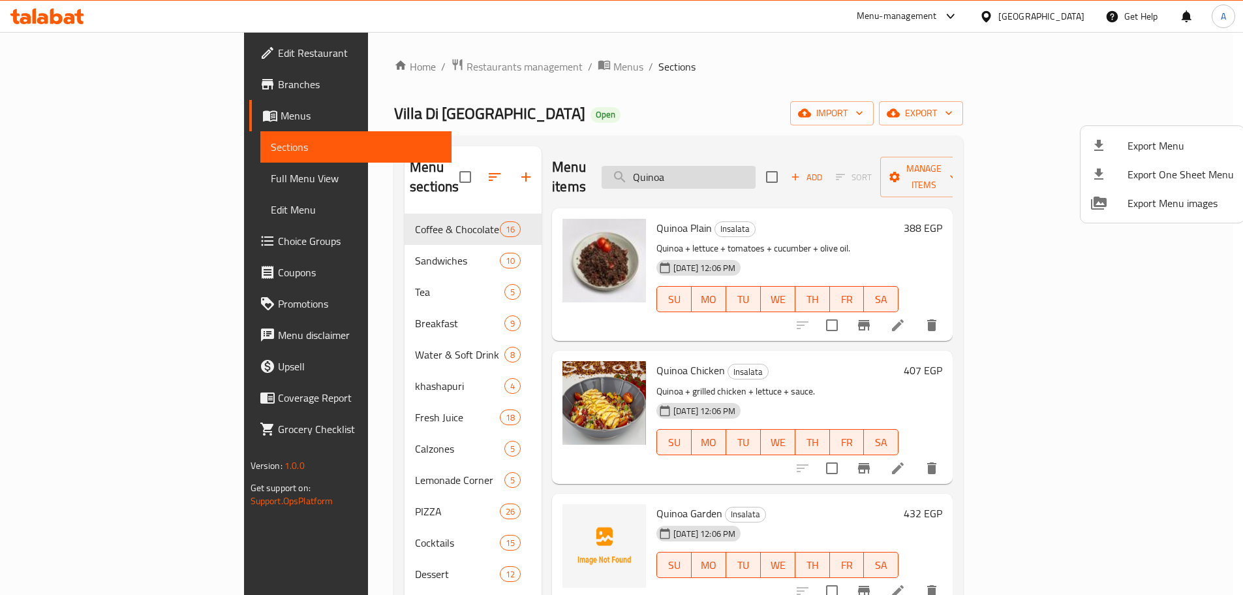
click at [756, 173] on input "Quinoa" at bounding box center [679, 177] width 154 height 23
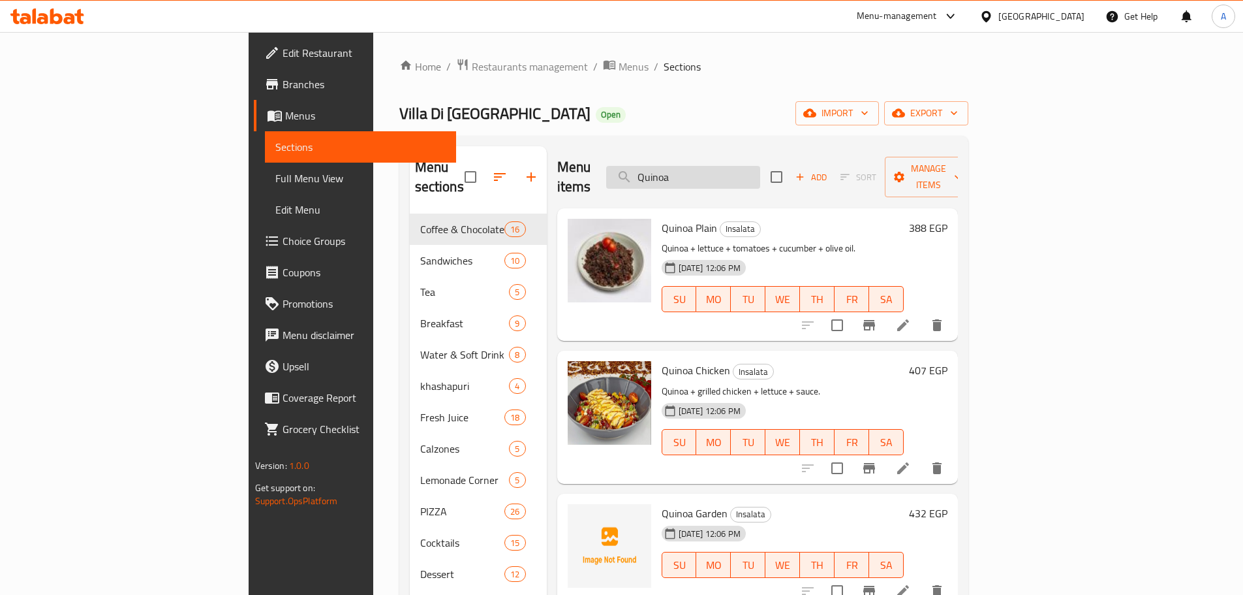
click at [760, 172] on input "Quinoa" at bounding box center [683, 177] width 154 height 23
paste input "Lasagna Bolognese"
click at [760, 172] on input "QuinoaLasagna Bolognese" at bounding box center [683, 177] width 154 height 23
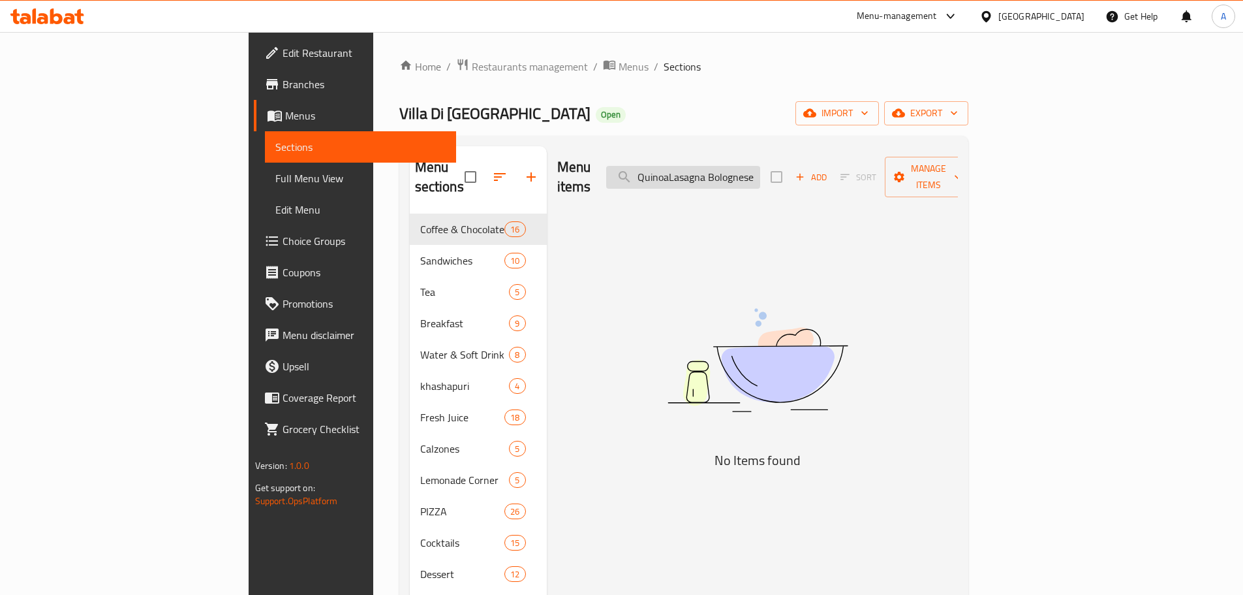
click at [760, 172] on input "QuinoaLasagna Bolognese" at bounding box center [683, 177] width 154 height 23
paste input "search"
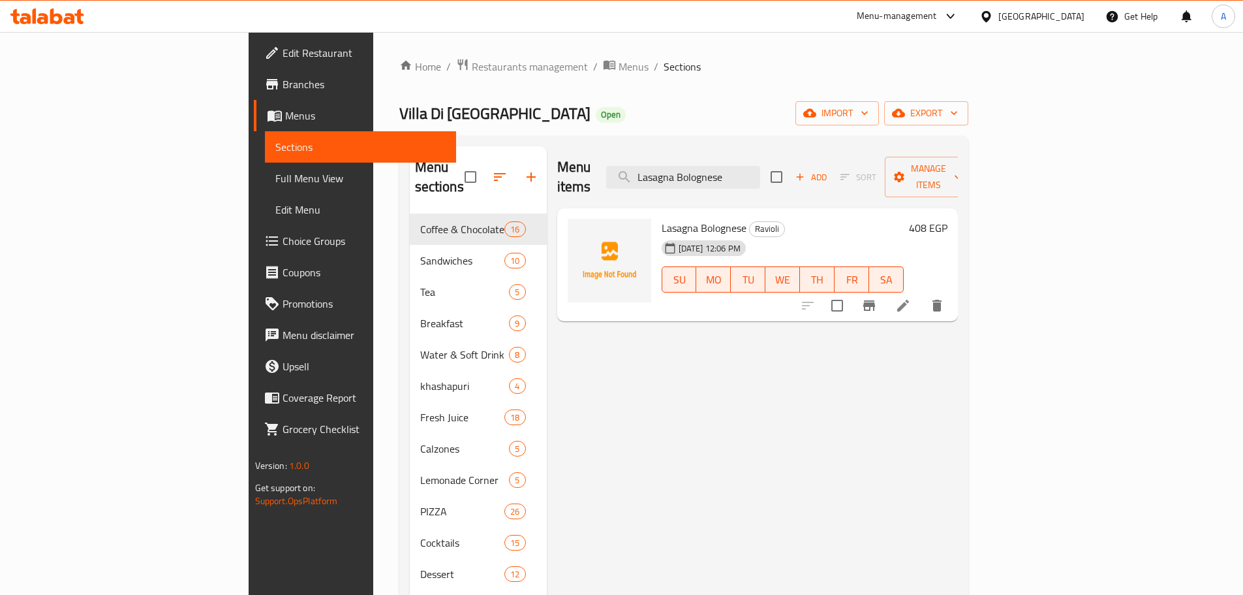
type input "Lasagna Bolognese"
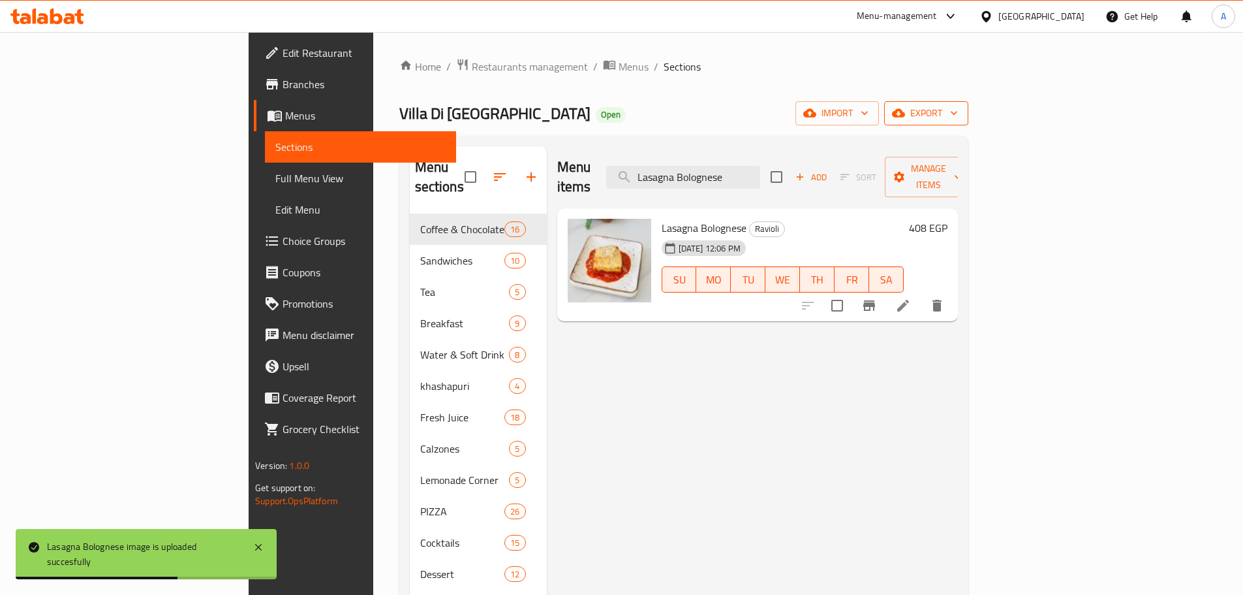
click at [958, 106] on span "export" at bounding box center [926, 113] width 63 height 16
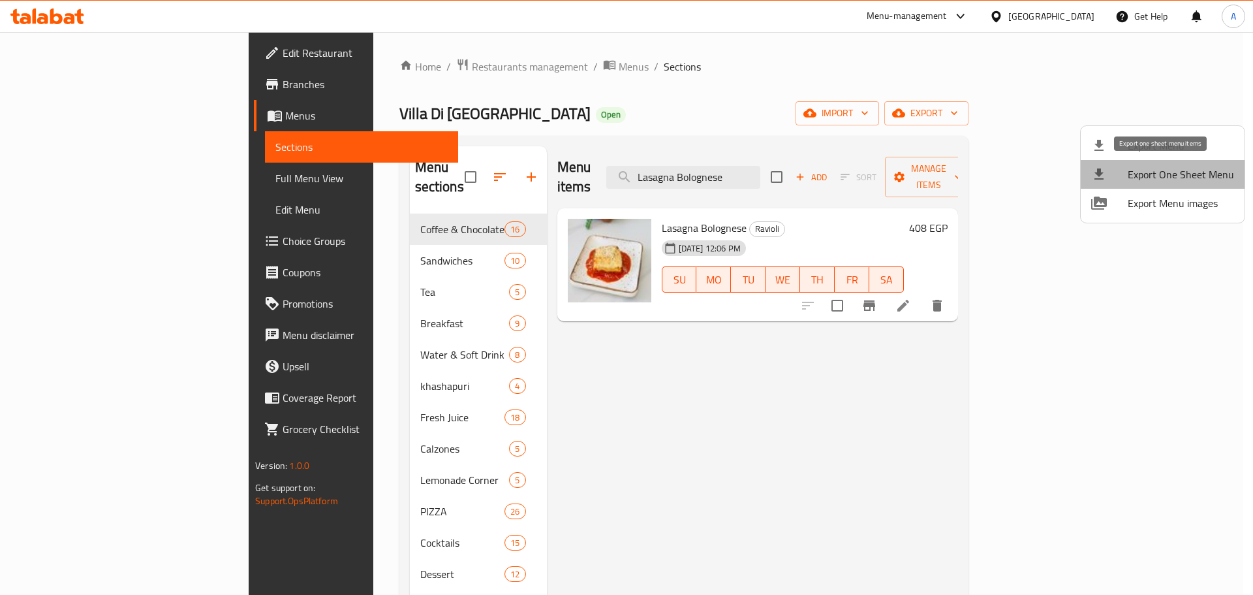
click at [1164, 164] on li "Export One Sheet Menu" at bounding box center [1163, 174] width 164 height 29
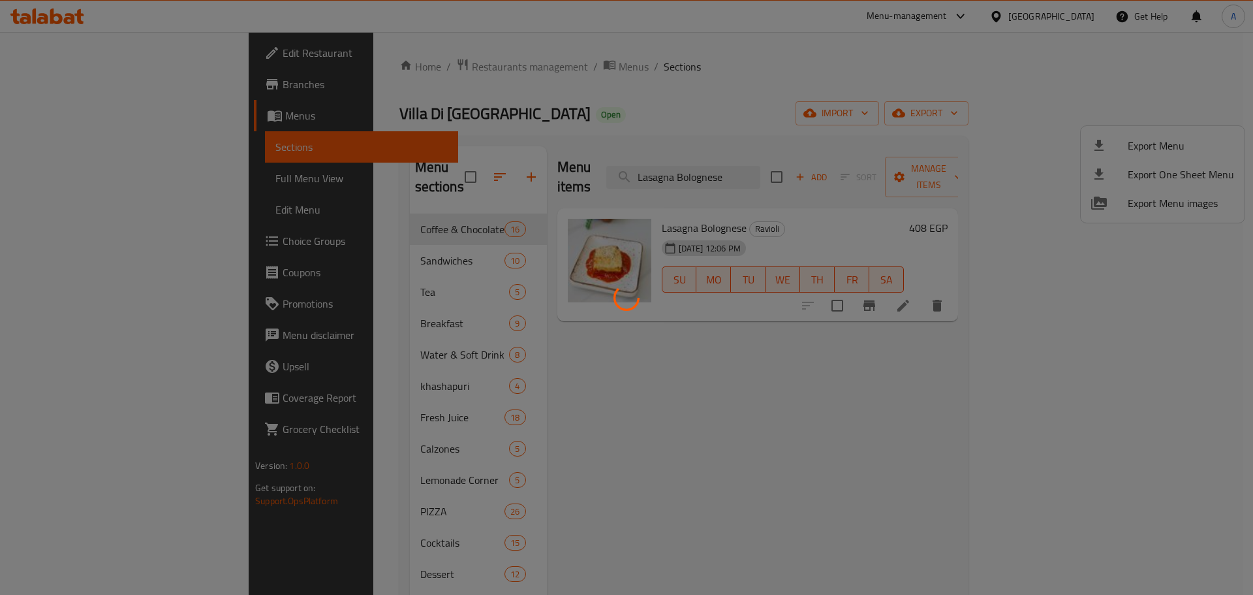
drag, startPoint x: 773, startPoint y: 138, endPoint x: 927, endPoint y: 132, distance: 153.5
click at [774, 138] on div at bounding box center [626, 297] width 1253 height 595
drag, startPoint x: 1201, startPoint y: 157, endPoint x: 1046, endPoint y: 150, distance: 155.5
click at [1201, 157] on div at bounding box center [626, 297] width 1253 height 595
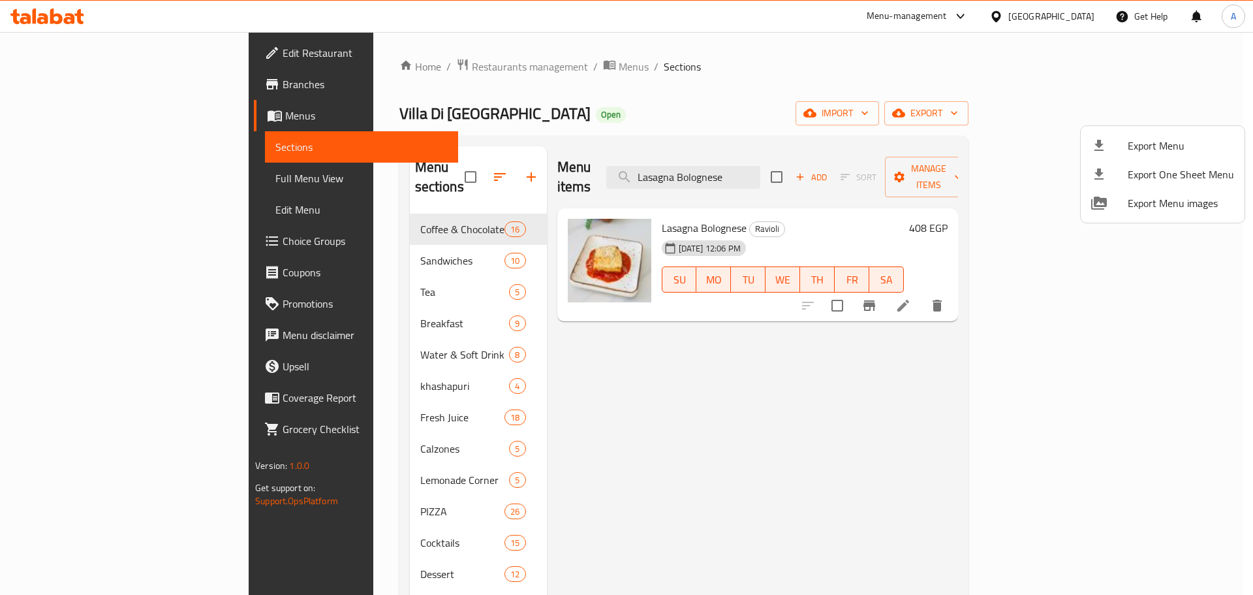
drag, startPoint x: 1053, startPoint y: 22, endPoint x: 1076, endPoint y: 12, distance: 25.1
click at [1053, 22] on div at bounding box center [626, 297] width 1253 height 595
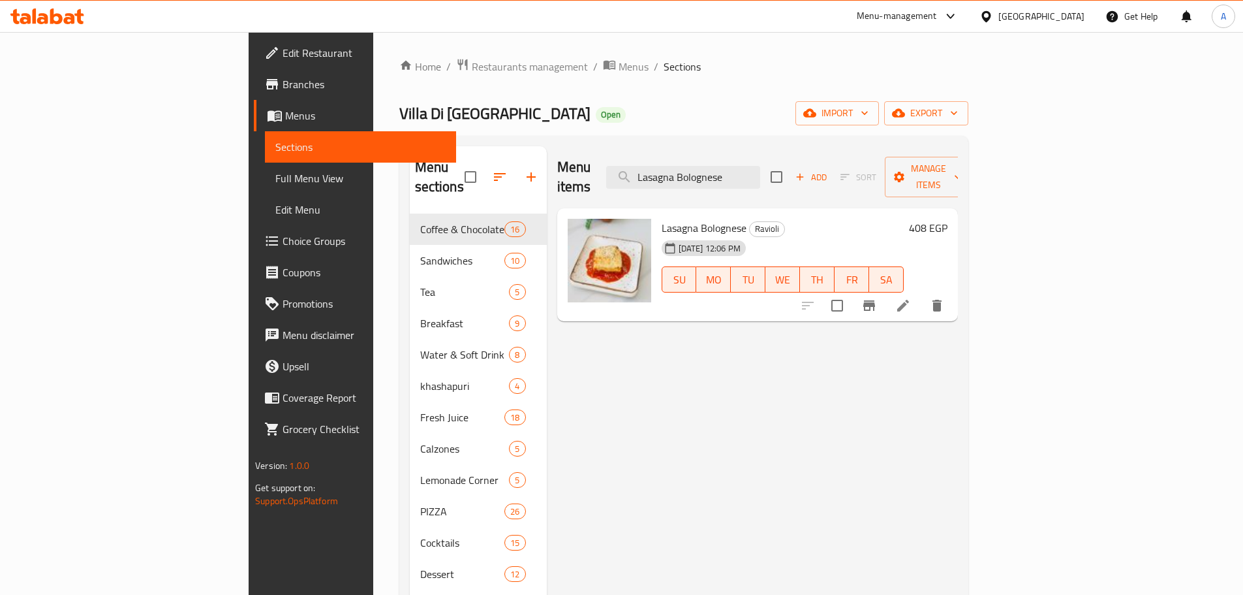
click at [1078, 12] on div "Egypt" at bounding box center [1042, 16] width 86 height 14
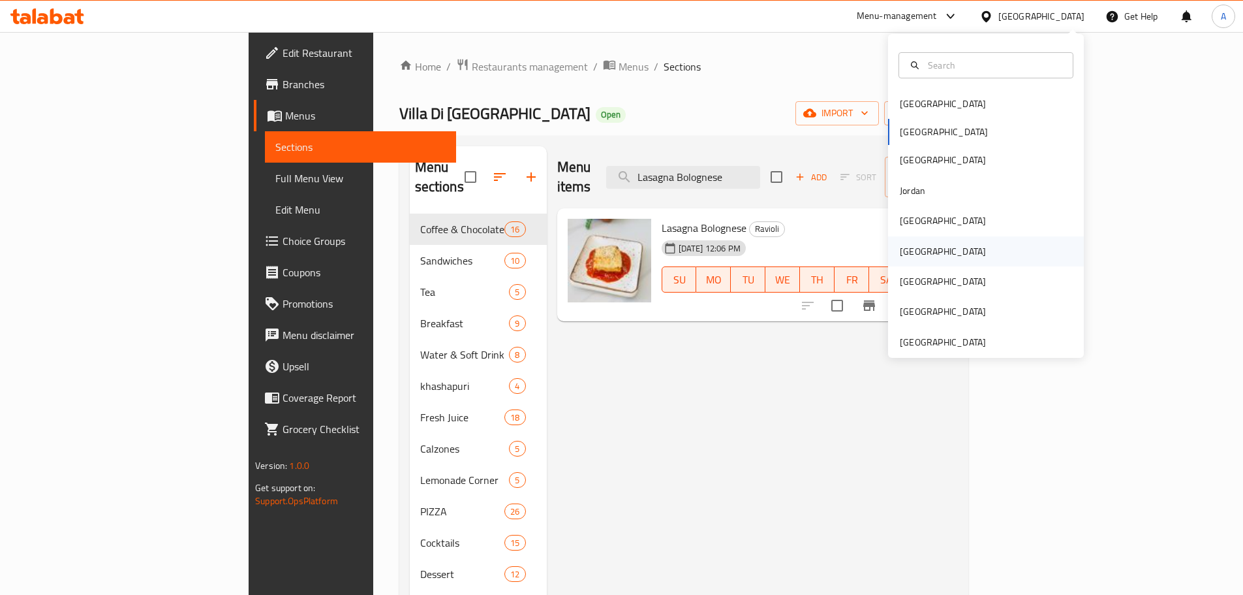
click at [911, 258] on div "Oman" at bounding box center [943, 251] width 86 height 14
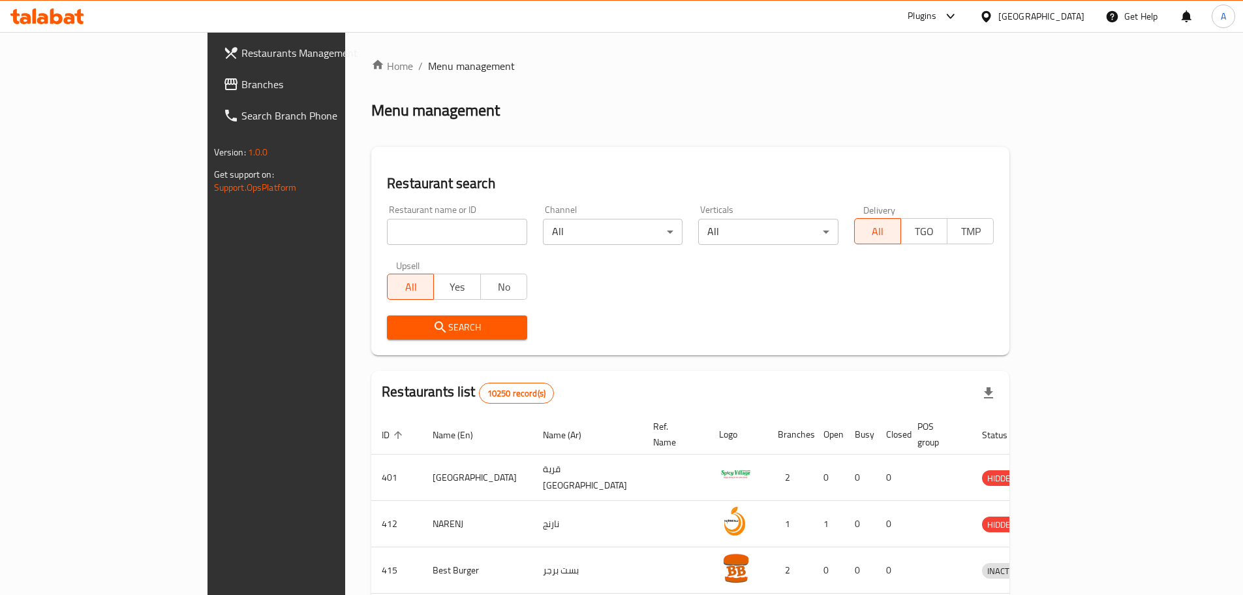
click at [241, 81] on span "Branches" at bounding box center [322, 84] width 163 height 16
